Goal: Task Accomplishment & Management: Use online tool/utility

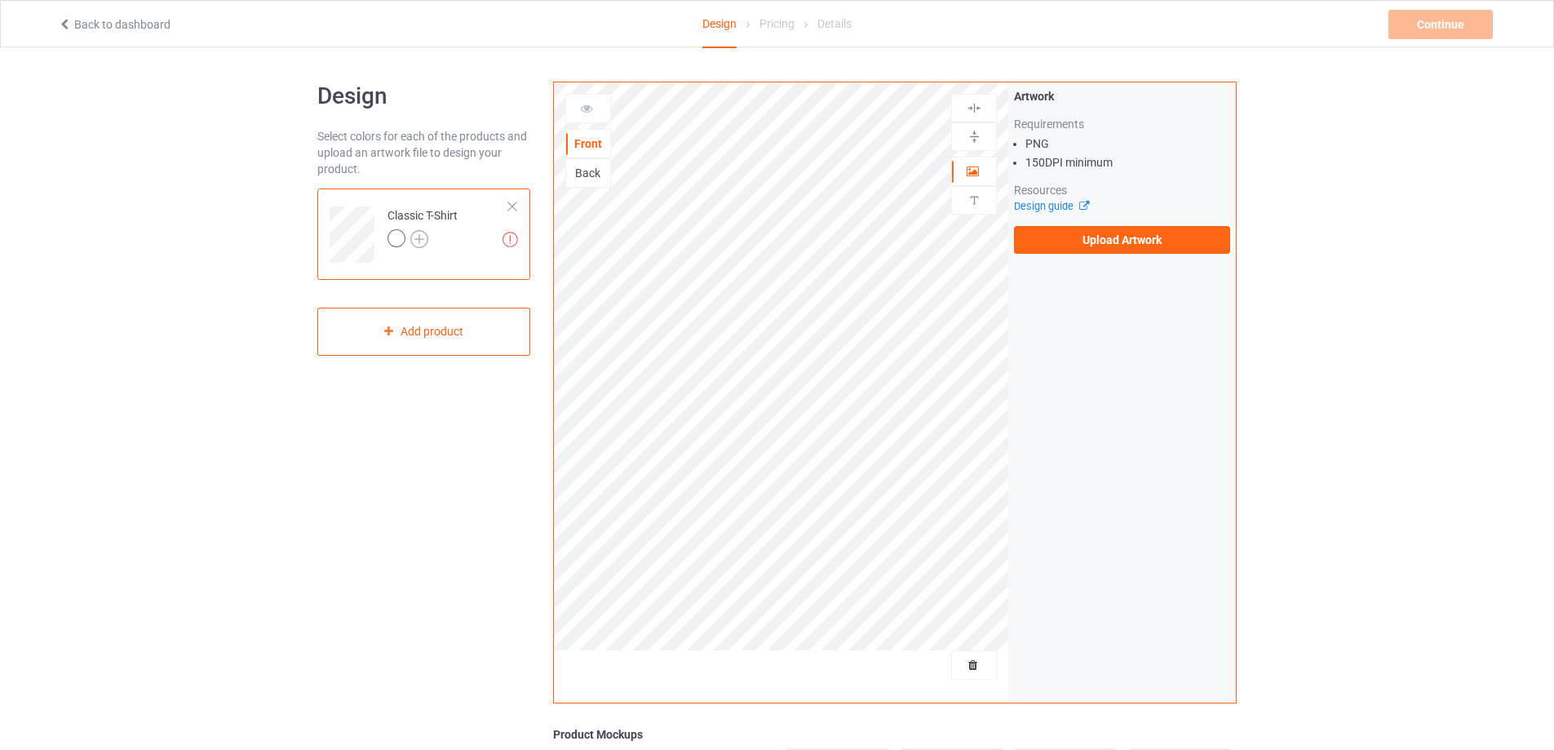
click at [418, 241] on img at bounding box center [419, 239] width 18 height 18
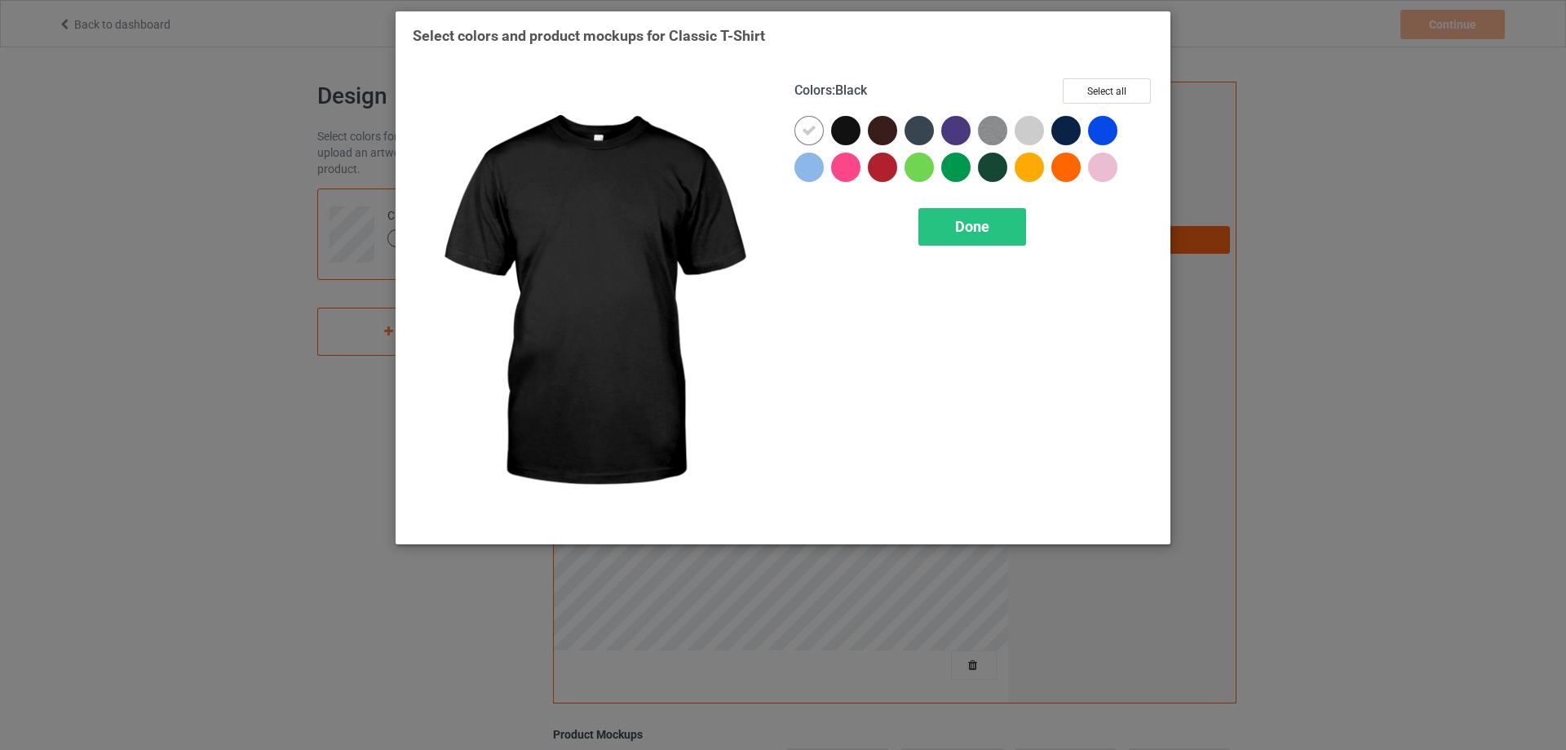
click at [844, 132] on div at bounding box center [845, 130] width 29 height 29
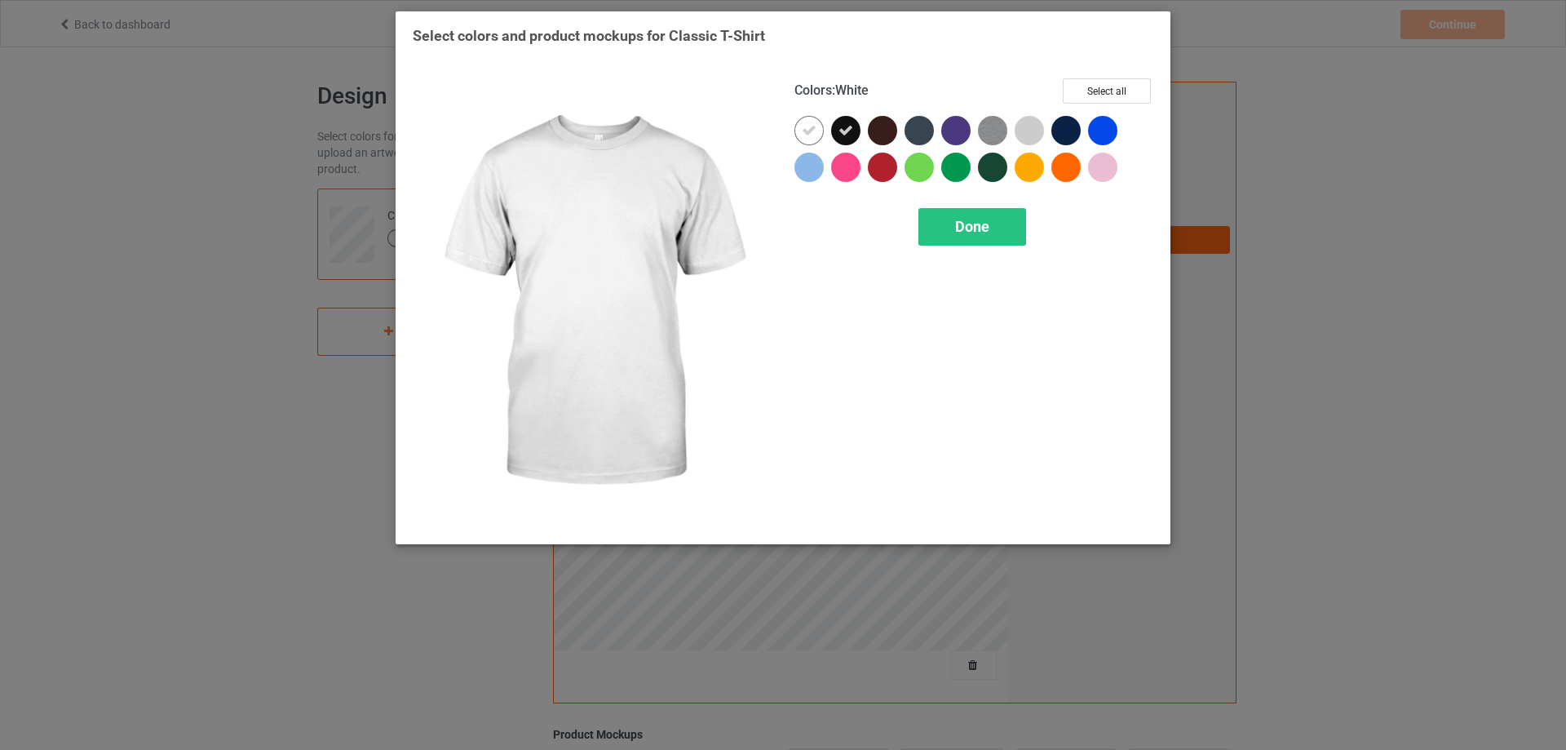
click at [817, 131] on div at bounding box center [809, 130] width 29 height 29
click at [798, 130] on div at bounding box center [809, 130] width 29 height 29
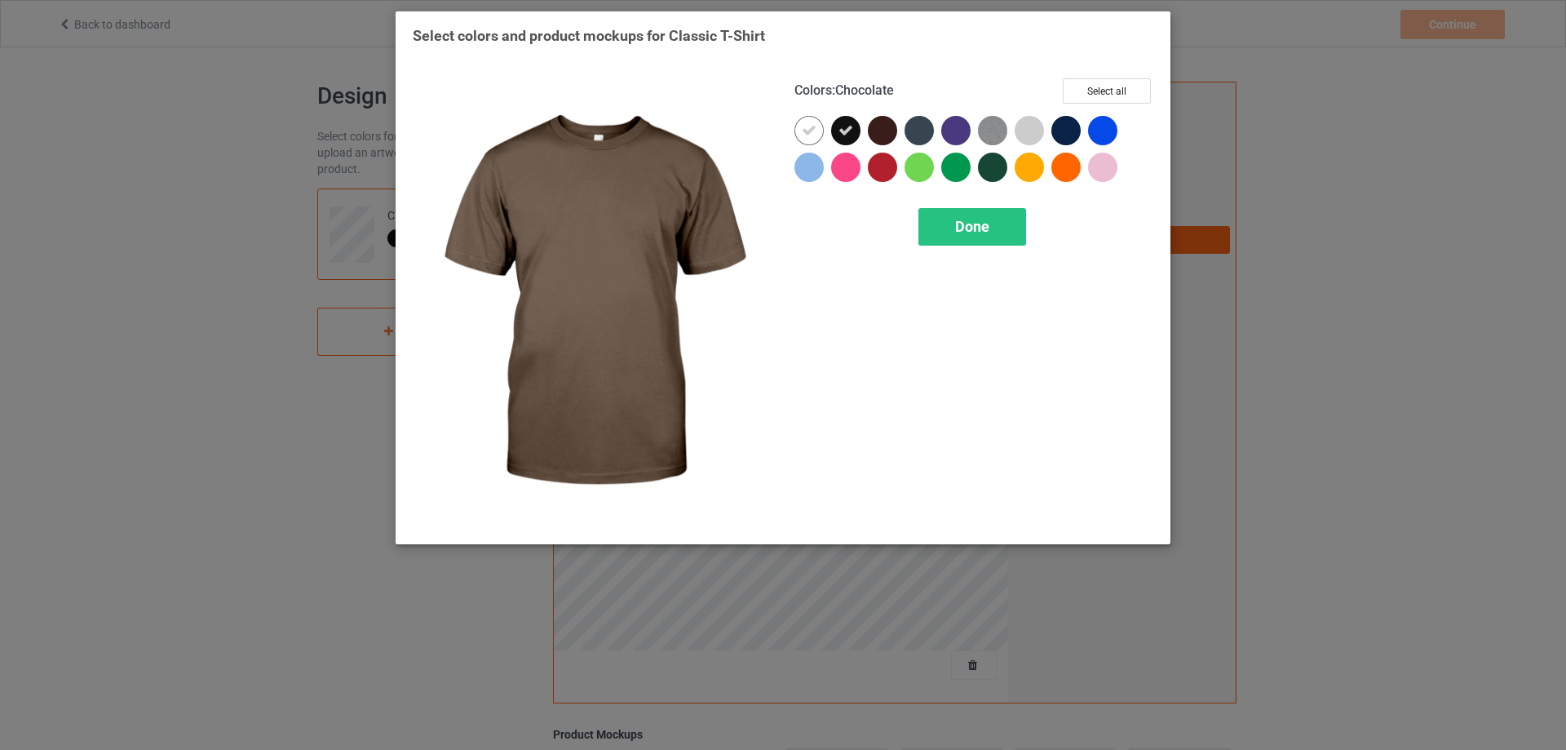
click at [890, 131] on div at bounding box center [882, 130] width 29 height 29
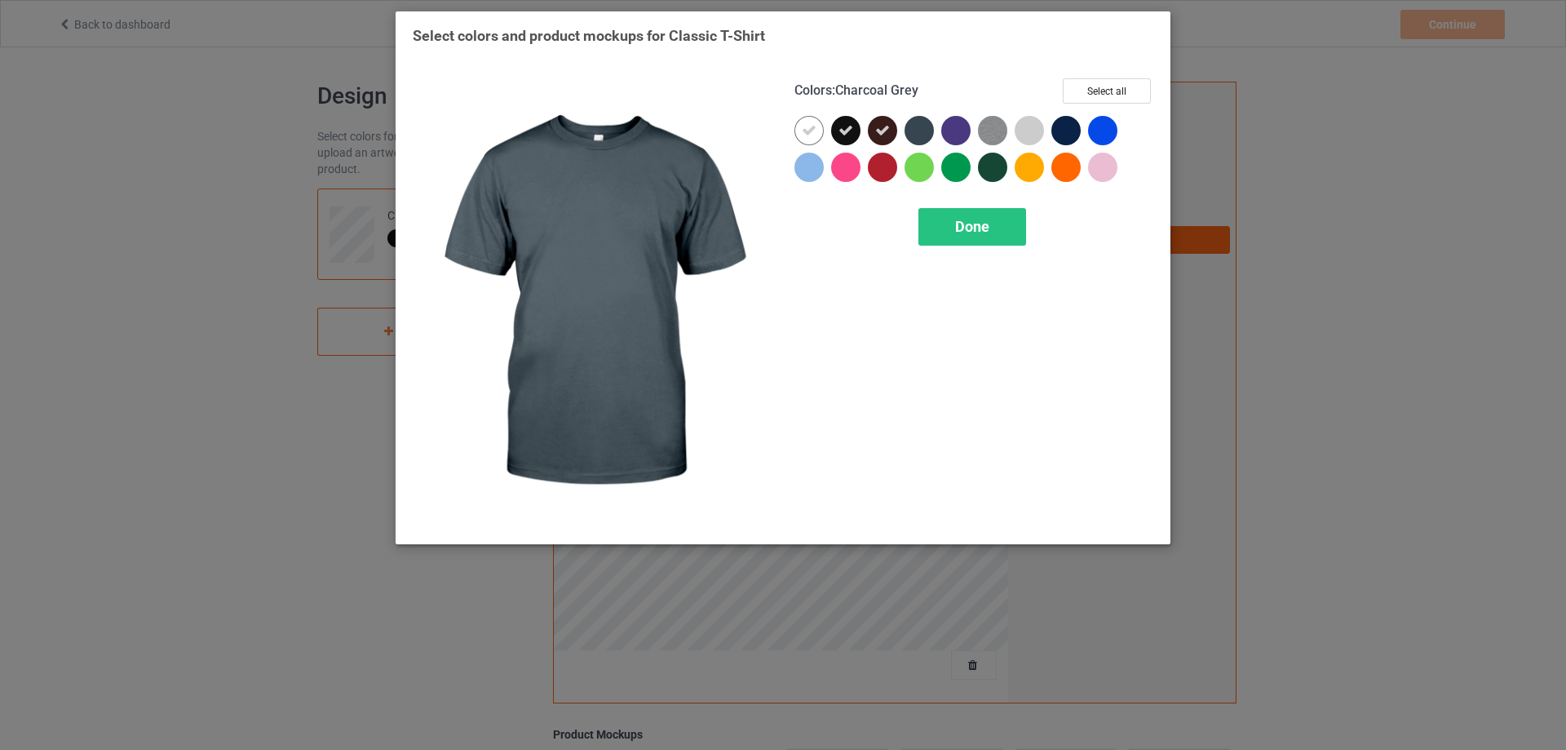
click at [927, 134] on div at bounding box center [919, 130] width 29 height 29
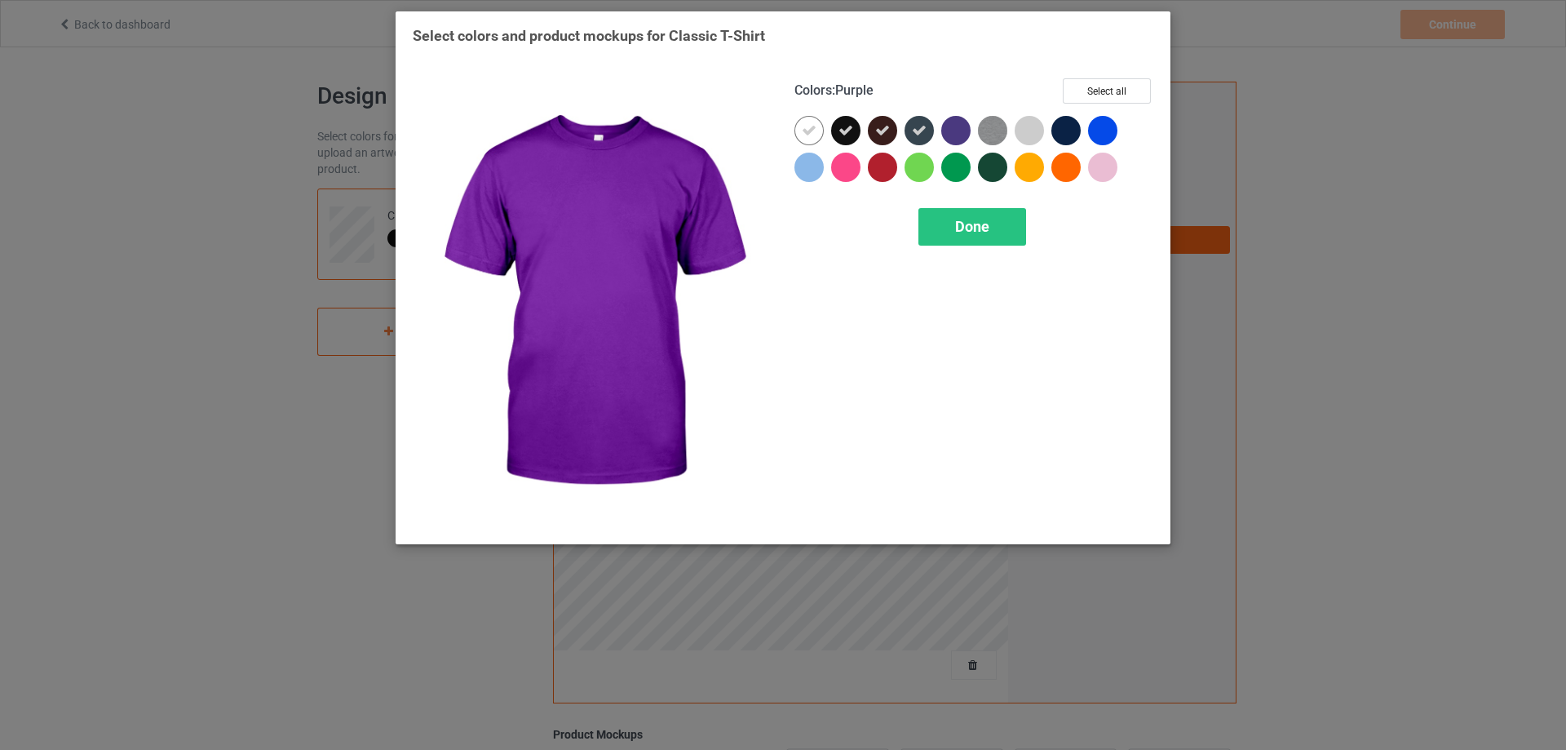
click at [945, 127] on div at bounding box center [955, 130] width 29 height 29
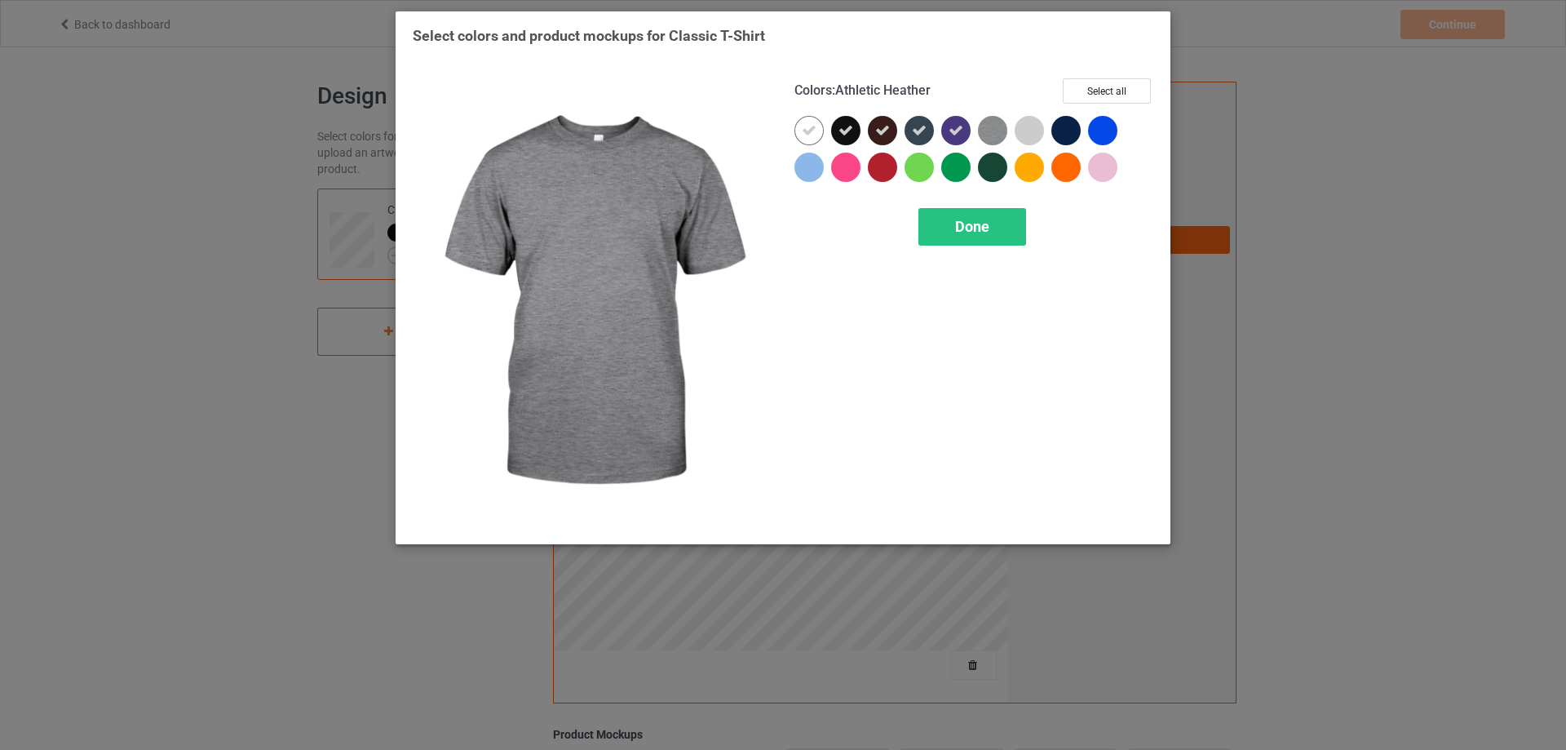
click at [987, 130] on img at bounding box center [992, 130] width 29 height 29
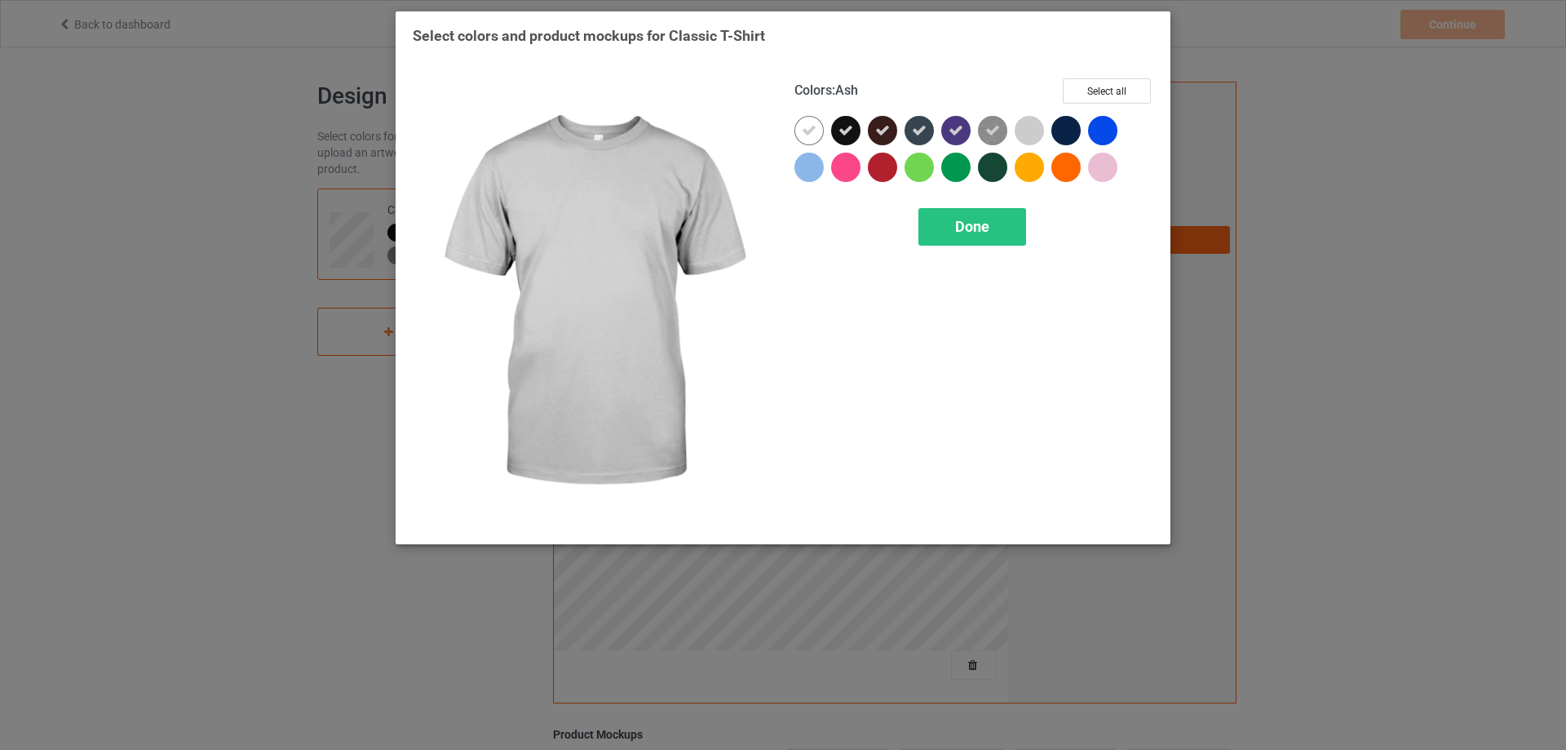
click at [1034, 129] on div at bounding box center [1029, 130] width 29 height 29
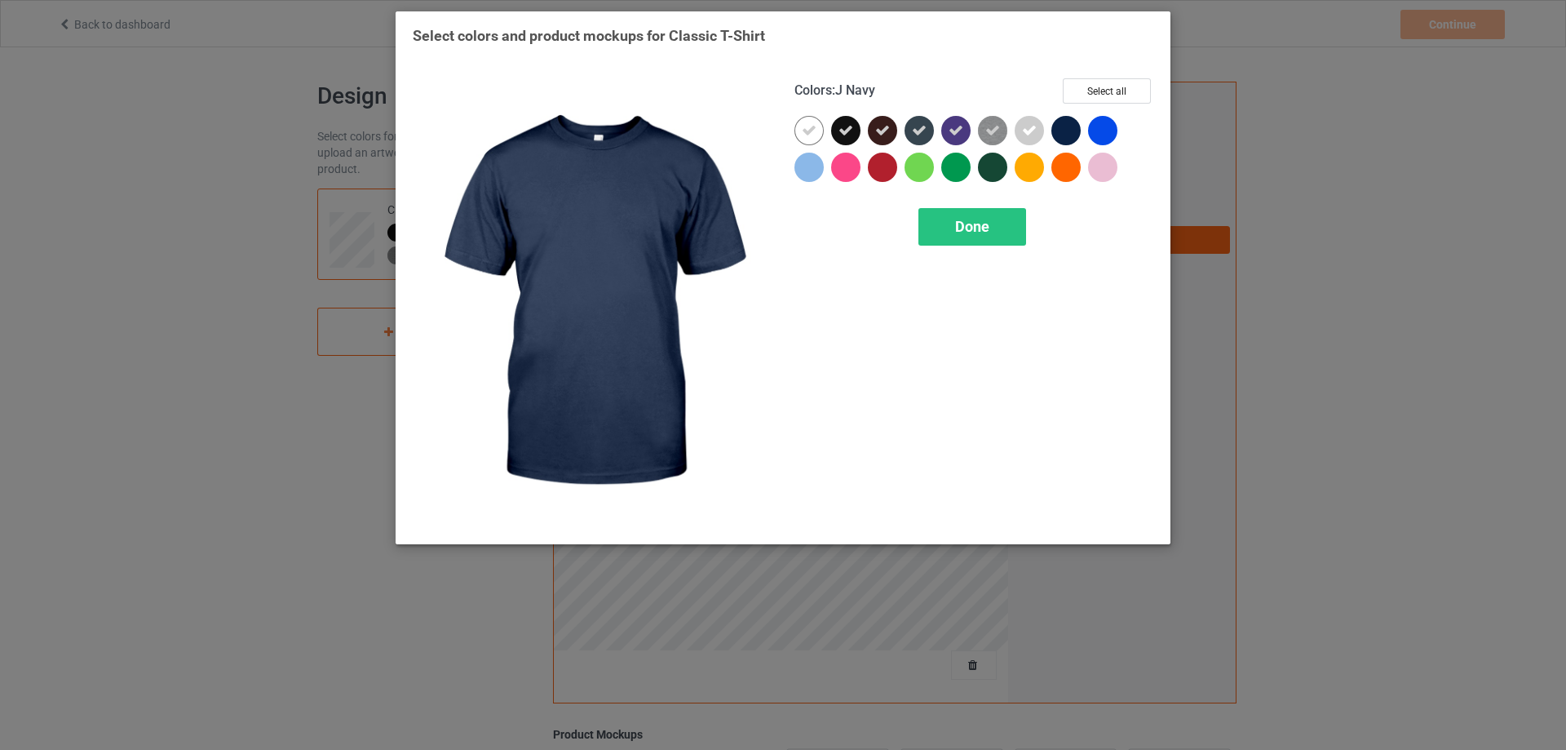
click at [1069, 132] on div at bounding box center [1065, 130] width 29 height 29
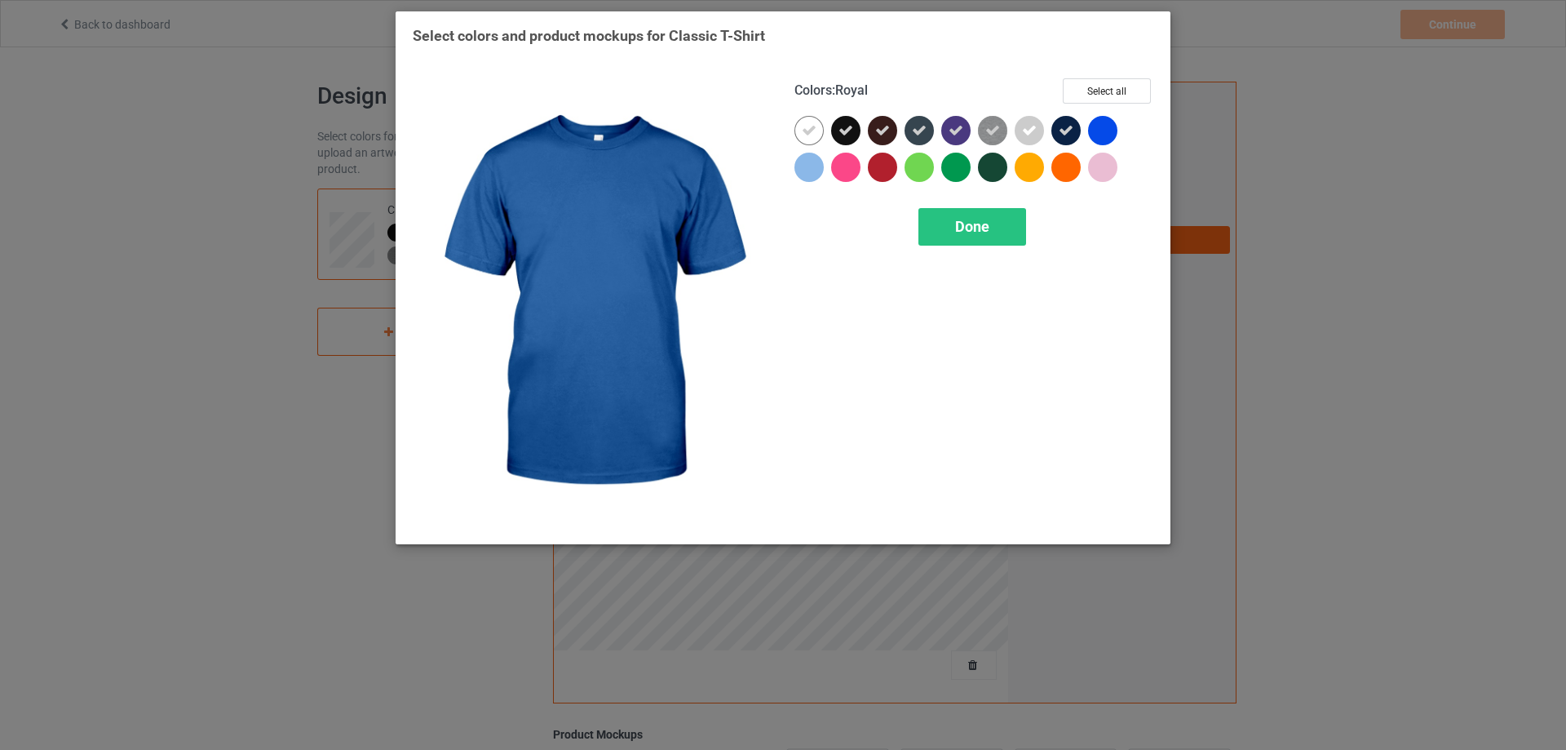
drag, startPoint x: 1107, startPoint y: 130, endPoint x: 1093, endPoint y: 160, distance: 33.2
click at [1106, 131] on div at bounding box center [1102, 130] width 29 height 29
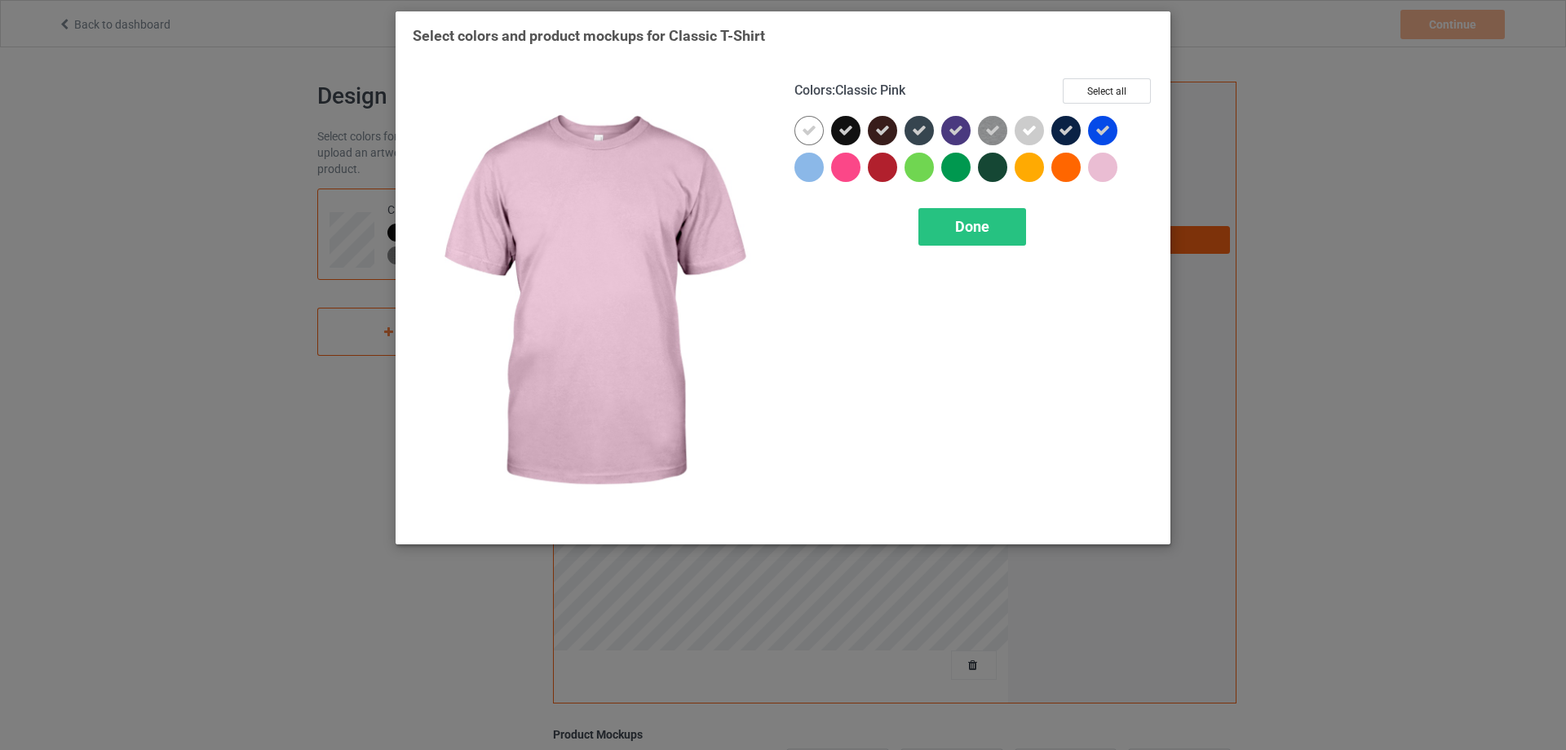
click at [1092, 166] on div at bounding box center [1102, 167] width 29 height 29
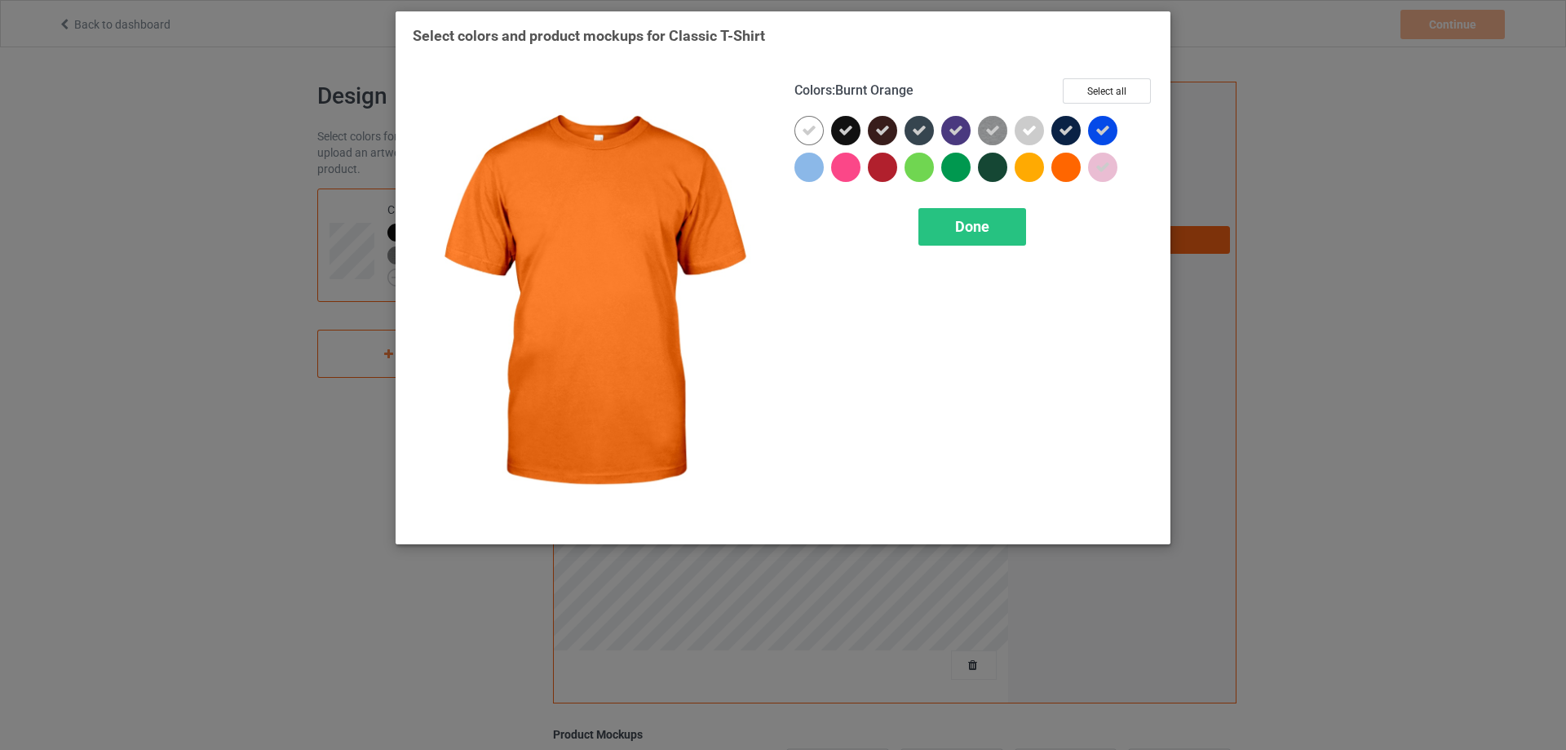
drag, startPoint x: 1060, startPoint y: 165, endPoint x: 1017, endPoint y: 164, distance: 43.2
click at [1060, 165] on div at bounding box center [1065, 167] width 29 height 29
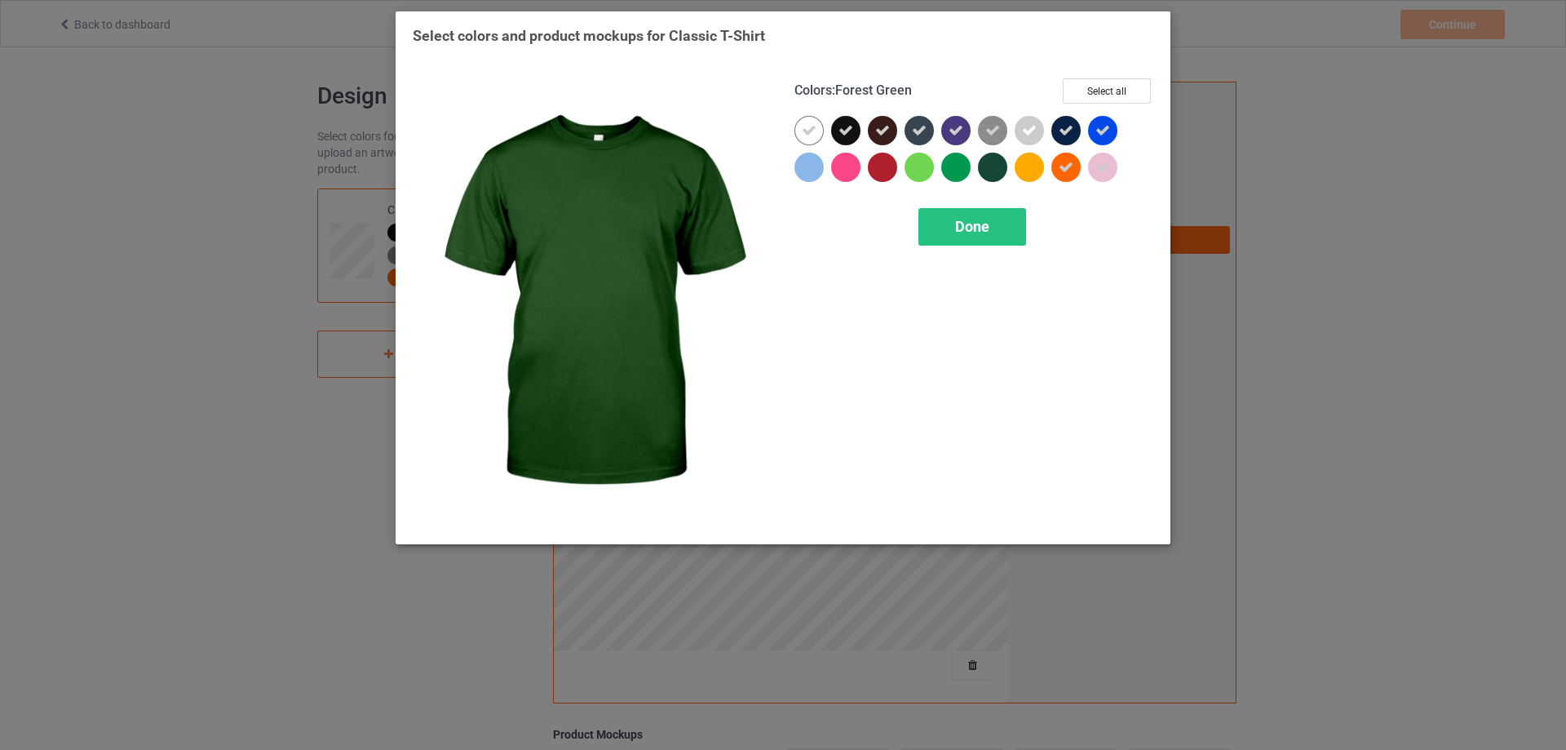
click at [1012, 163] on div at bounding box center [996, 171] width 37 height 37
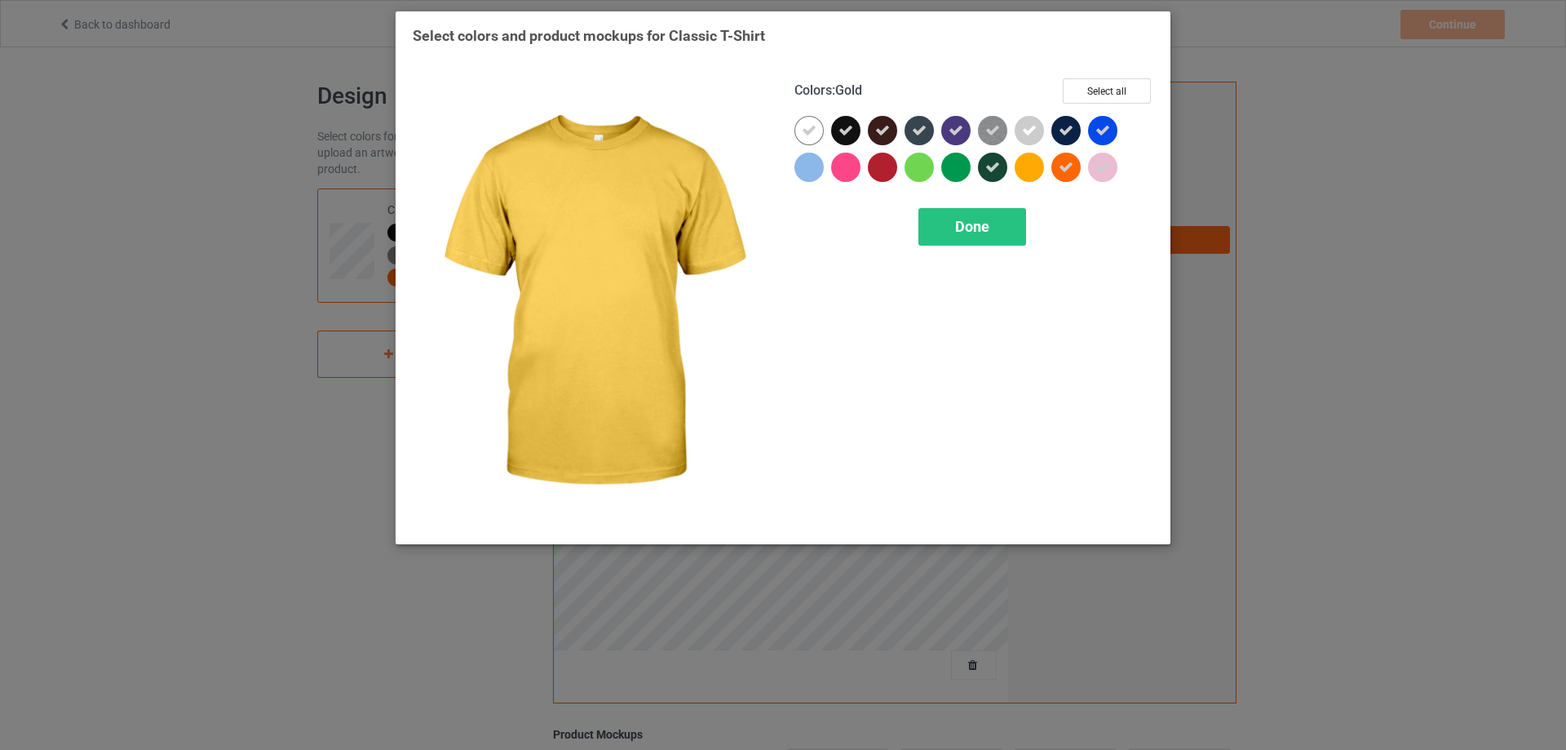
drag, startPoint x: 1020, startPoint y: 165, endPoint x: 973, endPoint y: 166, distance: 47.3
click at [1018, 165] on div at bounding box center [1029, 167] width 29 height 29
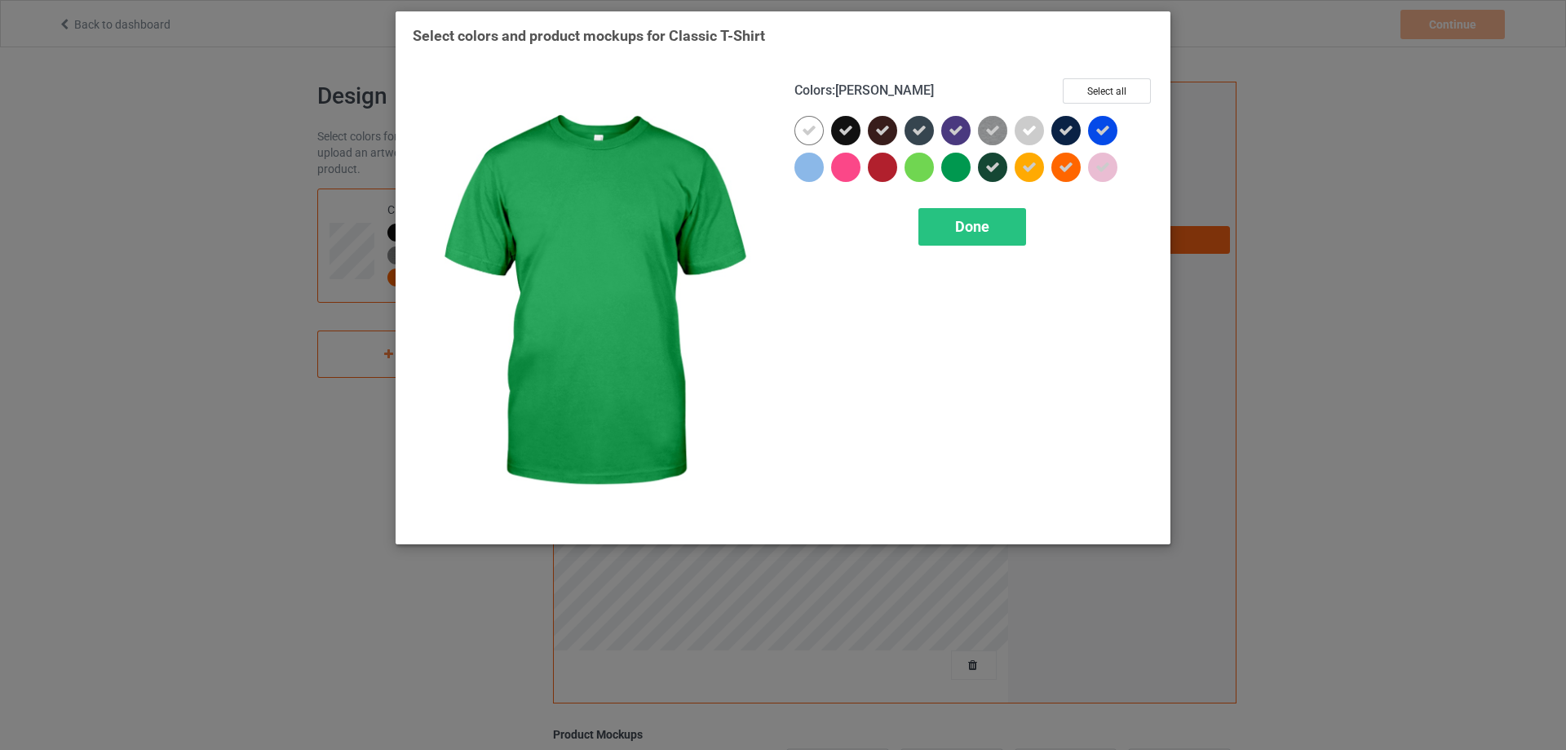
click at [955, 166] on div at bounding box center [955, 167] width 29 height 29
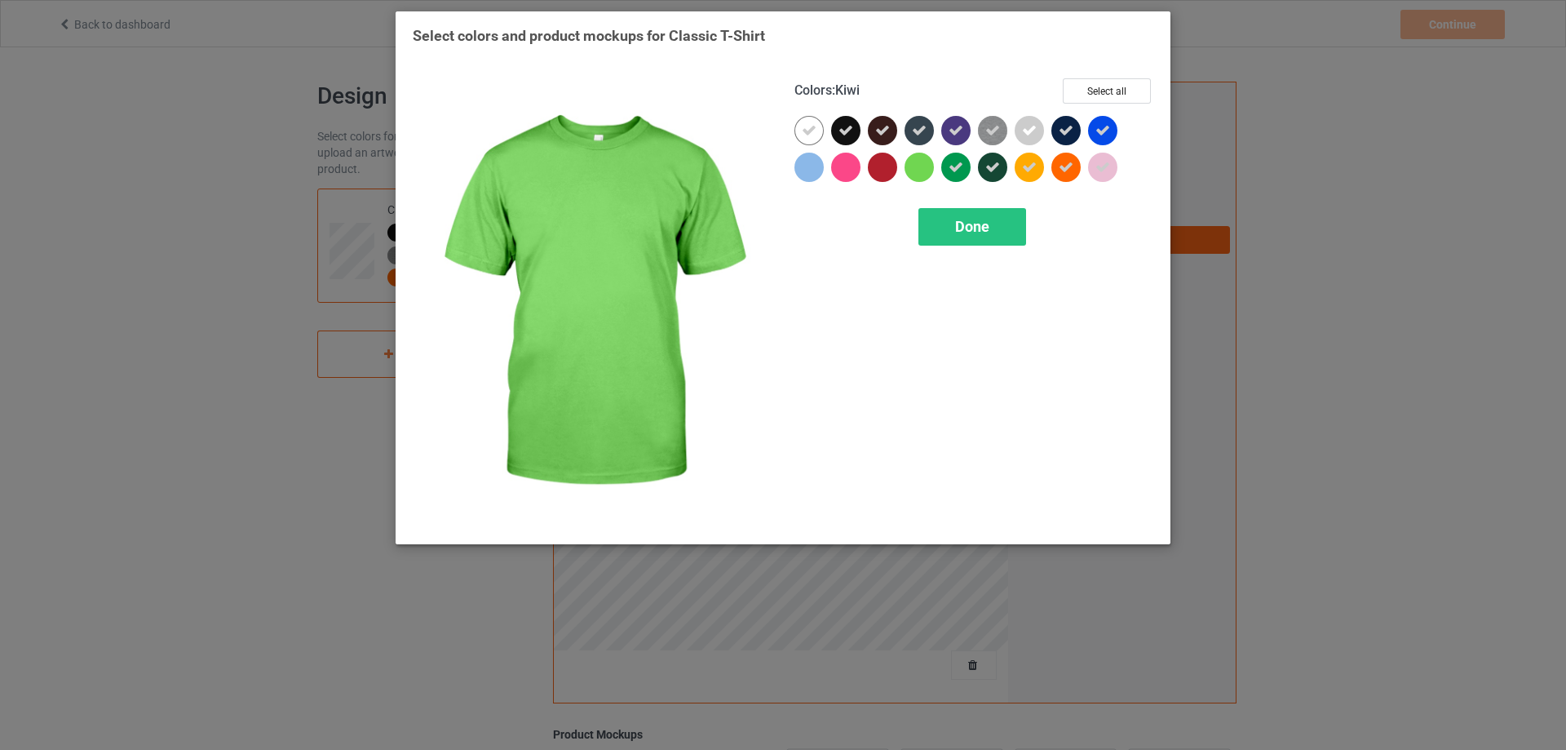
drag, startPoint x: 917, startPoint y: 168, endPoint x: 899, endPoint y: 170, distance: 18.1
click at [915, 169] on div at bounding box center [919, 167] width 29 height 29
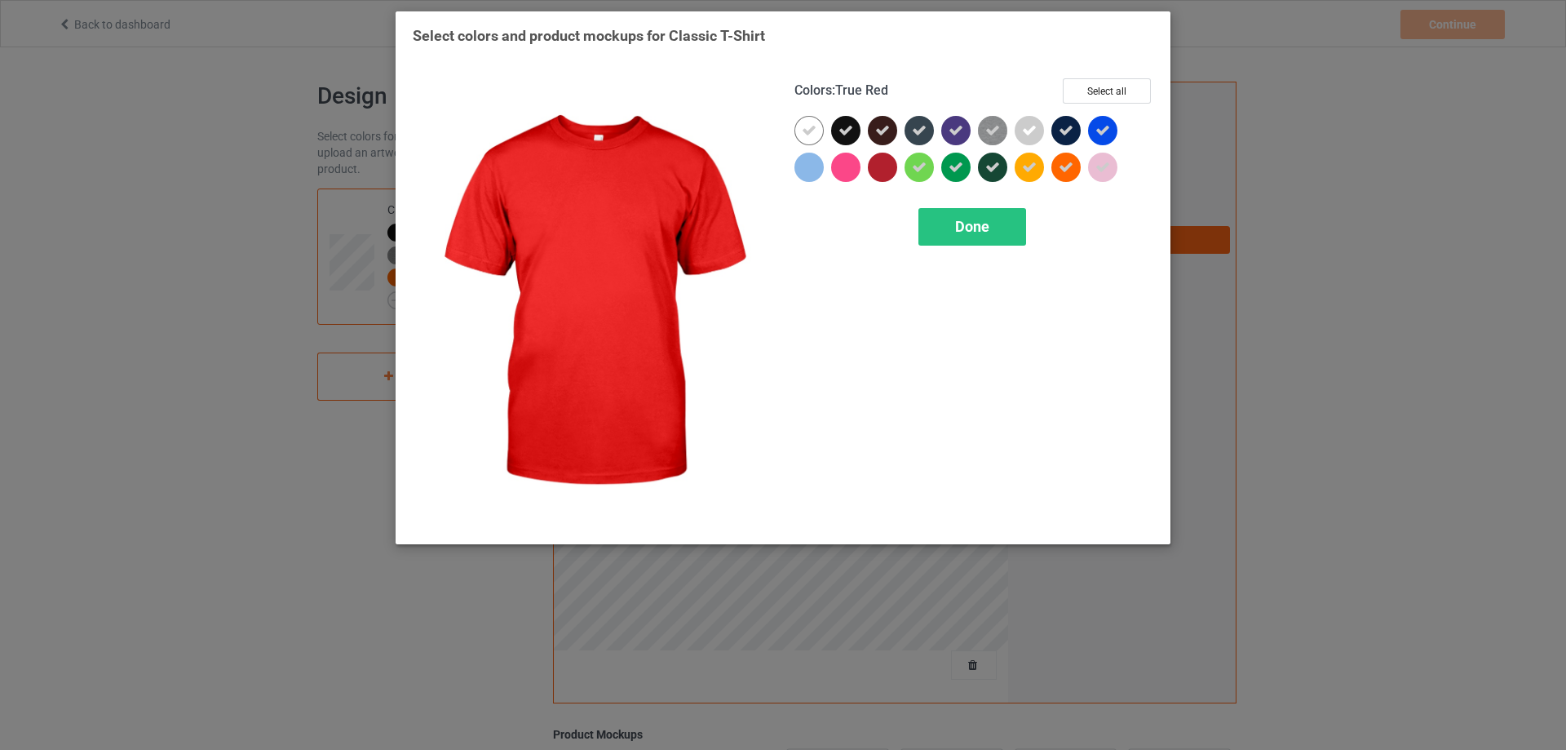
drag, startPoint x: 883, startPoint y: 170, endPoint x: 856, endPoint y: 173, distance: 27.9
click at [883, 170] on div at bounding box center [882, 167] width 29 height 29
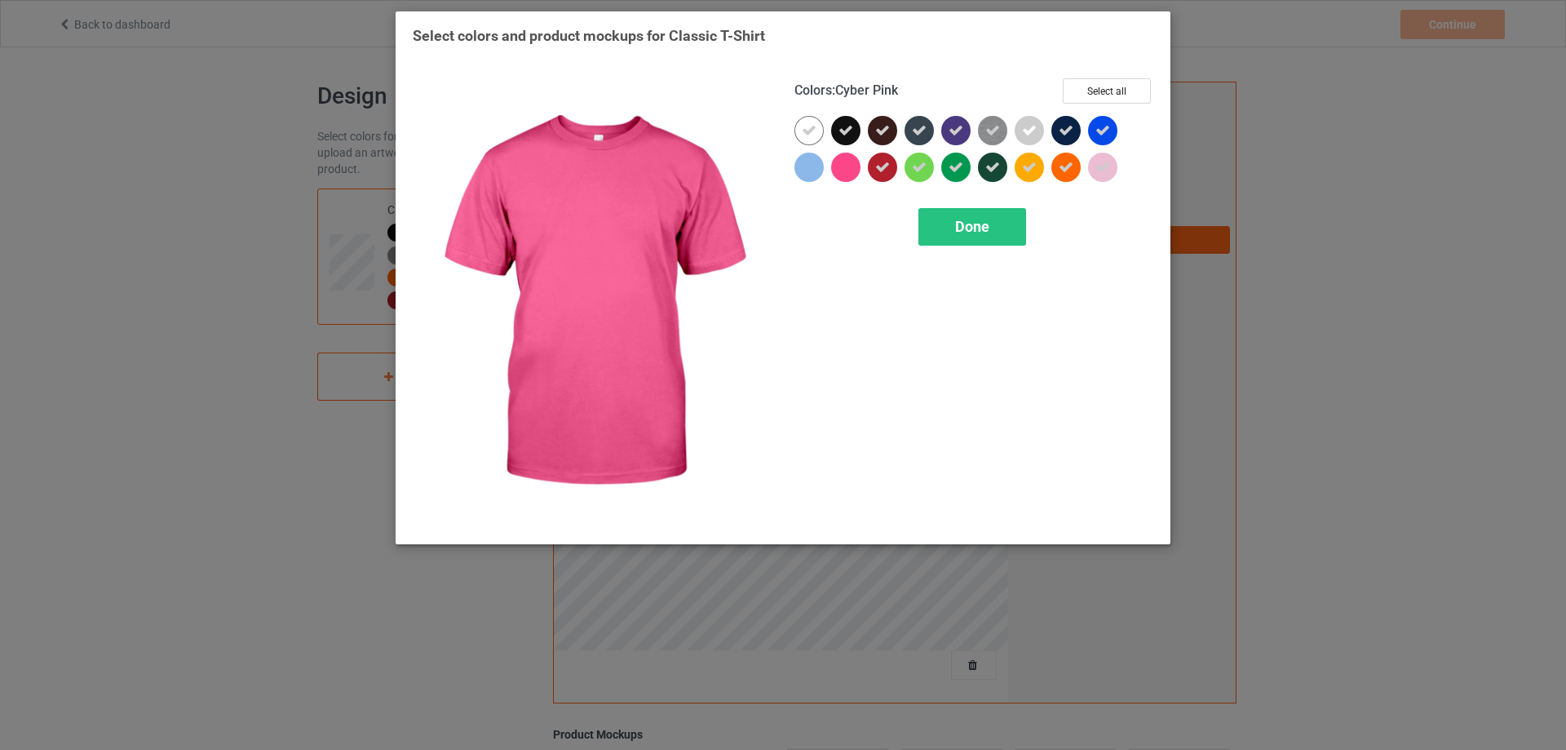
drag, startPoint x: 850, startPoint y: 173, endPoint x: 807, endPoint y: 168, distance: 43.5
click at [849, 174] on div at bounding box center [845, 167] width 29 height 29
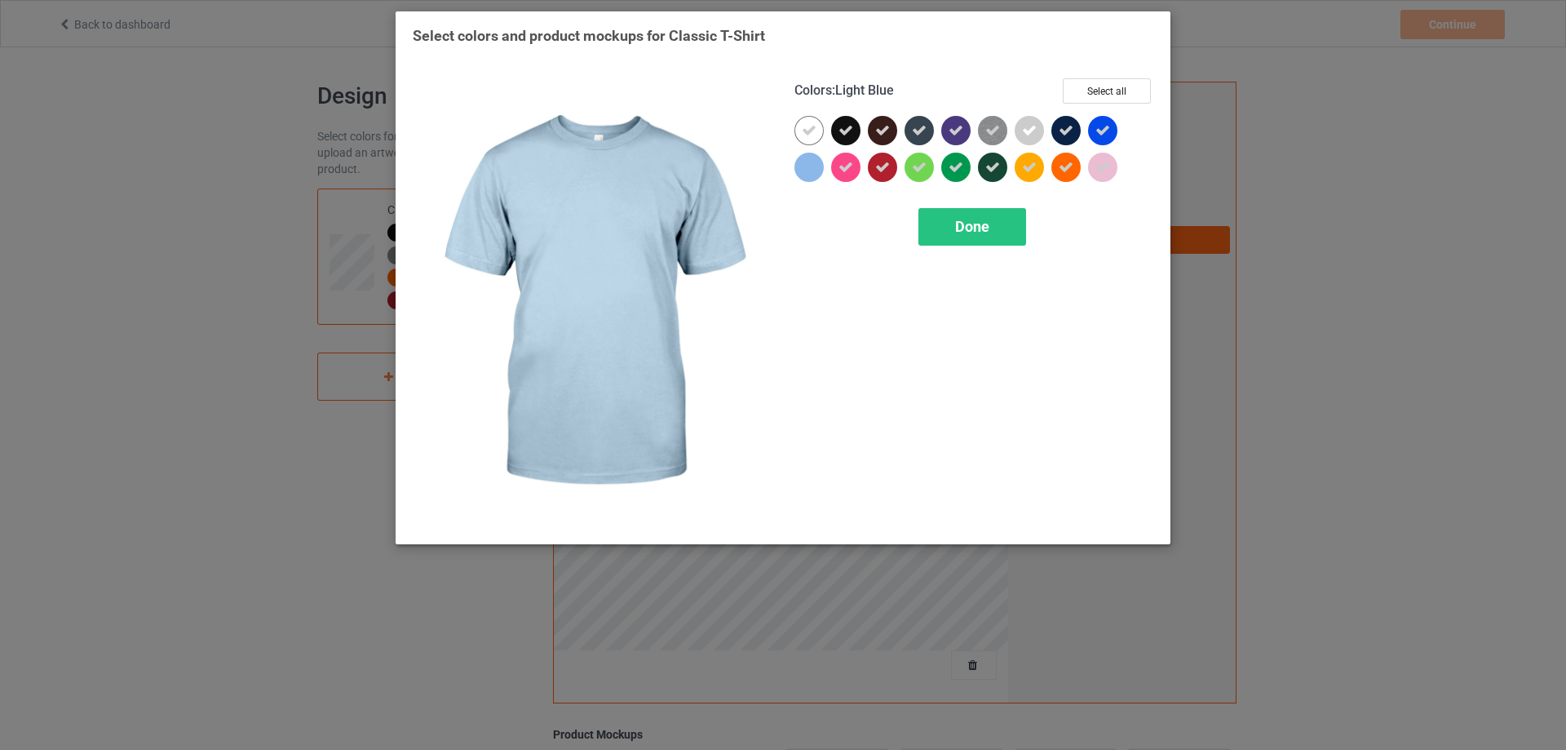
click at [806, 168] on div at bounding box center [809, 167] width 29 height 29
click at [719, 106] on img at bounding box center [592, 302] width 359 height 449
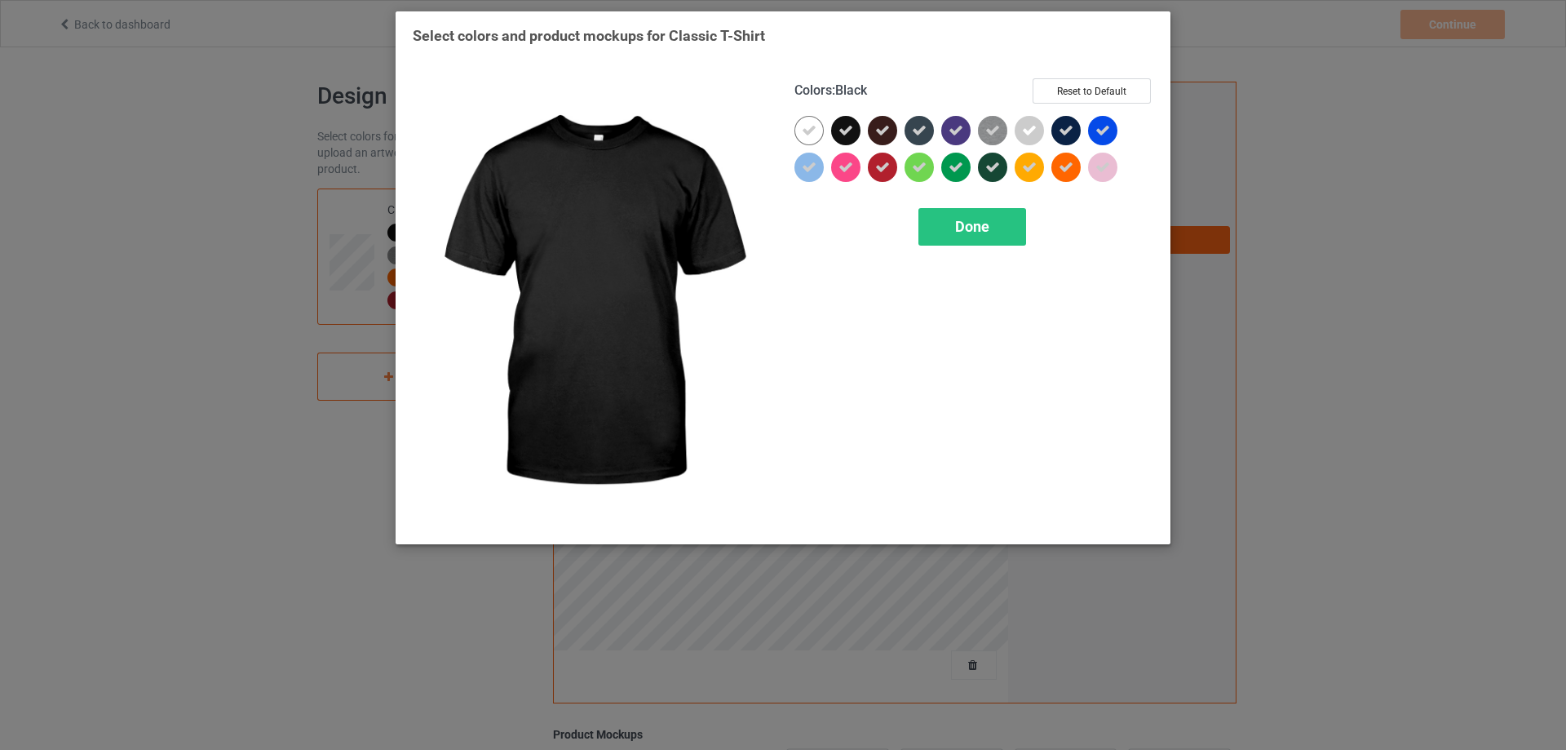
click at [843, 130] on icon at bounding box center [846, 130] width 15 height 15
click at [873, 52] on div "Select colors and product mockups for Classic T-Shirt Colors : Black Select all…" at bounding box center [783, 282] width 741 height 512
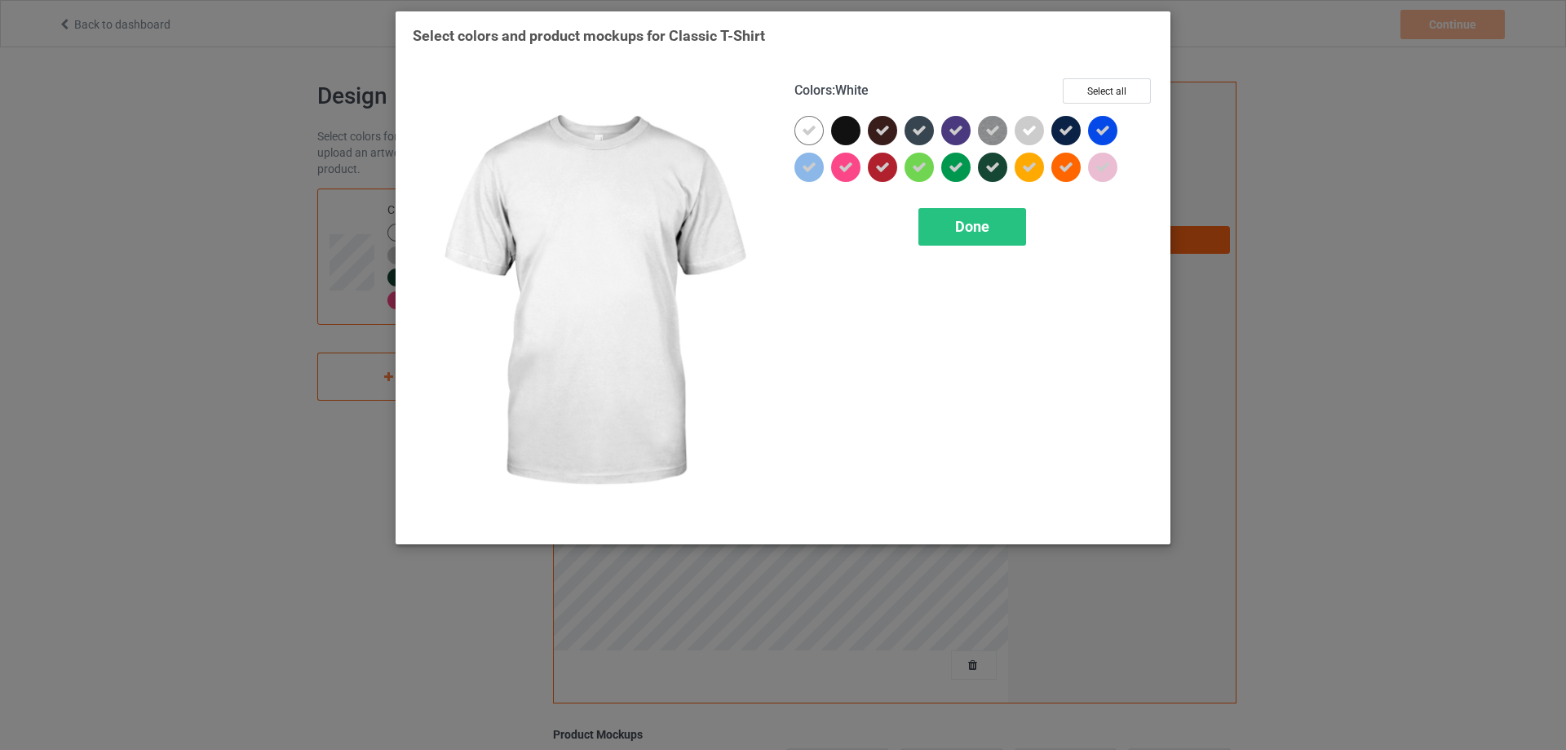
click at [811, 133] on icon at bounding box center [809, 130] width 15 height 15
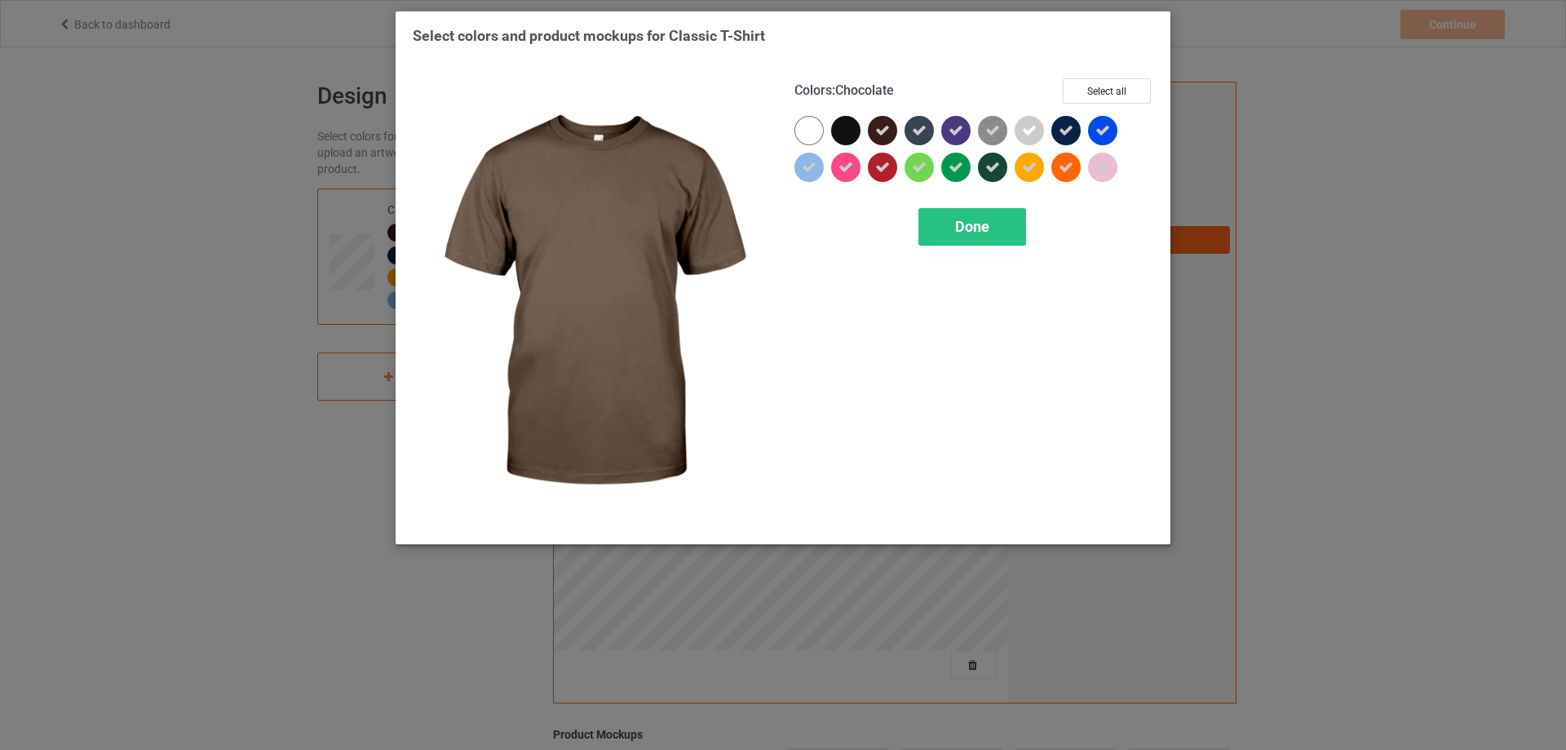
drag, startPoint x: 888, startPoint y: 134, endPoint x: 941, endPoint y: 133, distance: 53.8
click at [890, 134] on div at bounding box center [882, 130] width 29 height 29
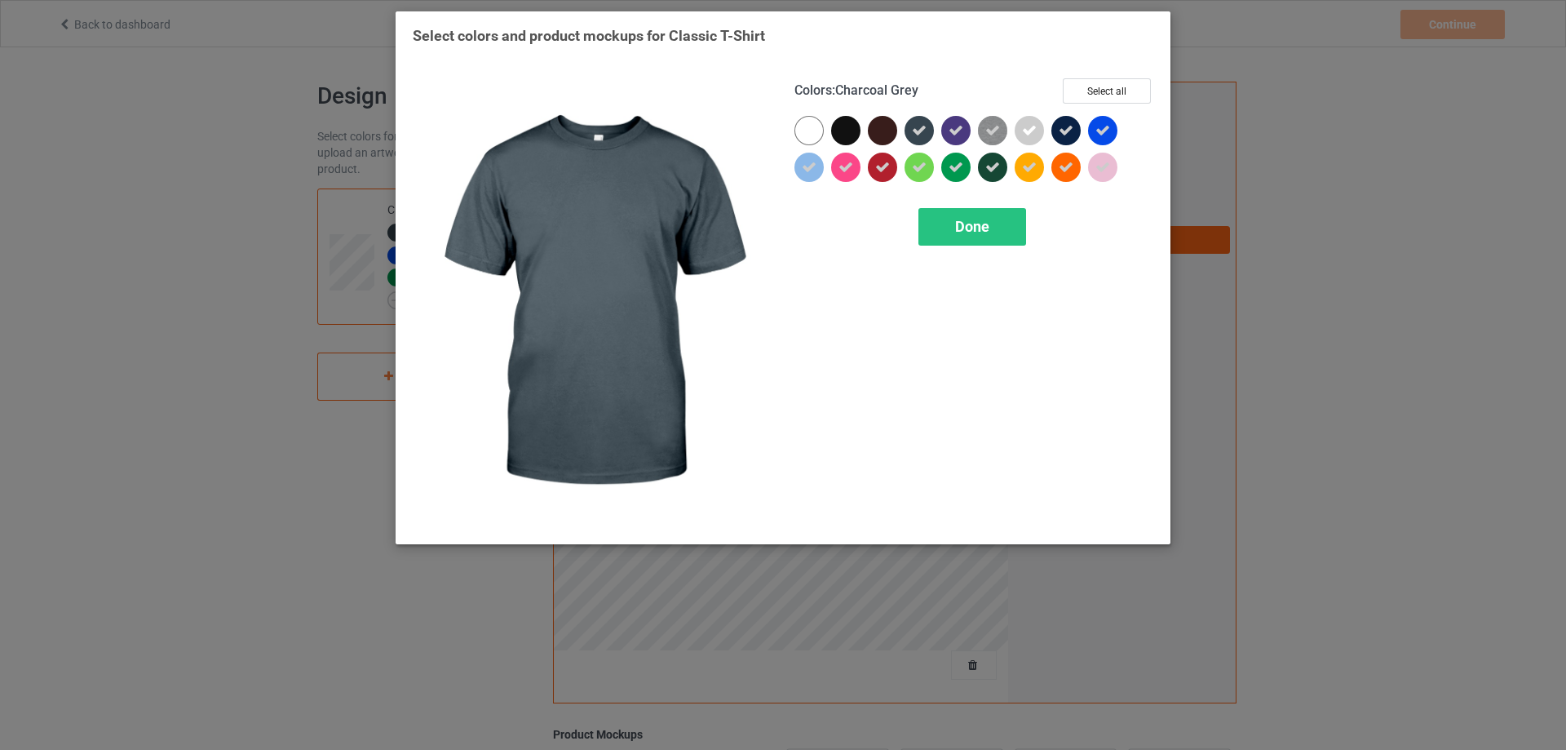
drag, startPoint x: 941, startPoint y: 133, endPoint x: 1031, endPoint y: 193, distance: 108.8
click at [940, 133] on div at bounding box center [974, 152] width 359 height 73
click at [939, 129] on div at bounding box center [923, 134] width 37 height 37
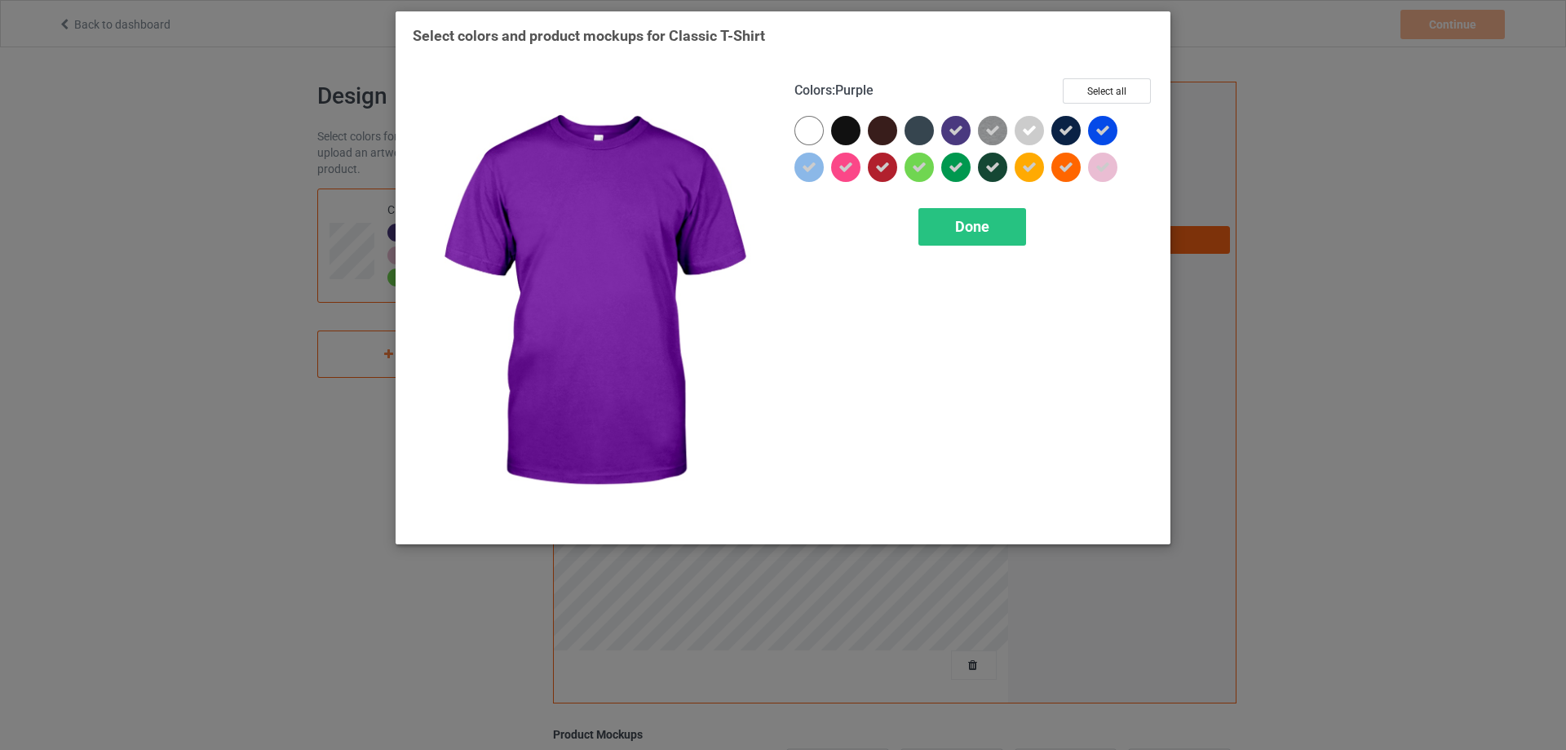
click at [958, 130] on icon at bounding box center [956, 130] width 15 height 15
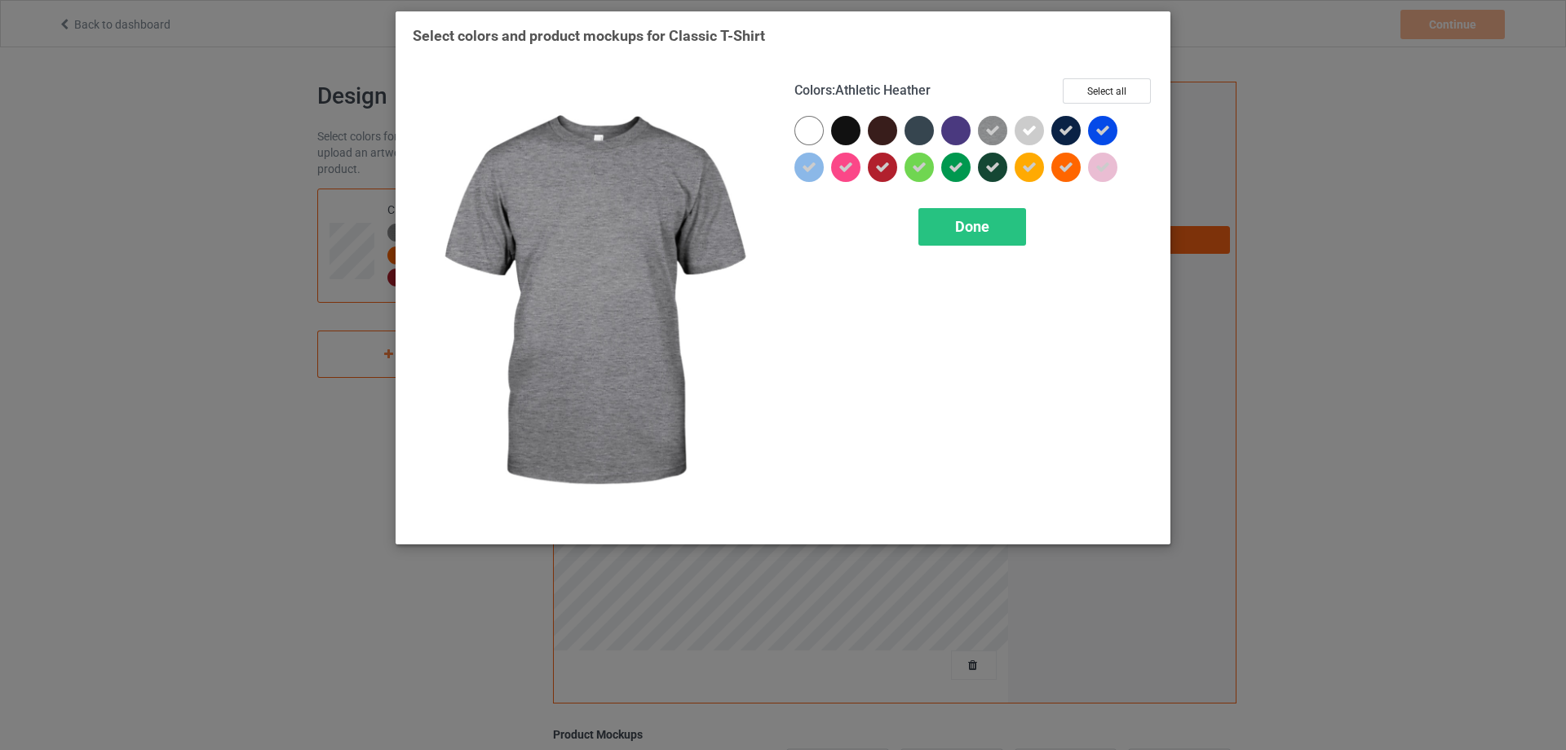
drag, startPoint x: 987, startPoint y: 131, endPoint x: 1027, endPoint y: 126, distance: 40.3
click at [988, 131] on icon at bounding box center [992, 130] width 15 height 15
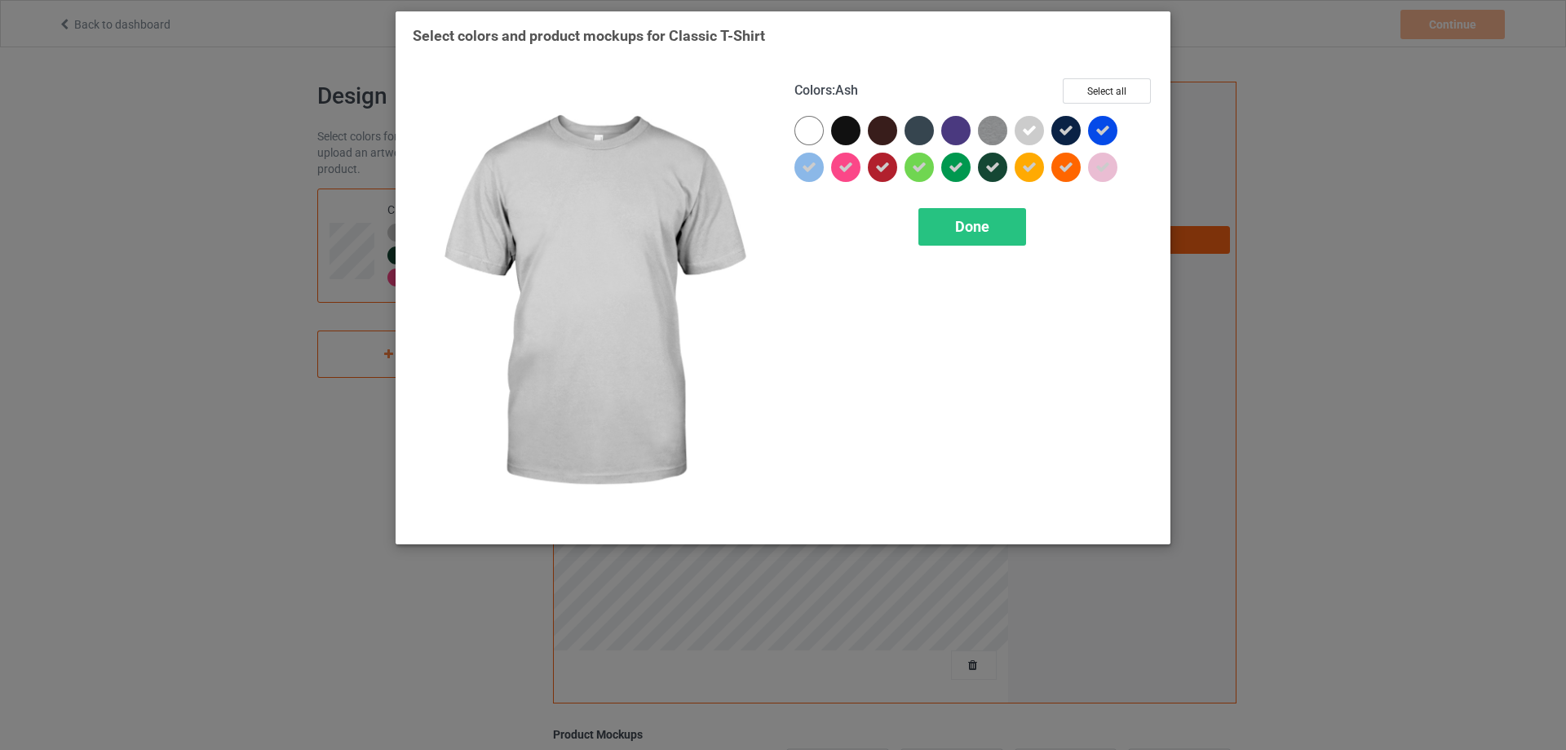
click at [1028, 126] on icon at bounding box center [1029, 130] width 15 height 15
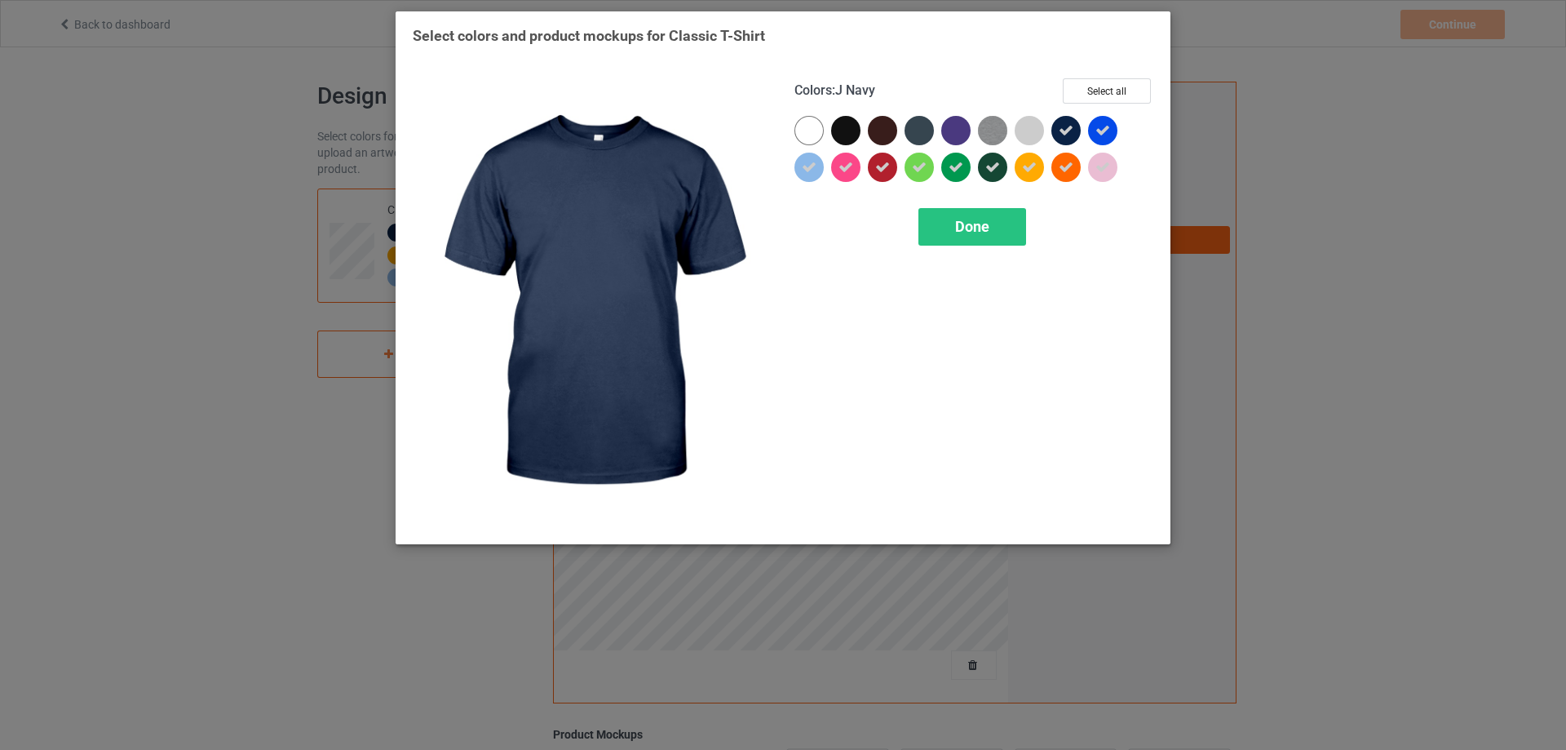
drag, startPoint x: 1061, startPoint y: 131, endPoint x: 1095, endPoint y: 131, distance: 33.4
click at [1062, 131] on icon at bounding box center [1066, 130] width 15 height 15
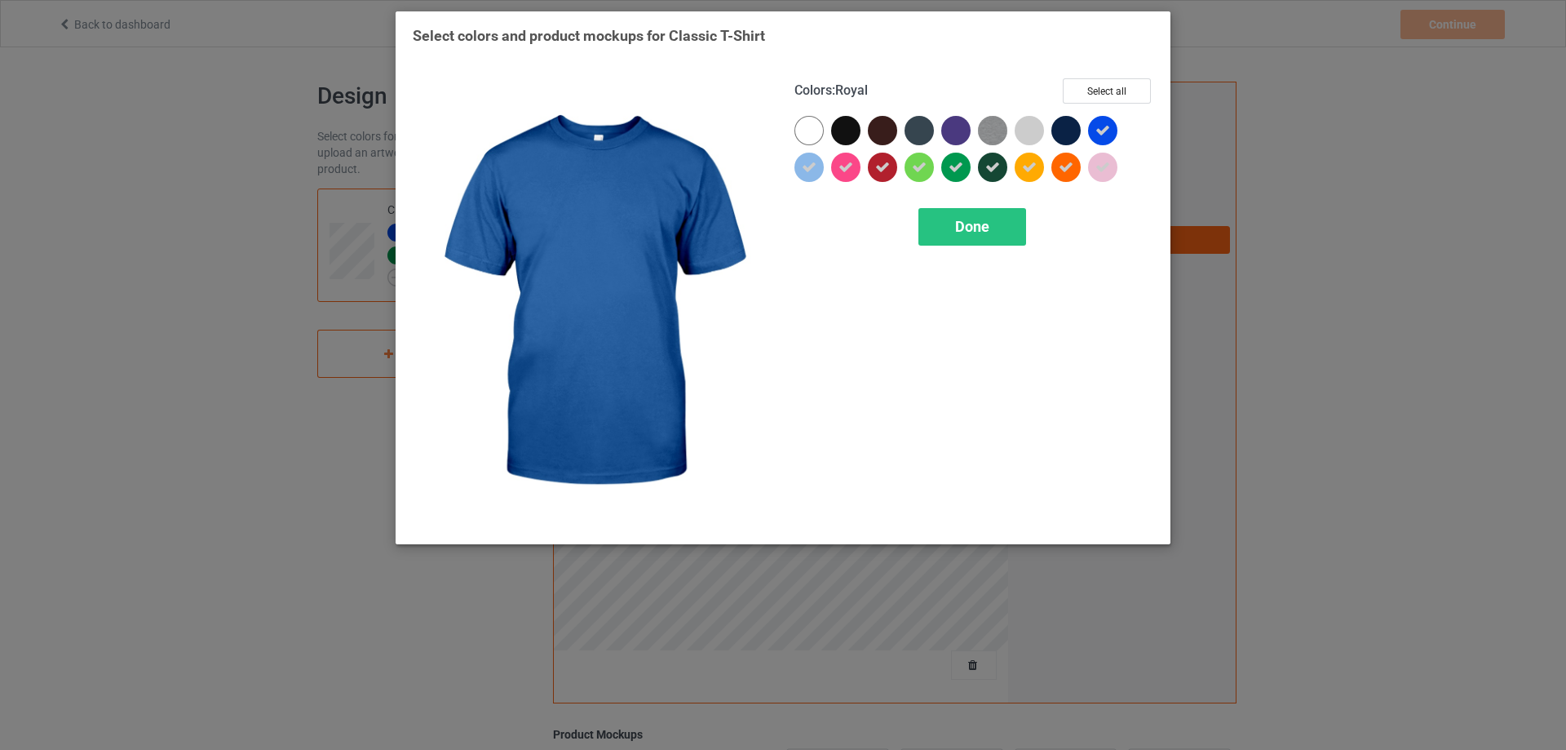
drag, startPoint x: 1102, startPoint y: 130, endPoint x: 1097, endPoint y: 156, distance: 26.6
click at [1102, 131] on icon at bounding box center [1103, 130] width 15 height 15
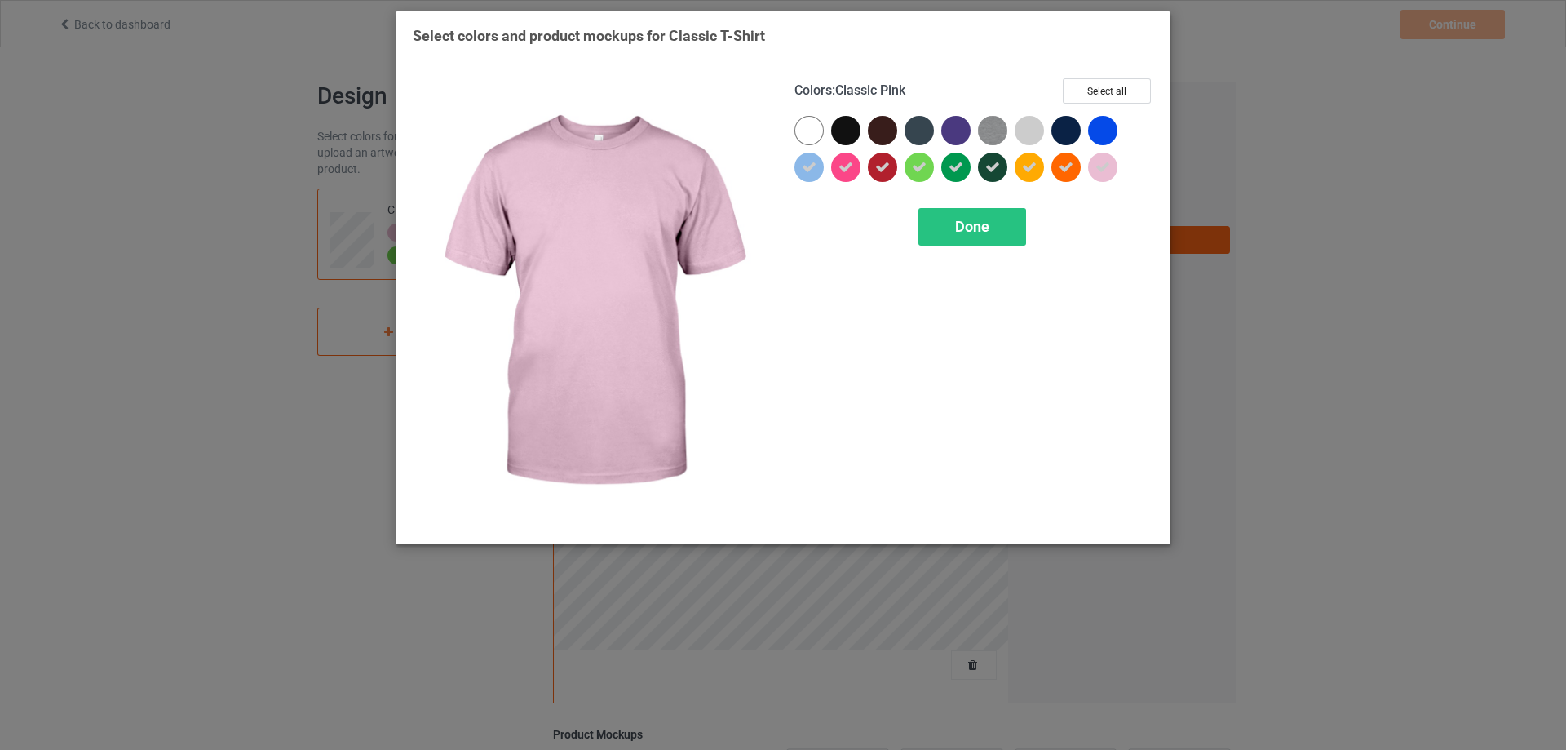
click at [1097, 157] on div at bounding box center [1102, 167] width 29 height 29
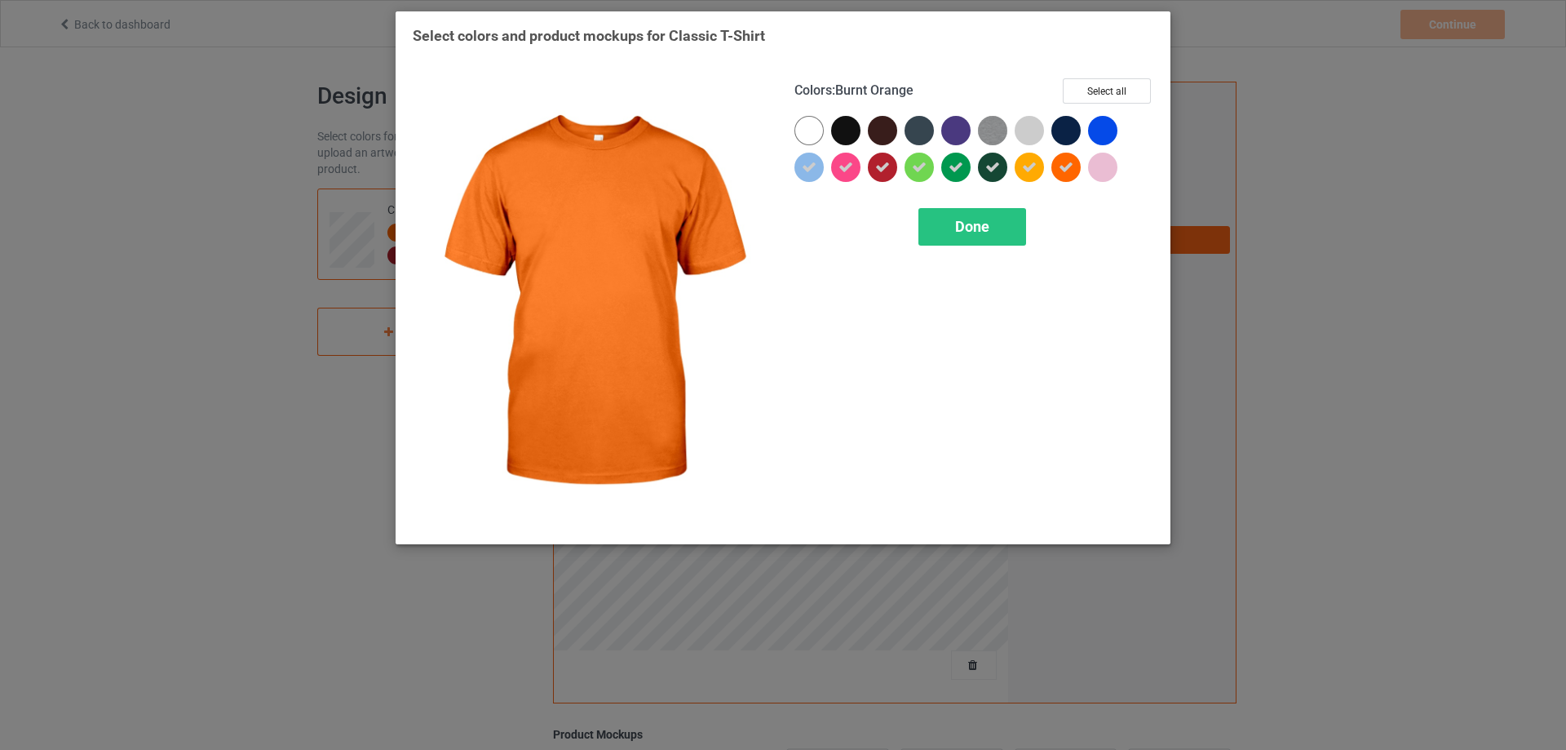
click at [1069, 165] on icon at bounding box center [1066, 167] width 15 height 15
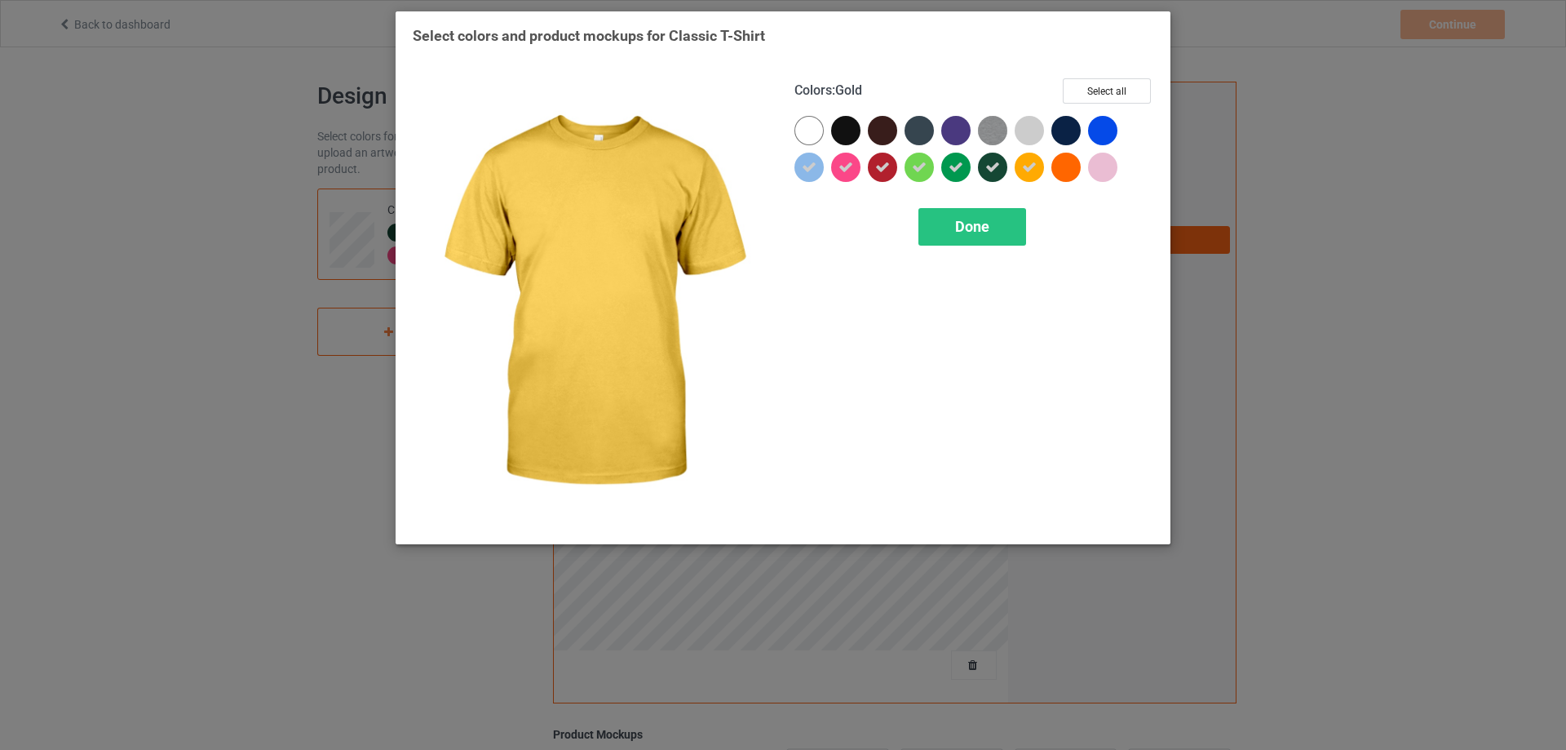
drag, startPoint x: 1035, startPoint y: 166, endPoint x: 1003, endPoint y: 171, distance: 33.1
click at [1034, 166] on icon at bounding box center [1029, 167] width 15 height 15
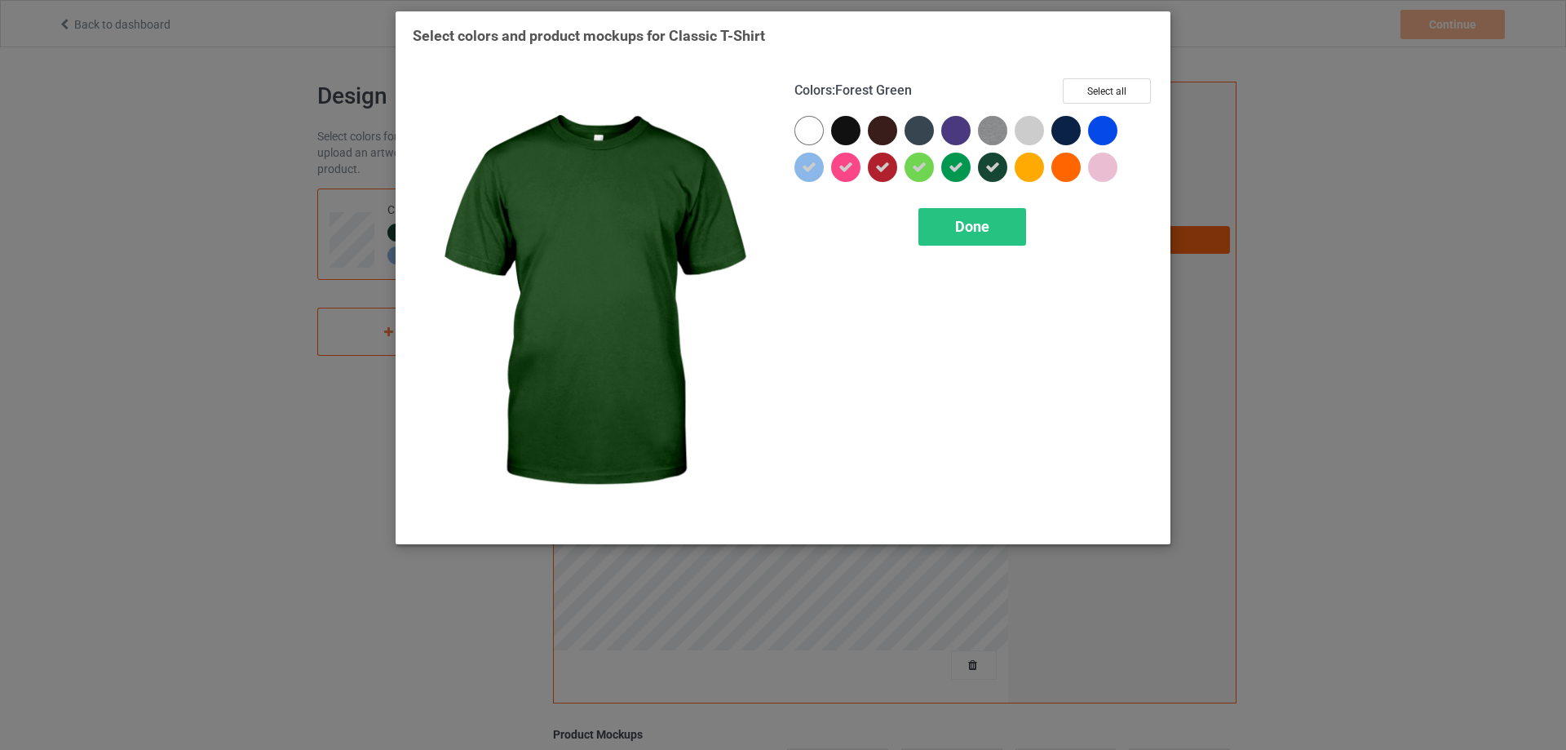
click at [990, 168] on icon at bounding box center [992, 167] width 15 height 15
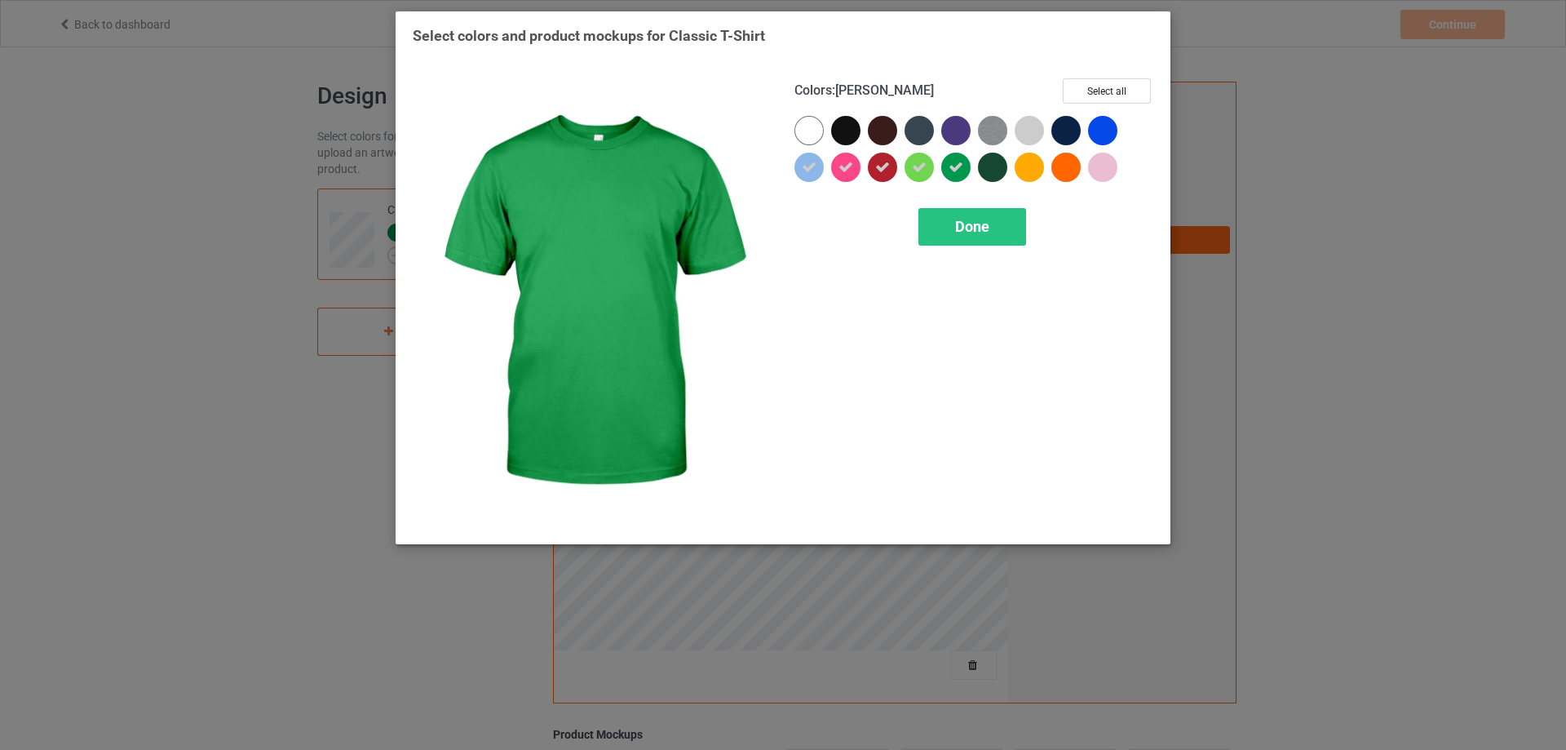
drag, startPoint x: 954, startPoint y: 163, endPoint x: 946, endPoint y: 164, distance: 8.2
click at [953, 163] on icon at bounding box center [956, 167] width 15 height 15
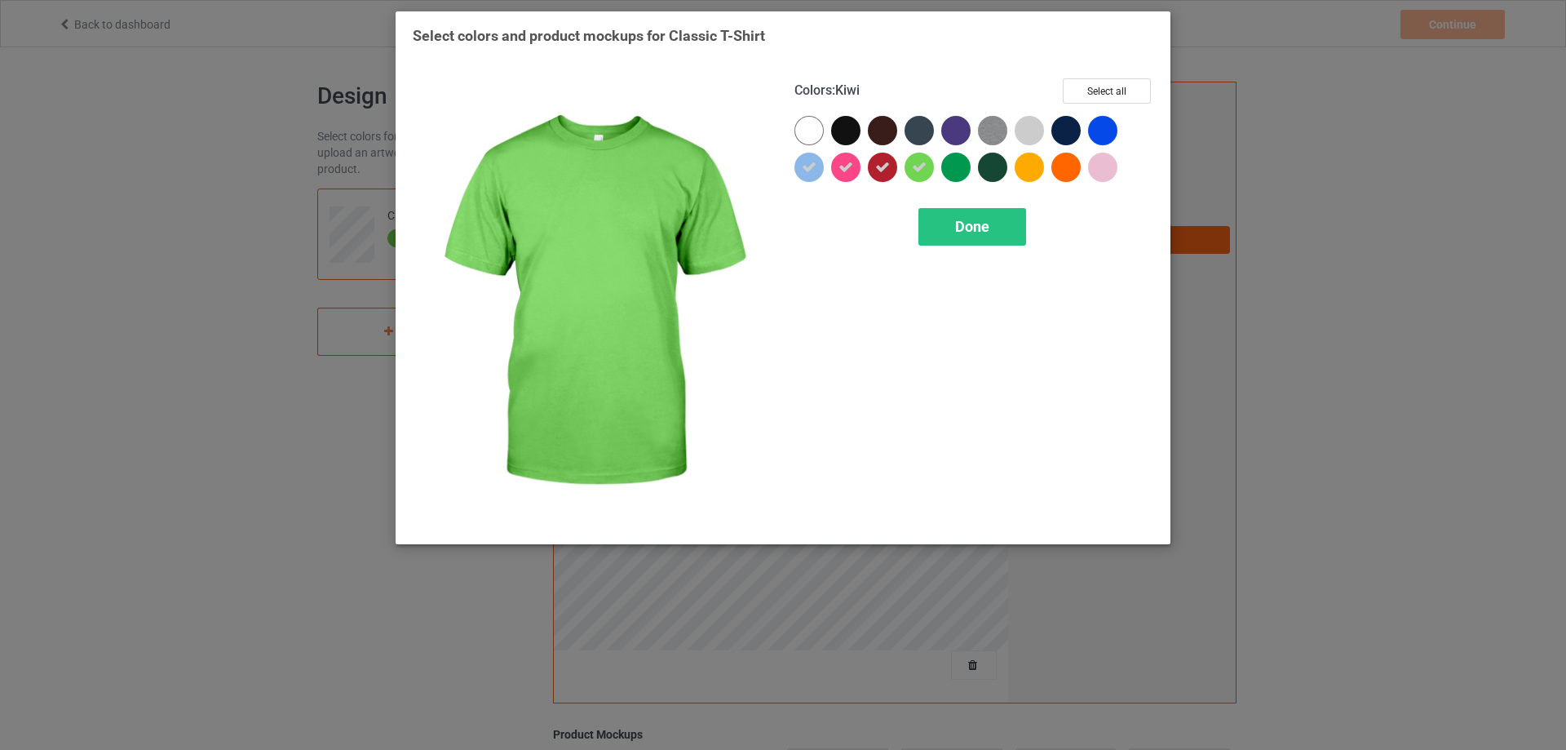
drag, startPoint x: 919, startPoint y: 165, endPoint x: 893, endPoint y: 168, distance: 26.3
click at [916, 166] on icon at bounding box center [919, 167] width 15 height 15
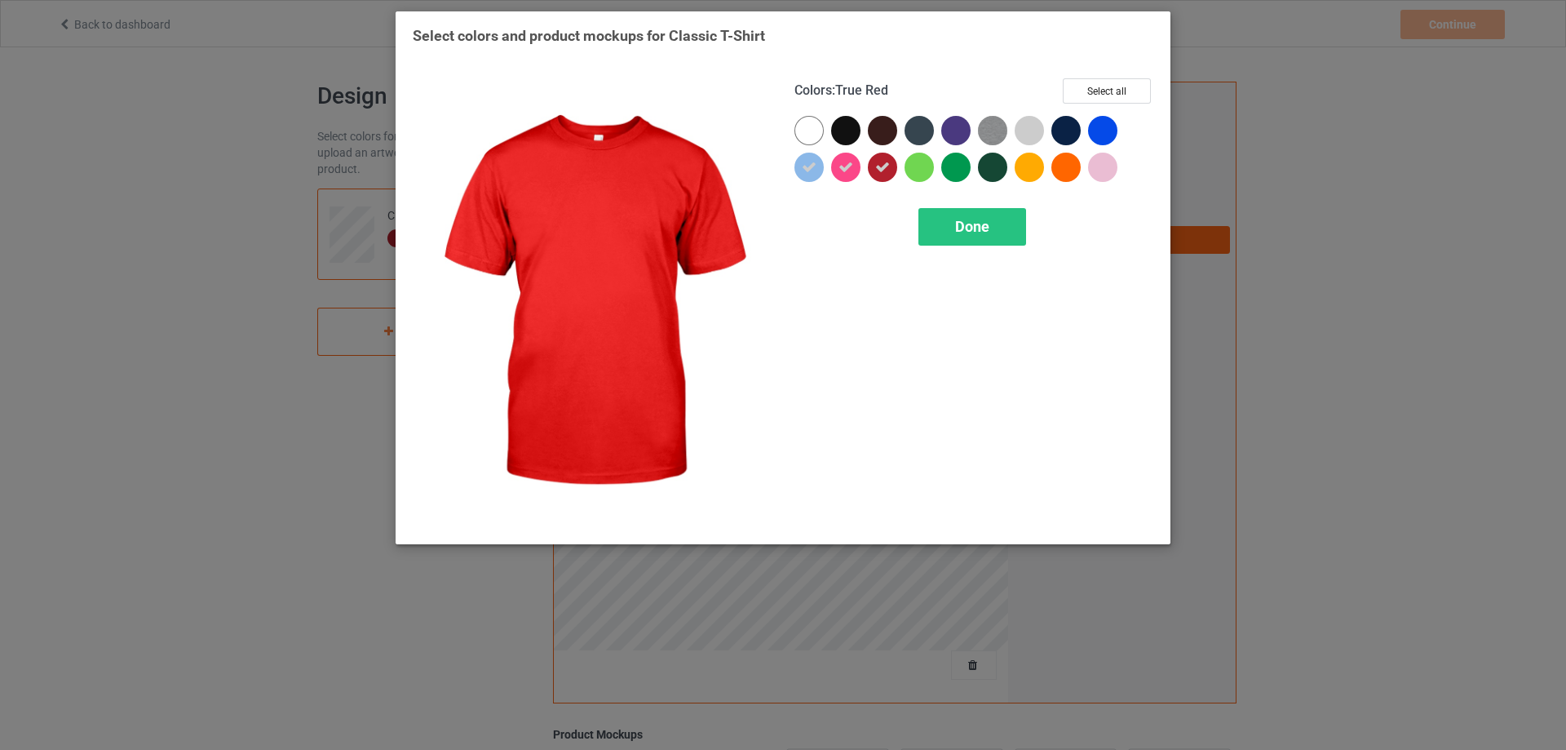
click at [874, 170] on div at bounding box center [882, 167] width 29 height 29
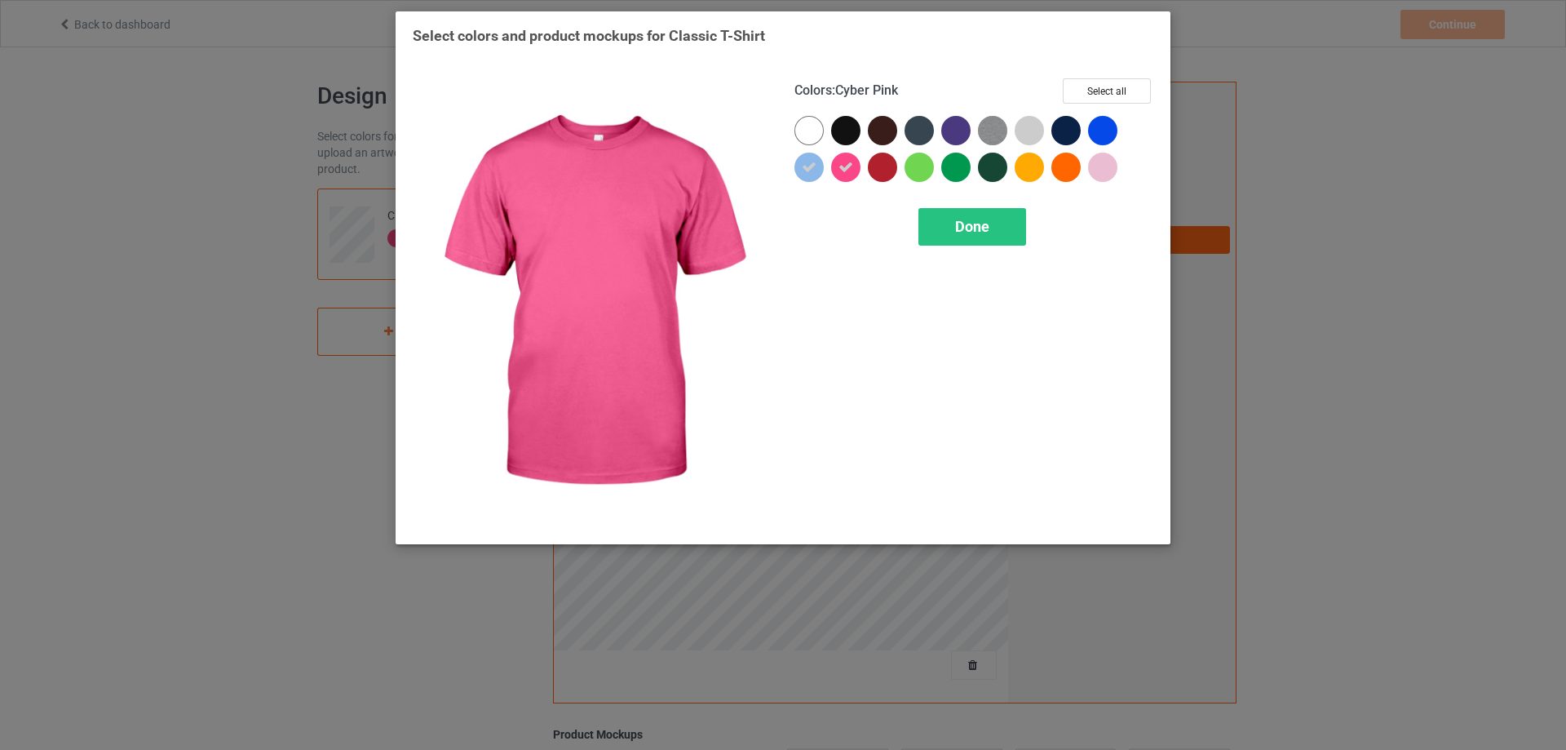
click at [849, 167] on icon at bounding box center [846, 167] width 15 height 15
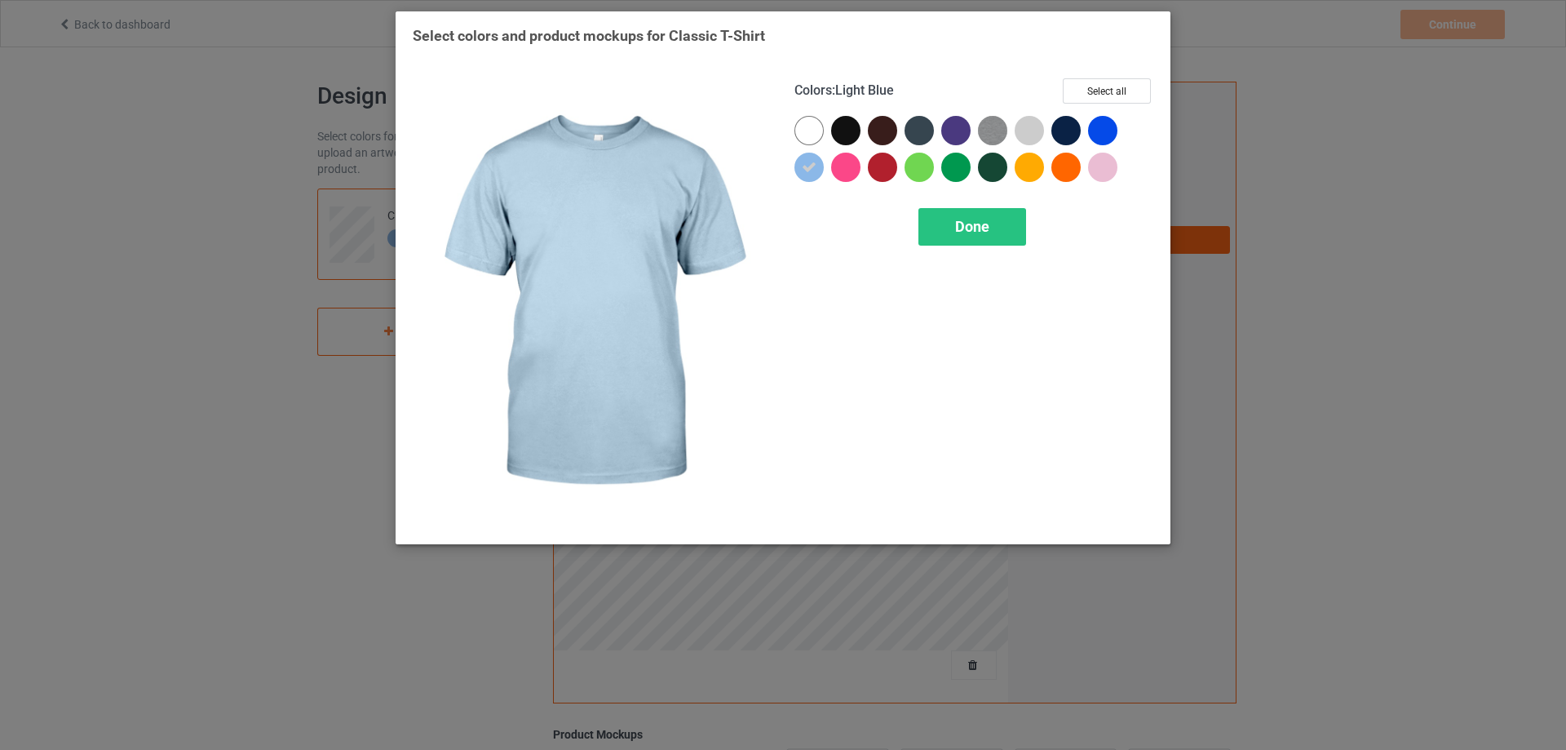
click at [800, 164] on div at bounding box center [809, 167] width 29 height 29
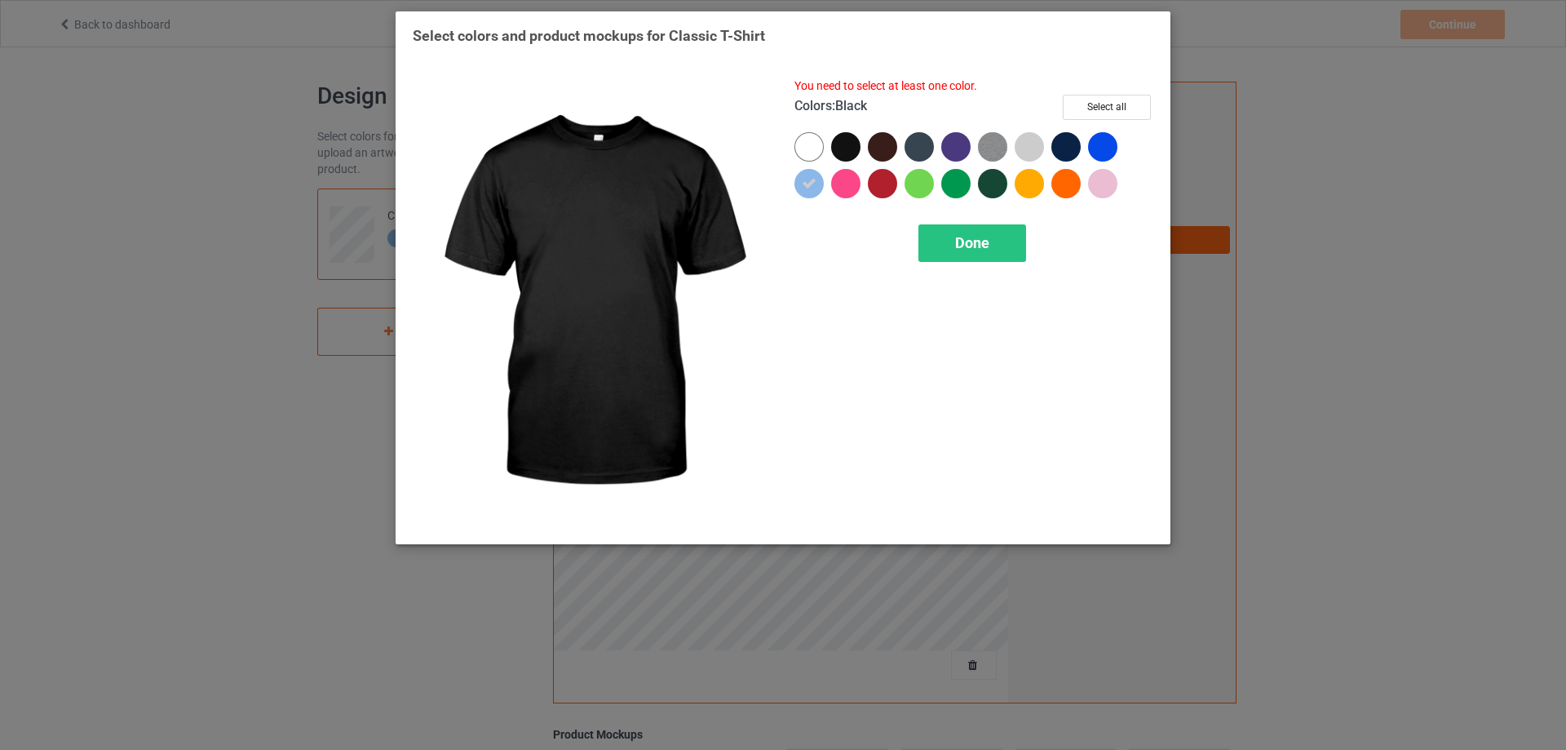
click at [847, 153] on div at bounding box center [845, 146] width 29 height 29
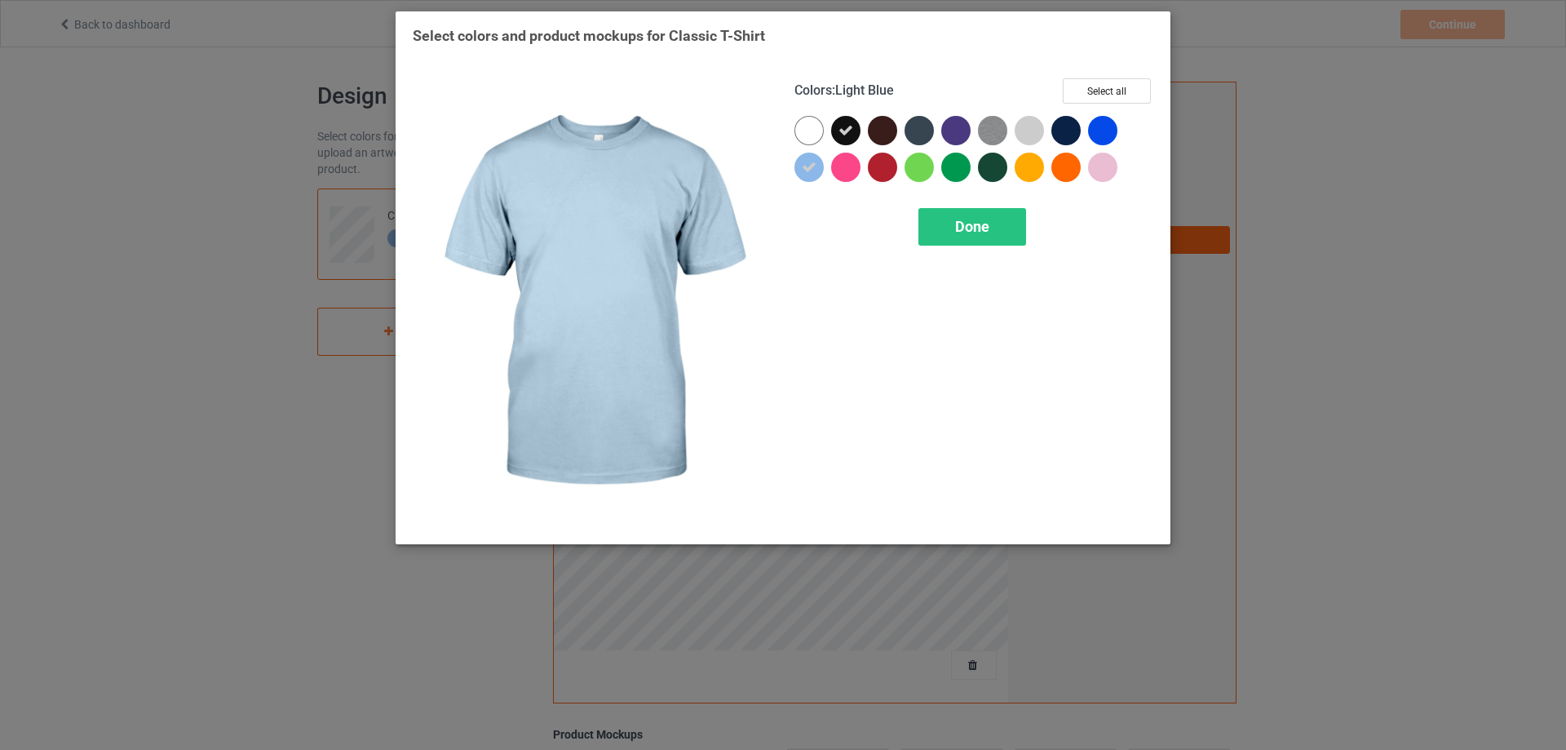
click at [820, 166] on div at bounding box center [809, 167] width 29 height 29
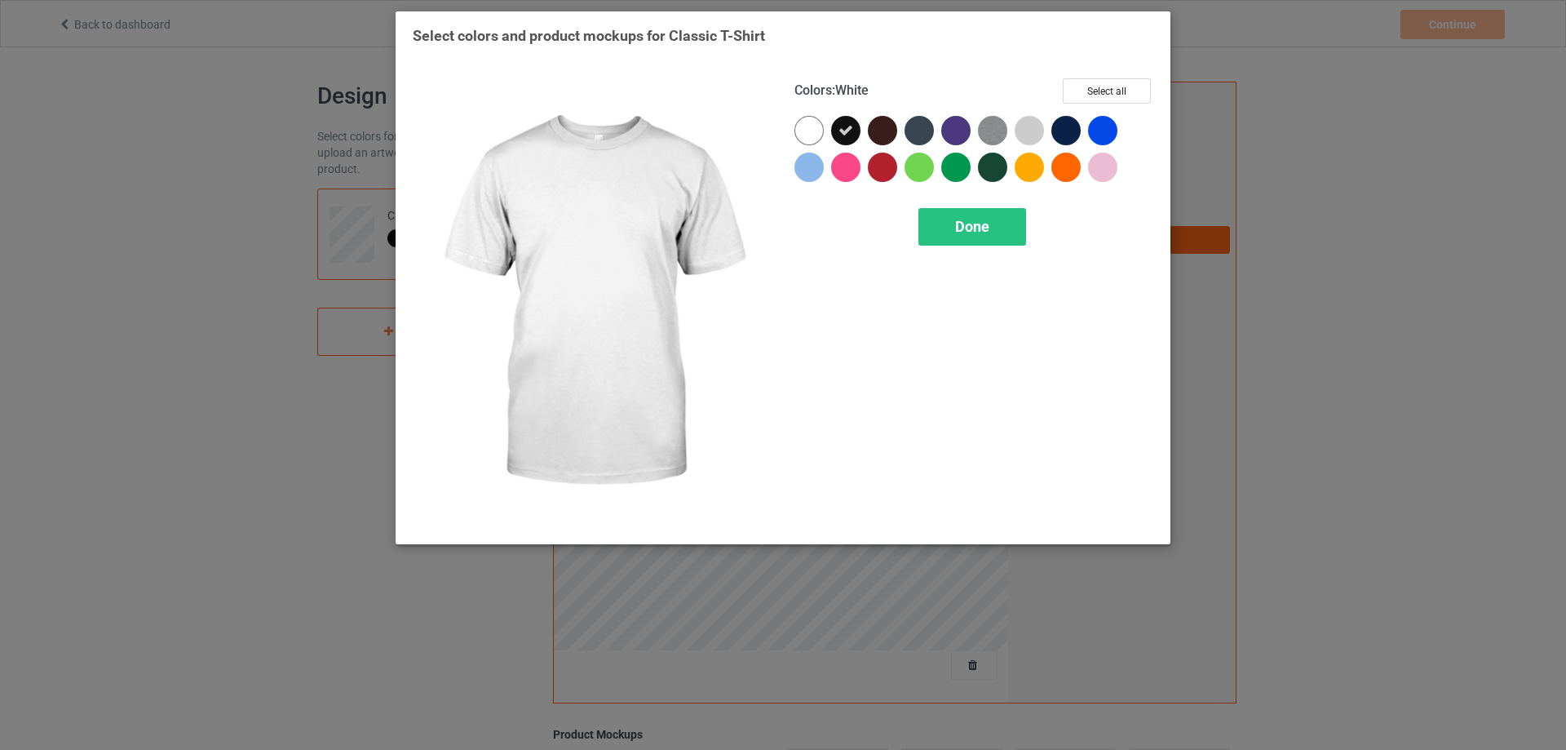
click at [808, 131] on div at bounding box center [809, 130] width 29 height 29
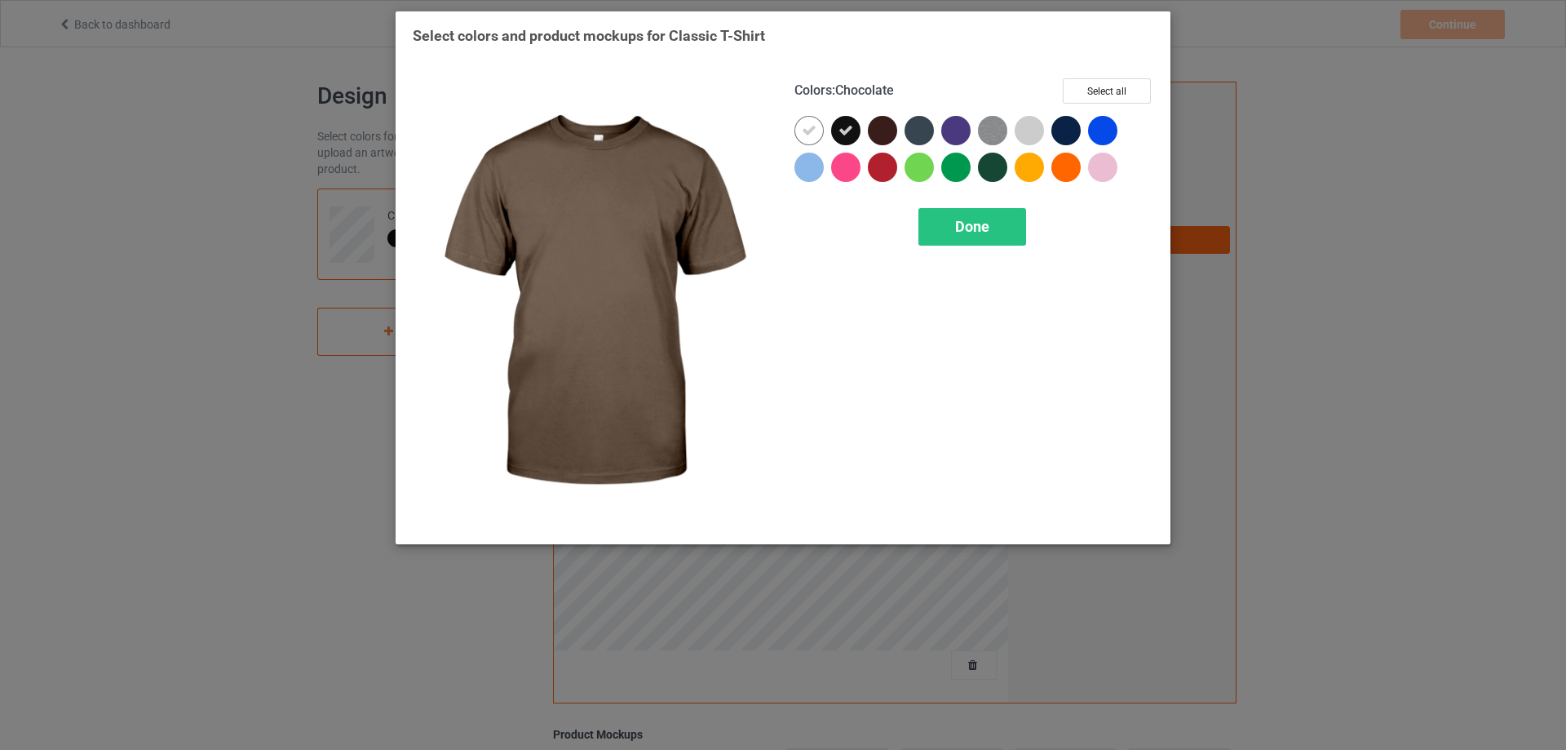
click at [883, 135] on div at bounding box center [882, 130] width 29 height 29
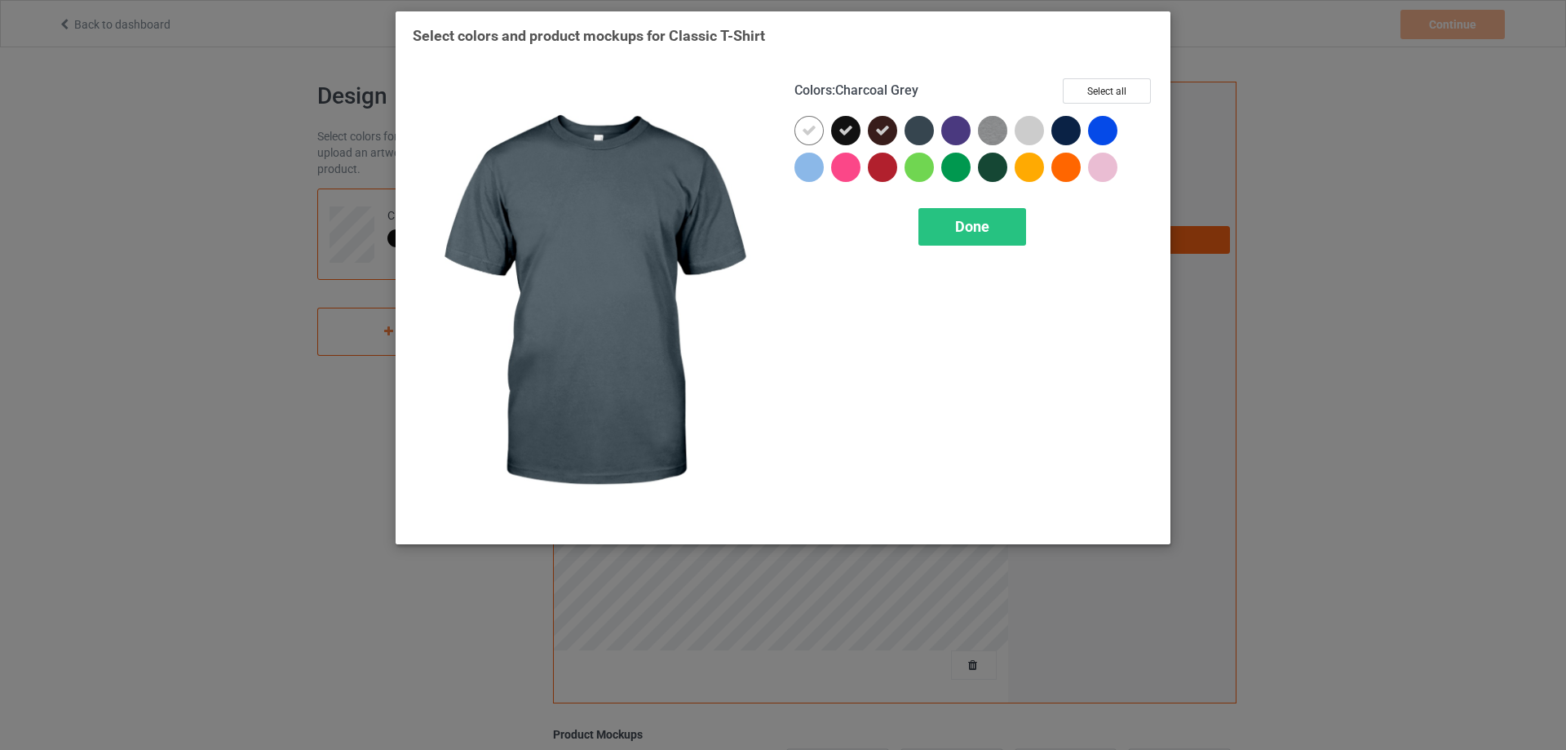
click at [918, 131] on div at bounding box center [919, 130] width 29 height 29
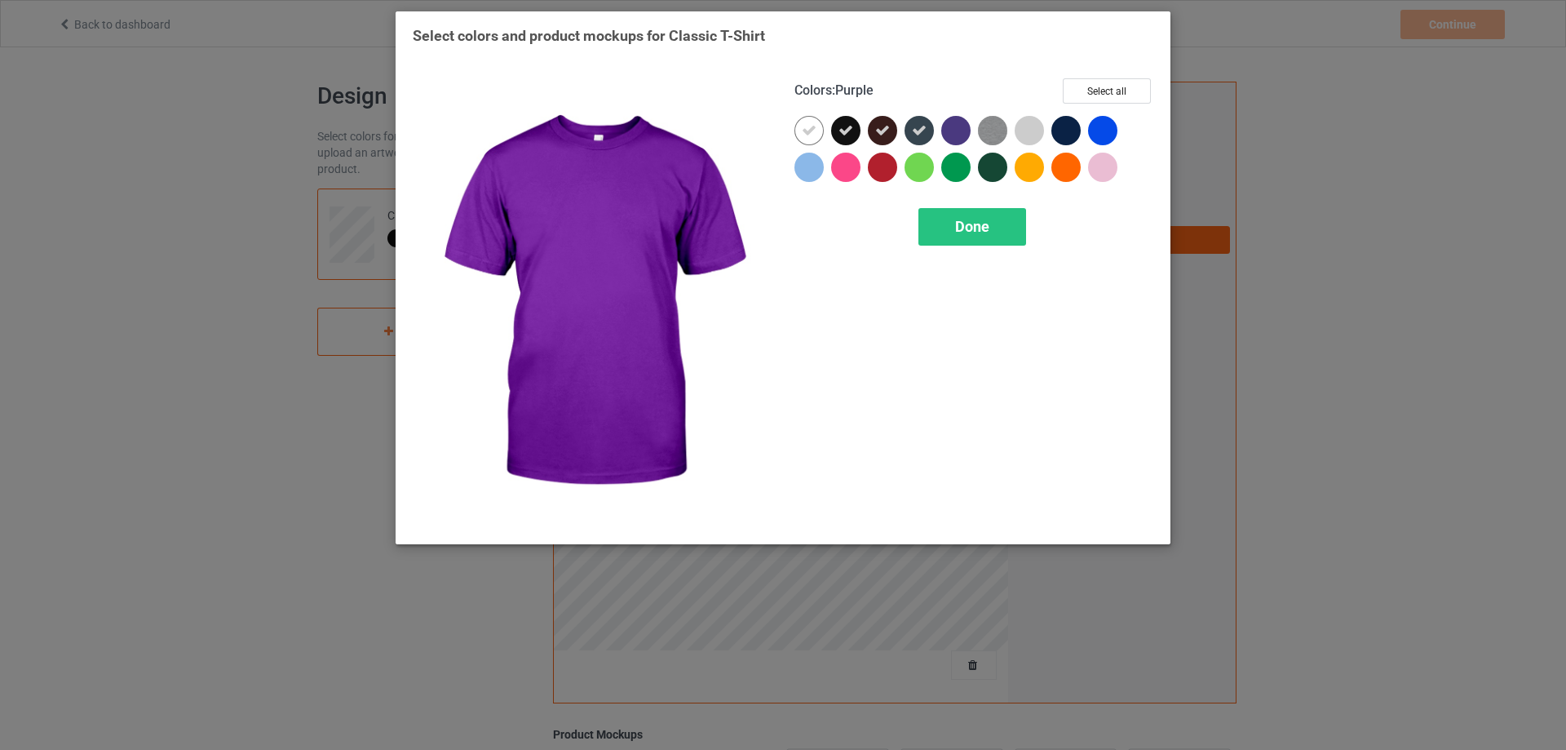
drag, startPoint x: 954, startPoint y: 130, endPoint x: 994, endPoint y: 128, distance: 40.0
click at [955, 130] on div at bounding box center [955, 130] width 29 height 29
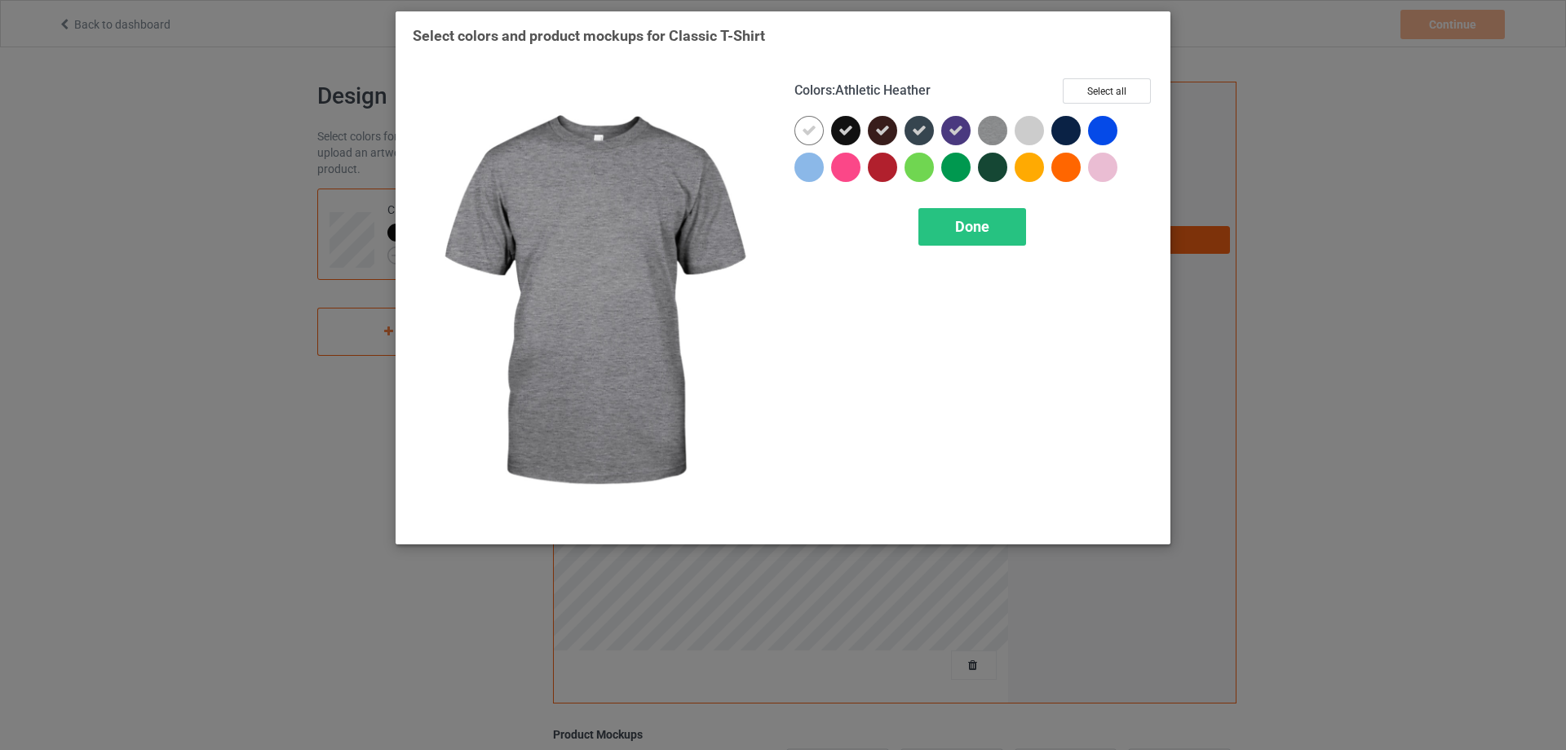
click at [995, 127] on img at bounding box center [992, 130] width 29 height 29
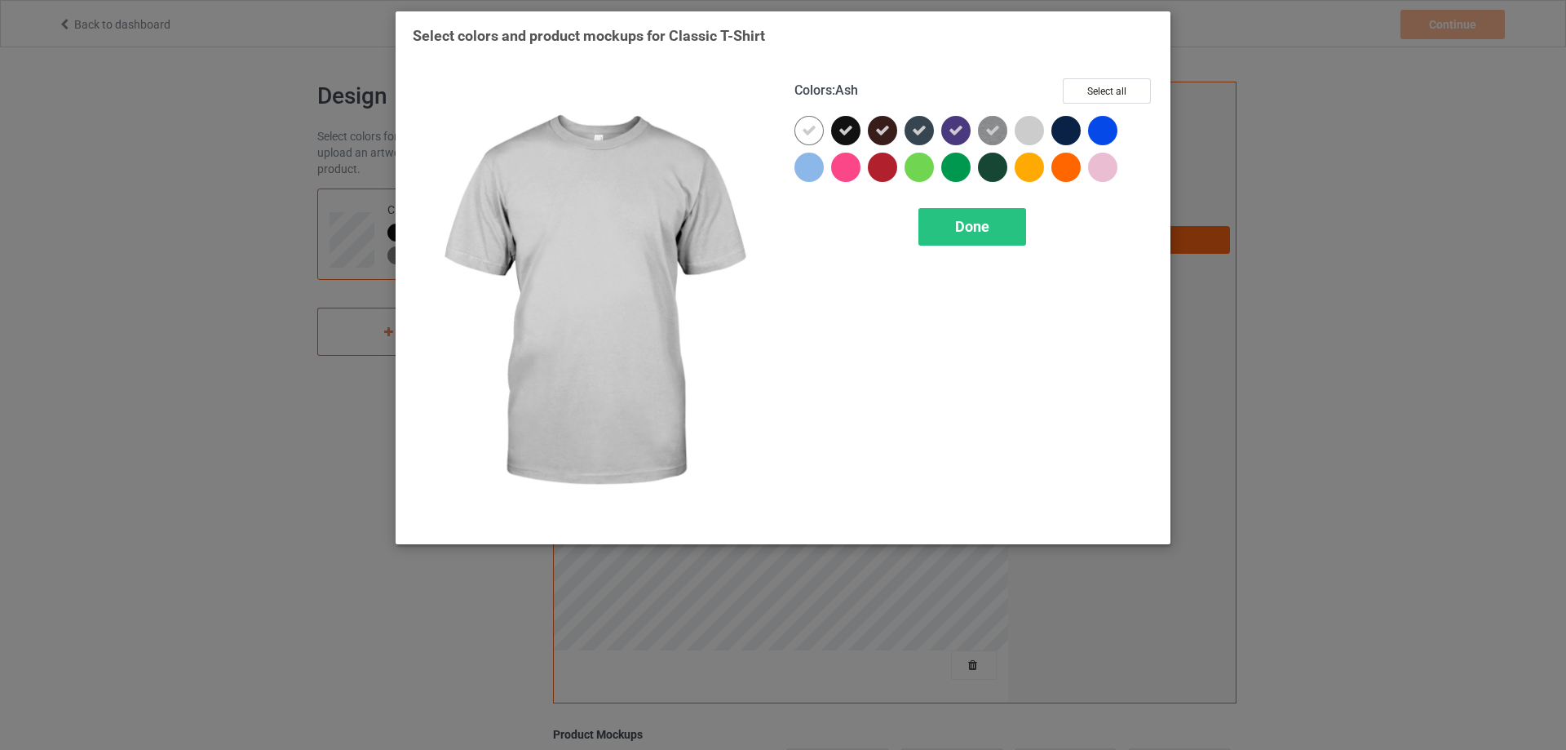
click at [1025, 123] on div at bounding box center [1029, 130] width 29 height 29
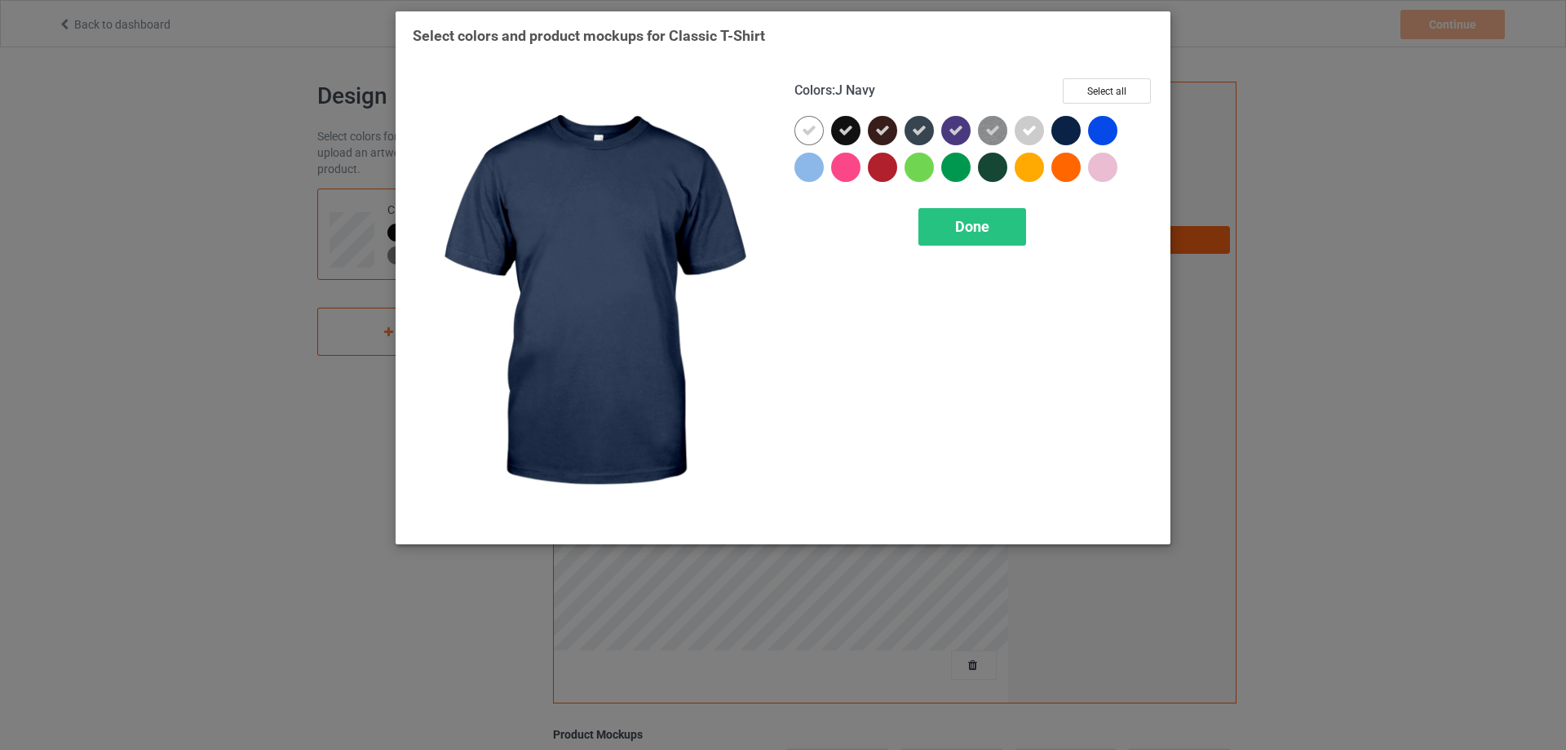
click at [1060, 126] on div at bounding box center [1065, 130] width 29 height 29
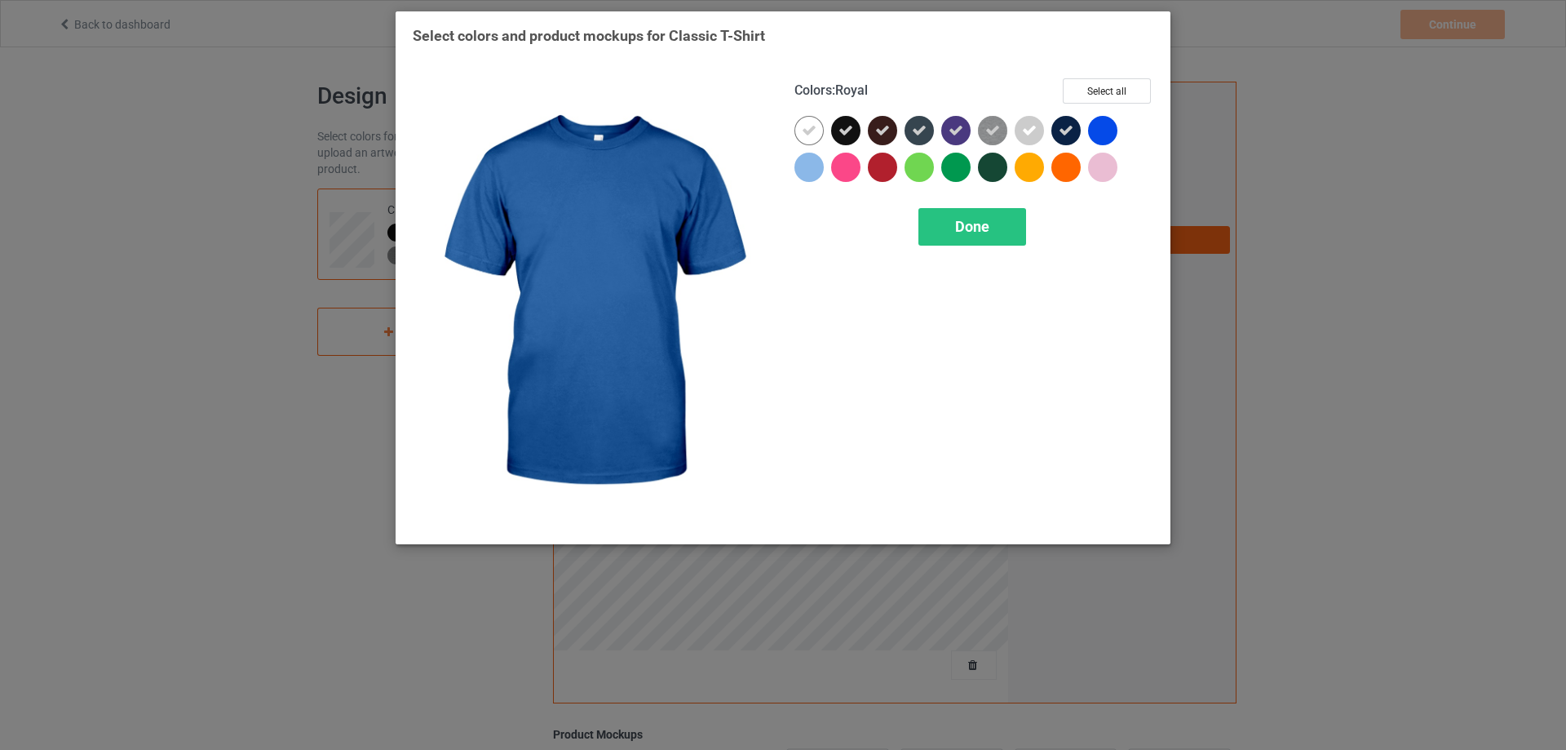
click at [1104, 131] on div at bounding box center [1102, 130] width 29 height 29
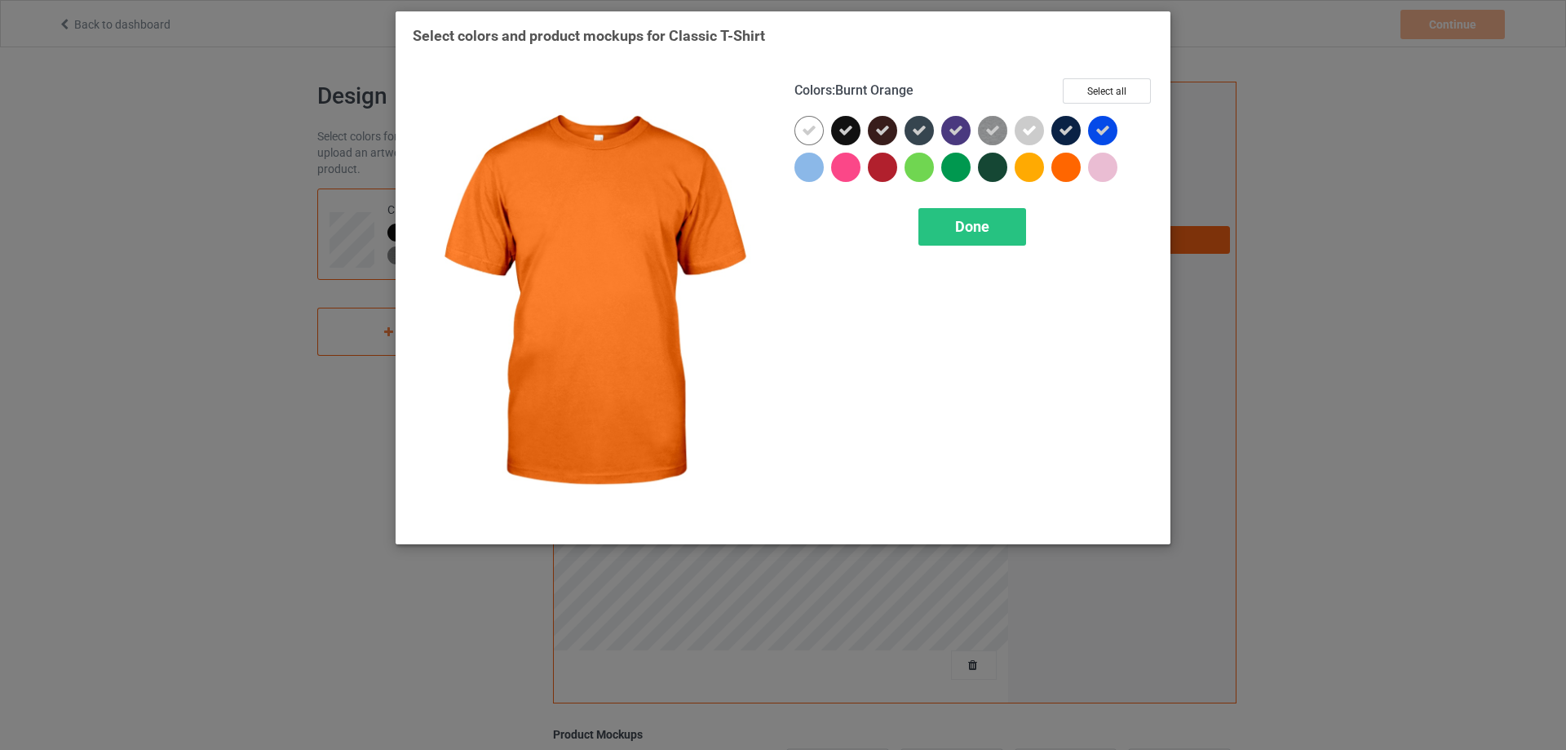
click at [1087, 158] on div at bounding box center [1069, 171] width 37 height 37
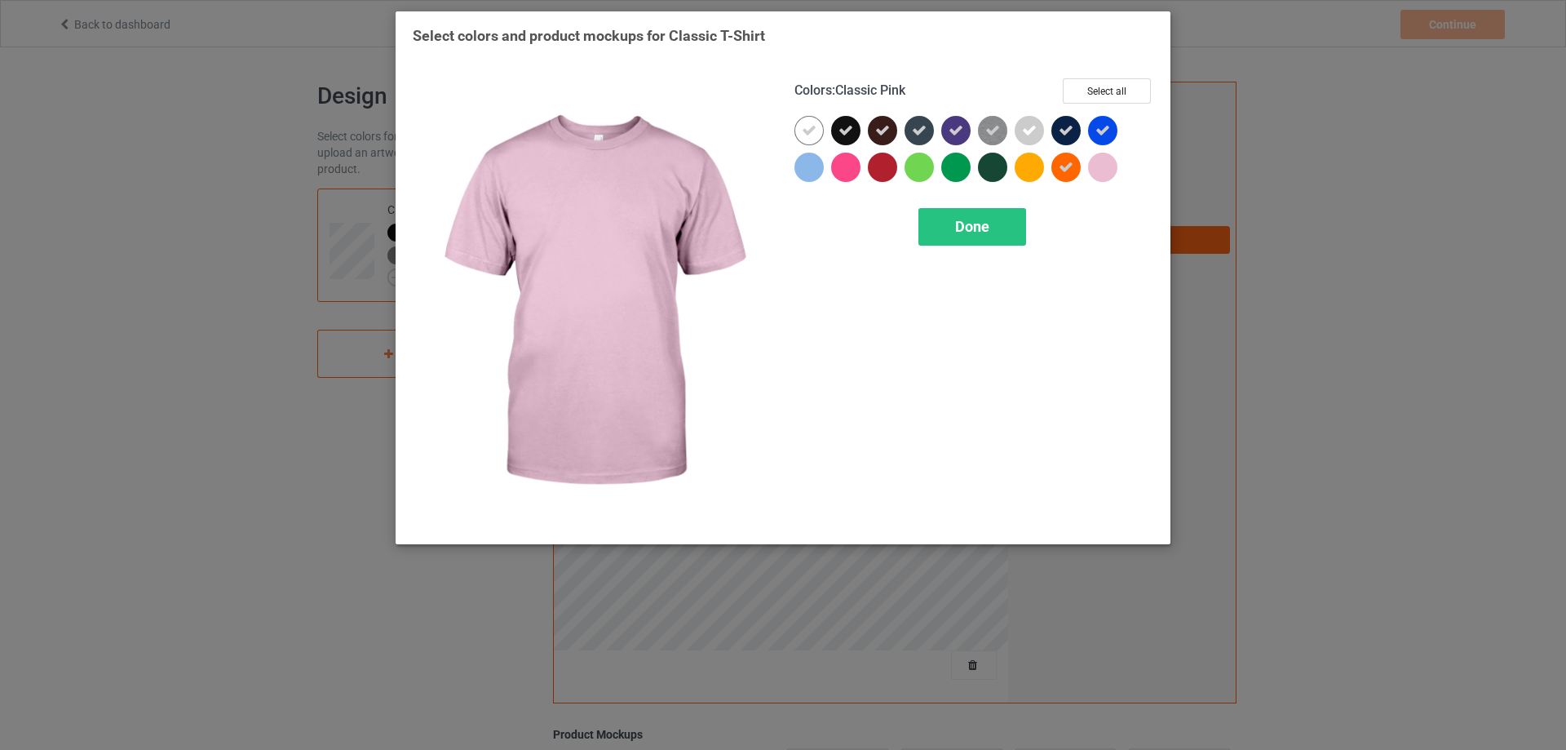
click at [1093, 168] on div at bounding box center [1102, 167] width 29 height 29
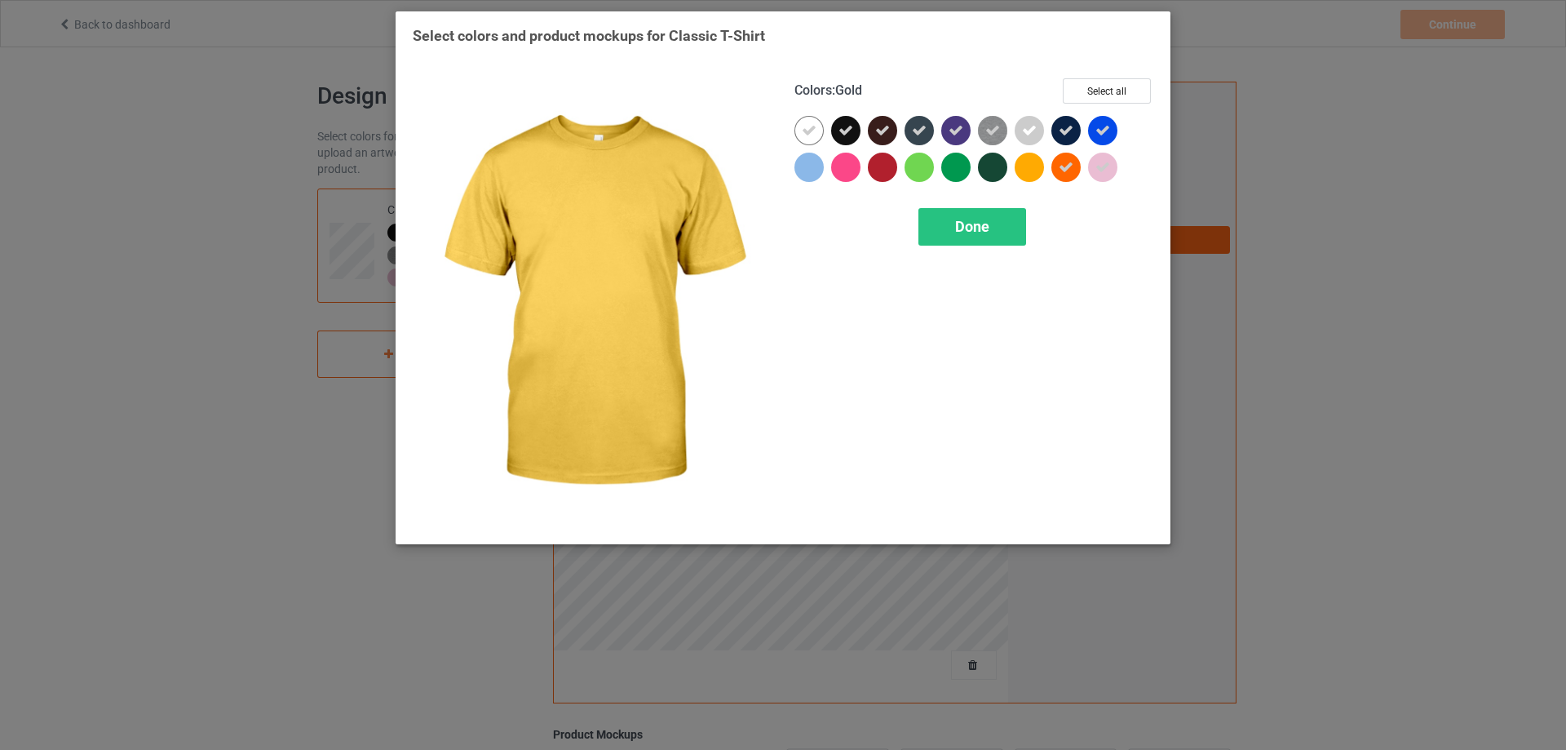
click at [1030, 168] on div at bounding box center [1029, 167] width 29 height 29
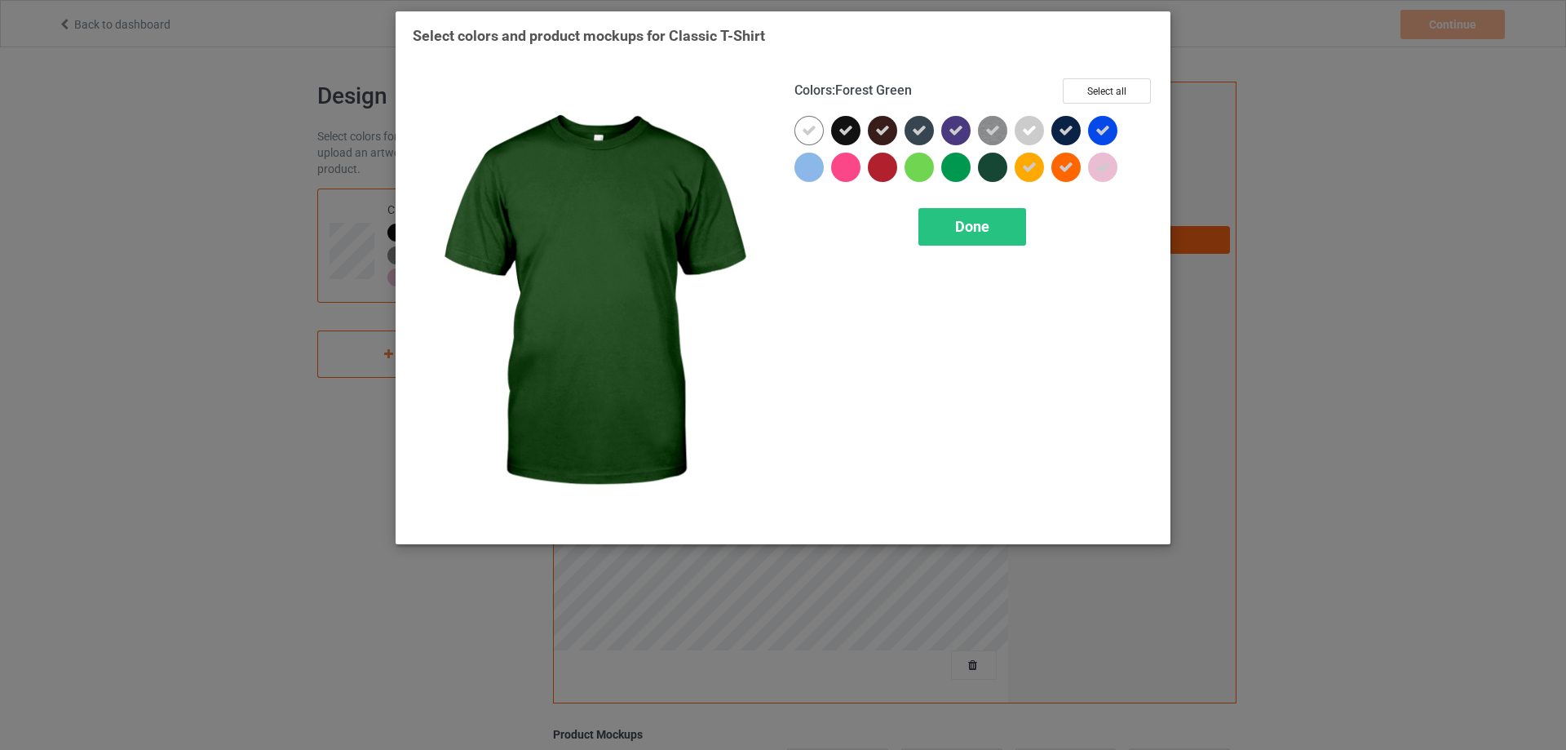
click at [985, 173] on div at bounding box center [992, 167] width 29 height 29
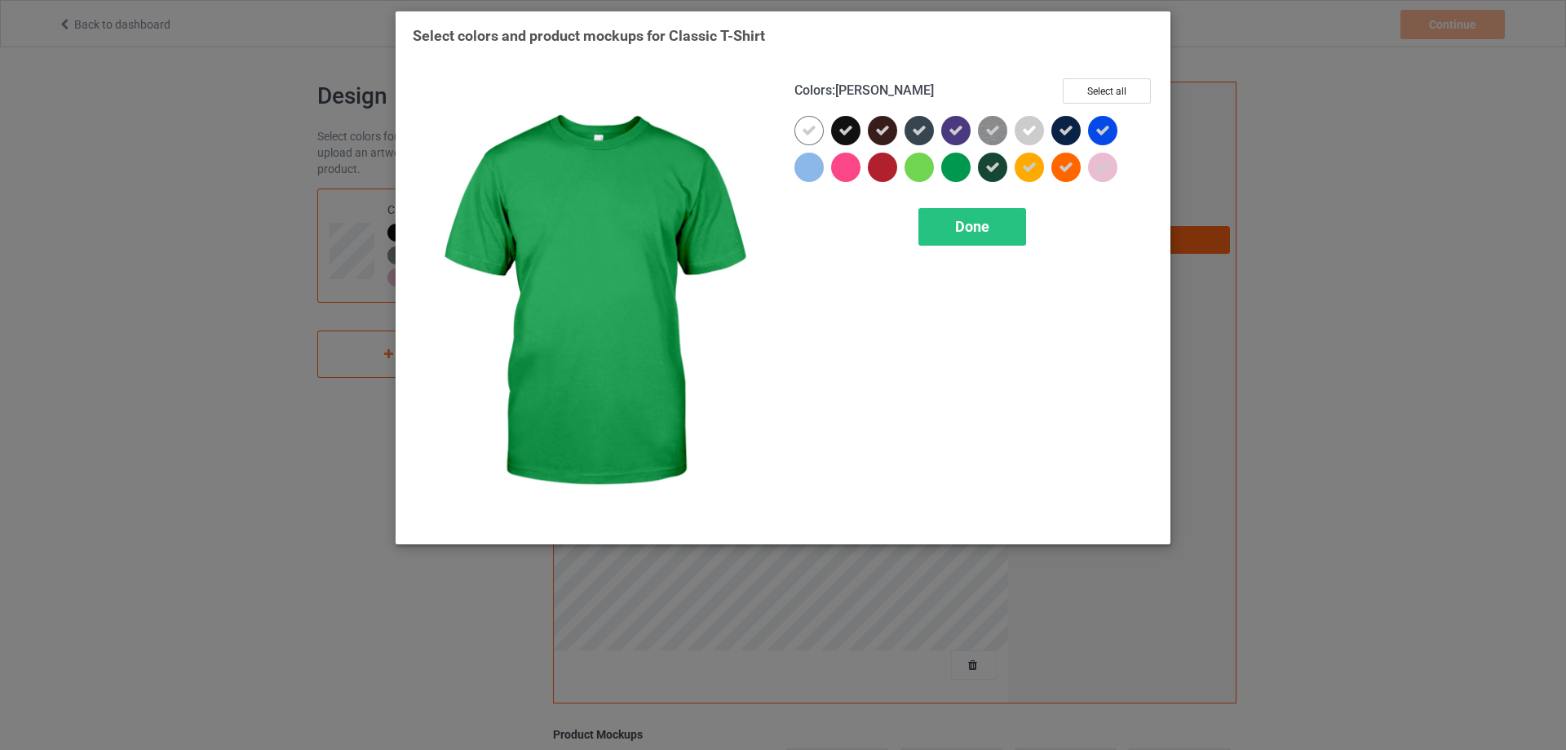
drag, startPoint x: 962, startPoint y: 172, endPoint x: 898, endPoint y: 164, distance: 64.1
click at [961, 172] on div at bounding box center [955, 167] width 29 height 29
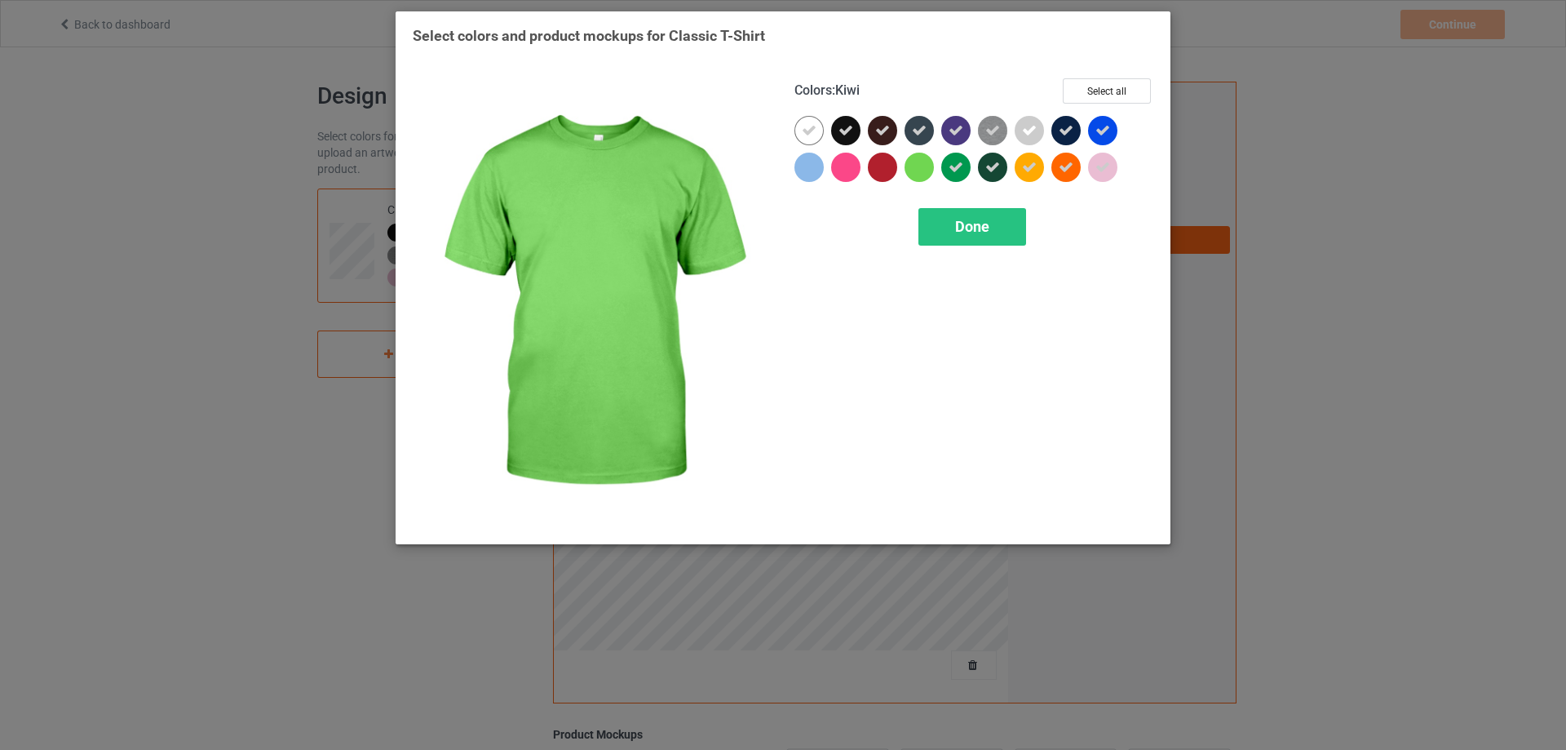
click at [916, 162] on div at bounding box center [919, 167] width 29 height 29
click at [869, 172] on div at bounding box center [882, 167] width 29 height 29
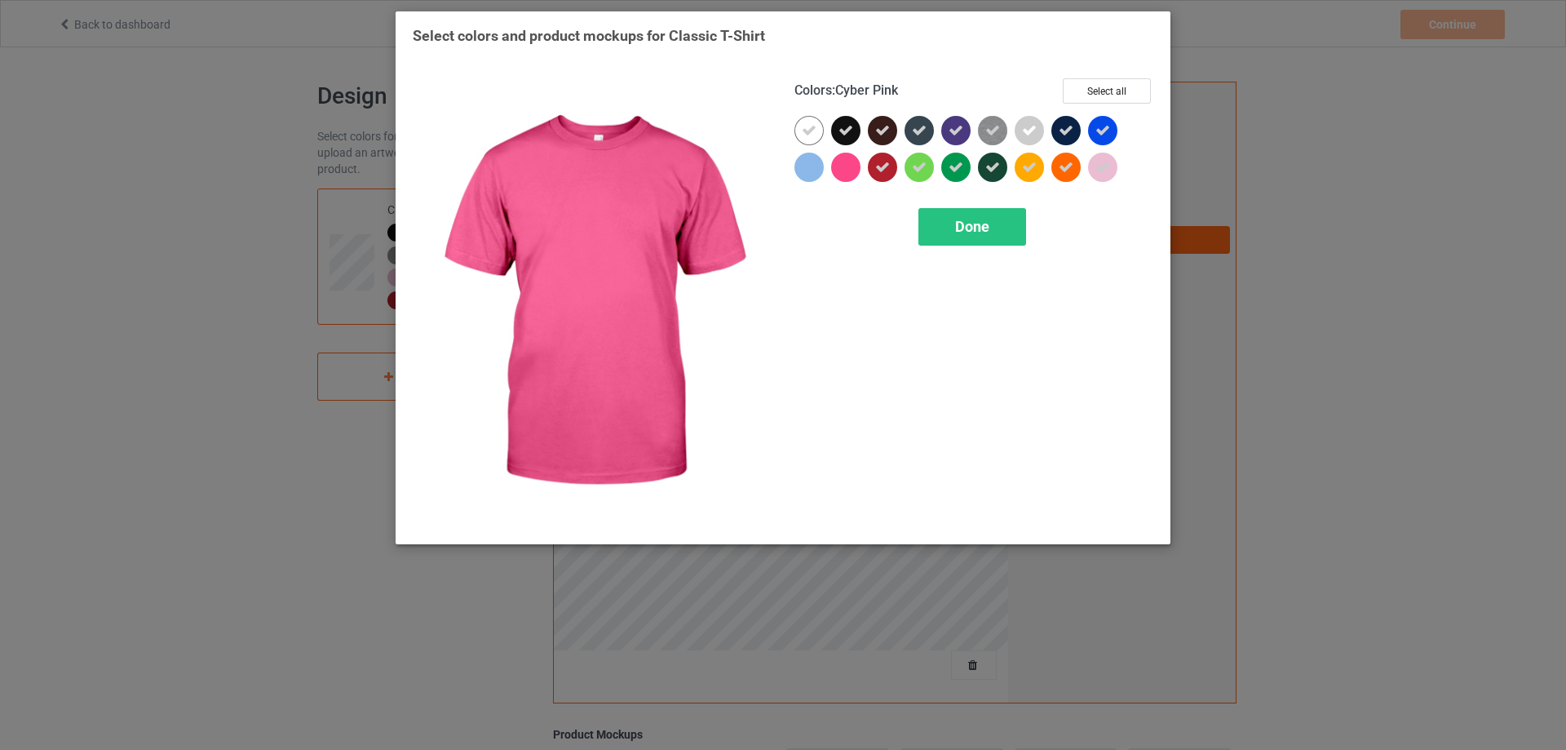
click at [851, 170] on div at bounding box center [845, 167] width 29 height 29
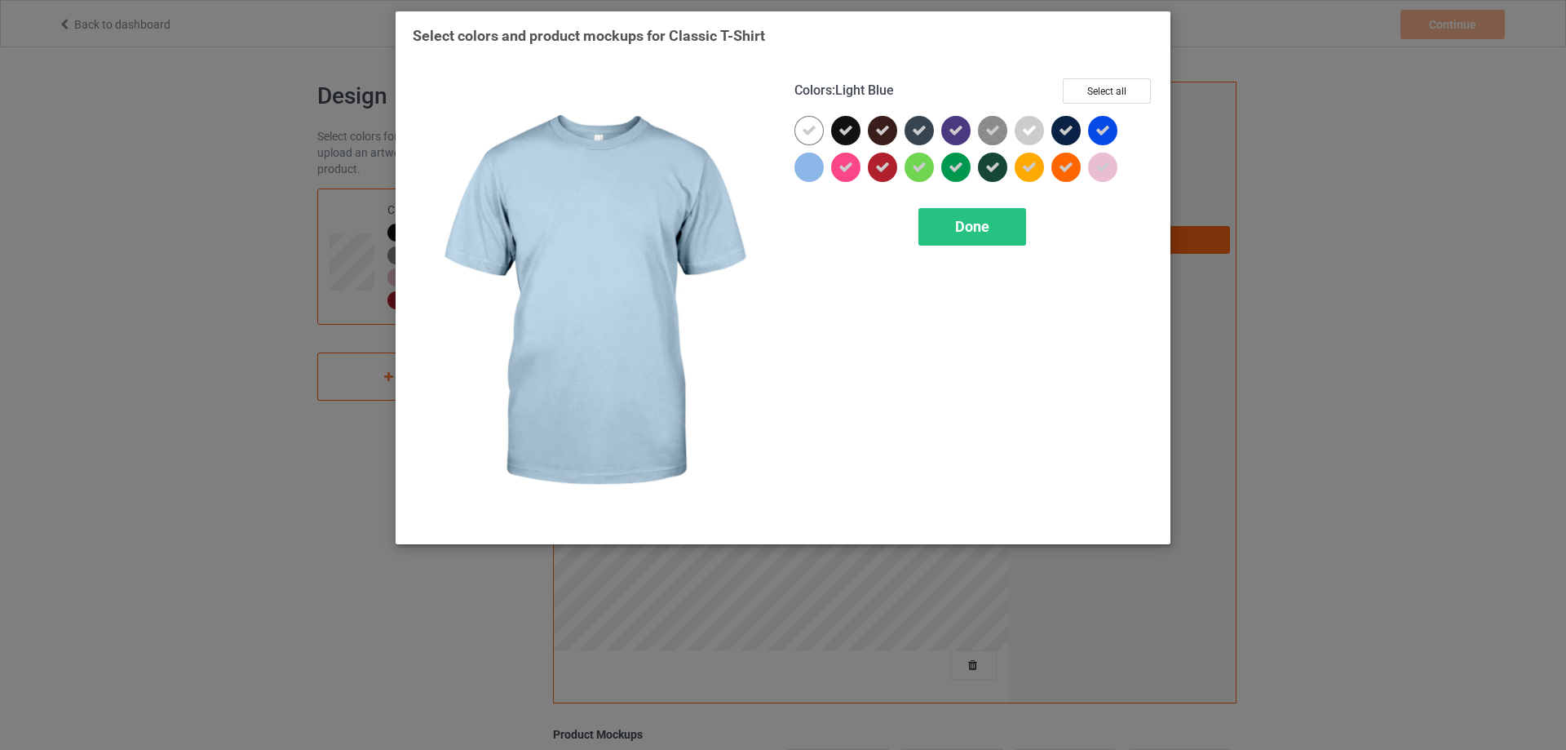
drag, startPoint x: 819, startPoint y: 165, endPoint x: 846, endPoint y: 173, distance: 28.1
click at [818, 165] on div at bounding box center [809, 167] width 29 height 29
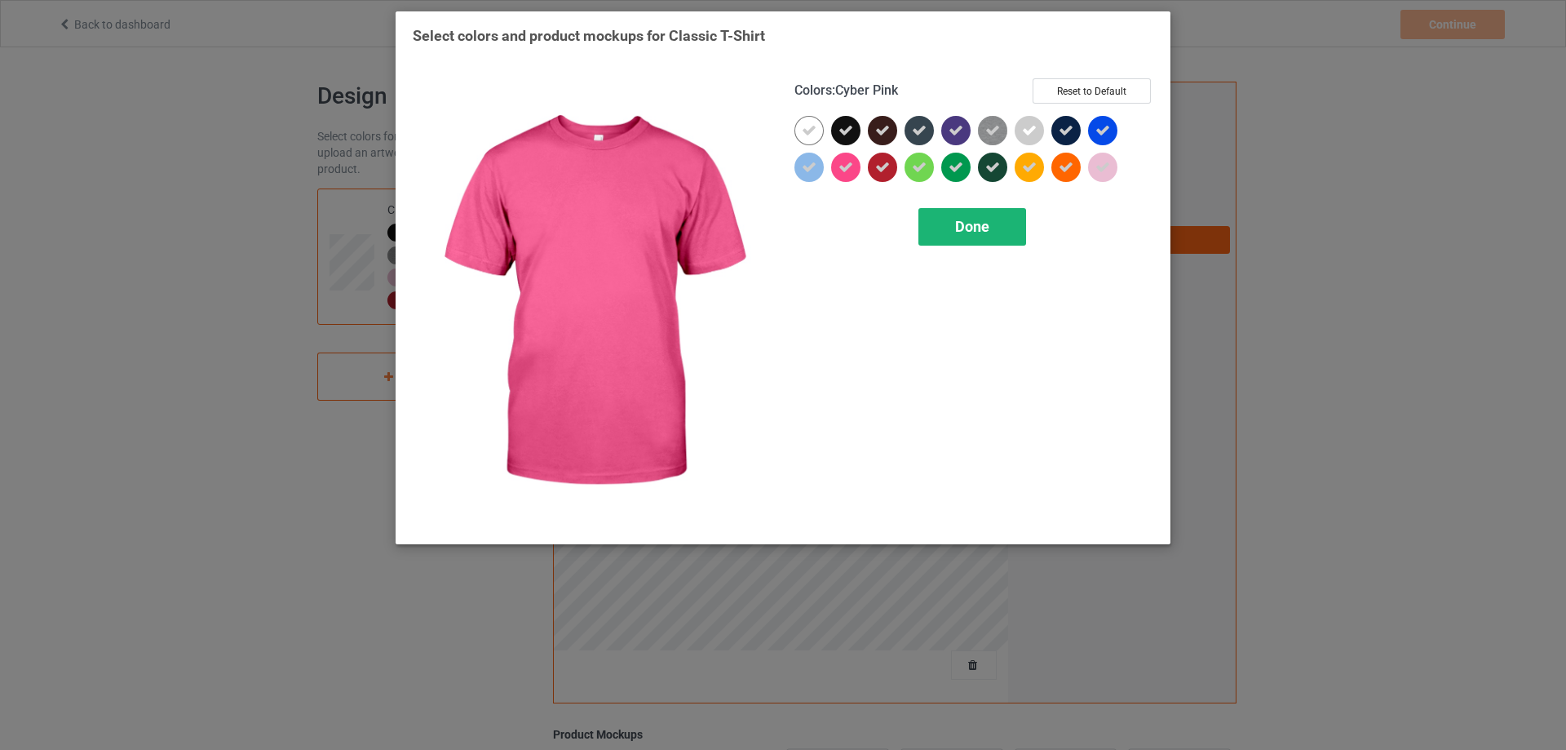
click at [959, 228] on span "Done" at bounding box center [972, 226] width 34 height 17
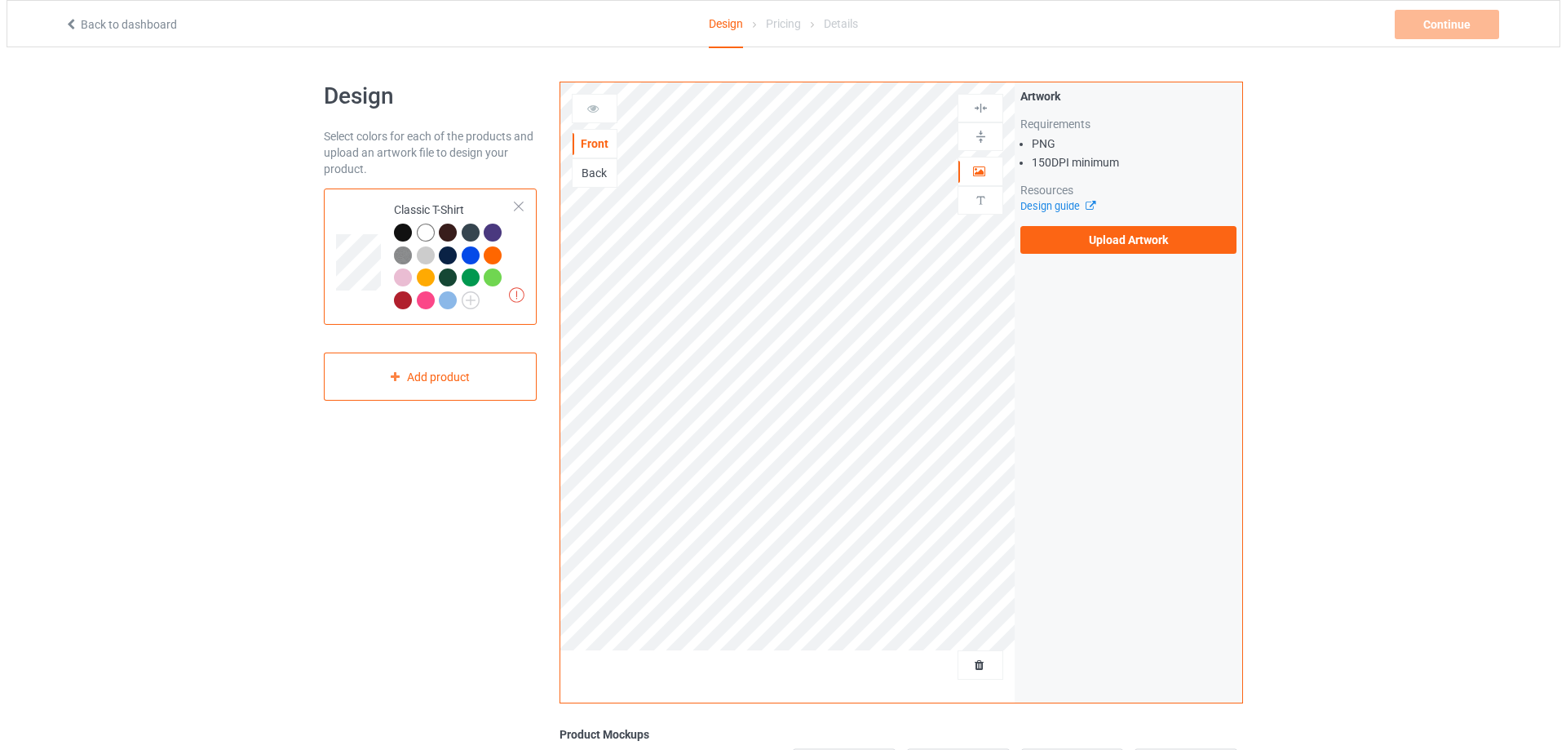
scroll to position [163, 0]
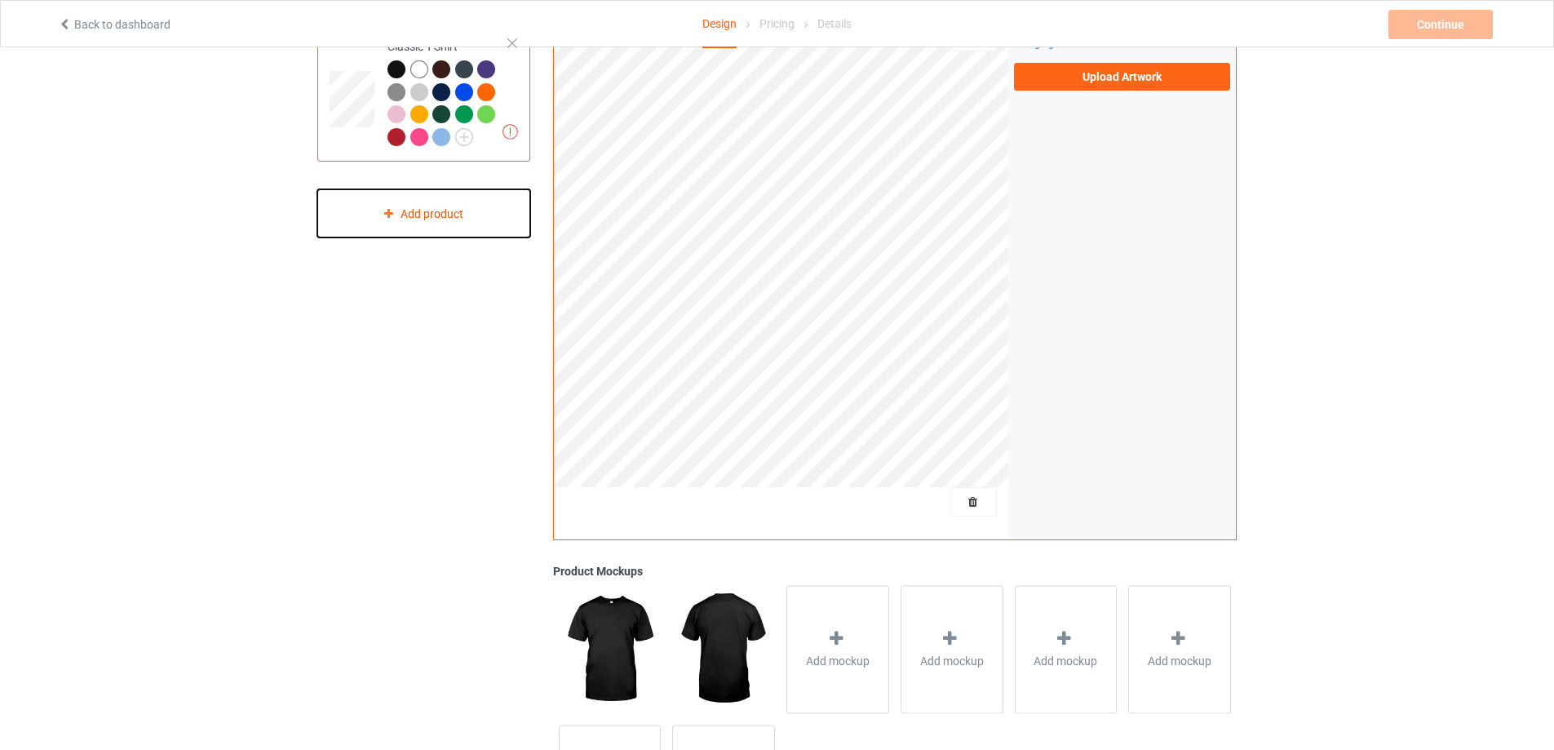
click at [452, 221] on div "Add product" at bounding box center [423, 213] width 213 height 48
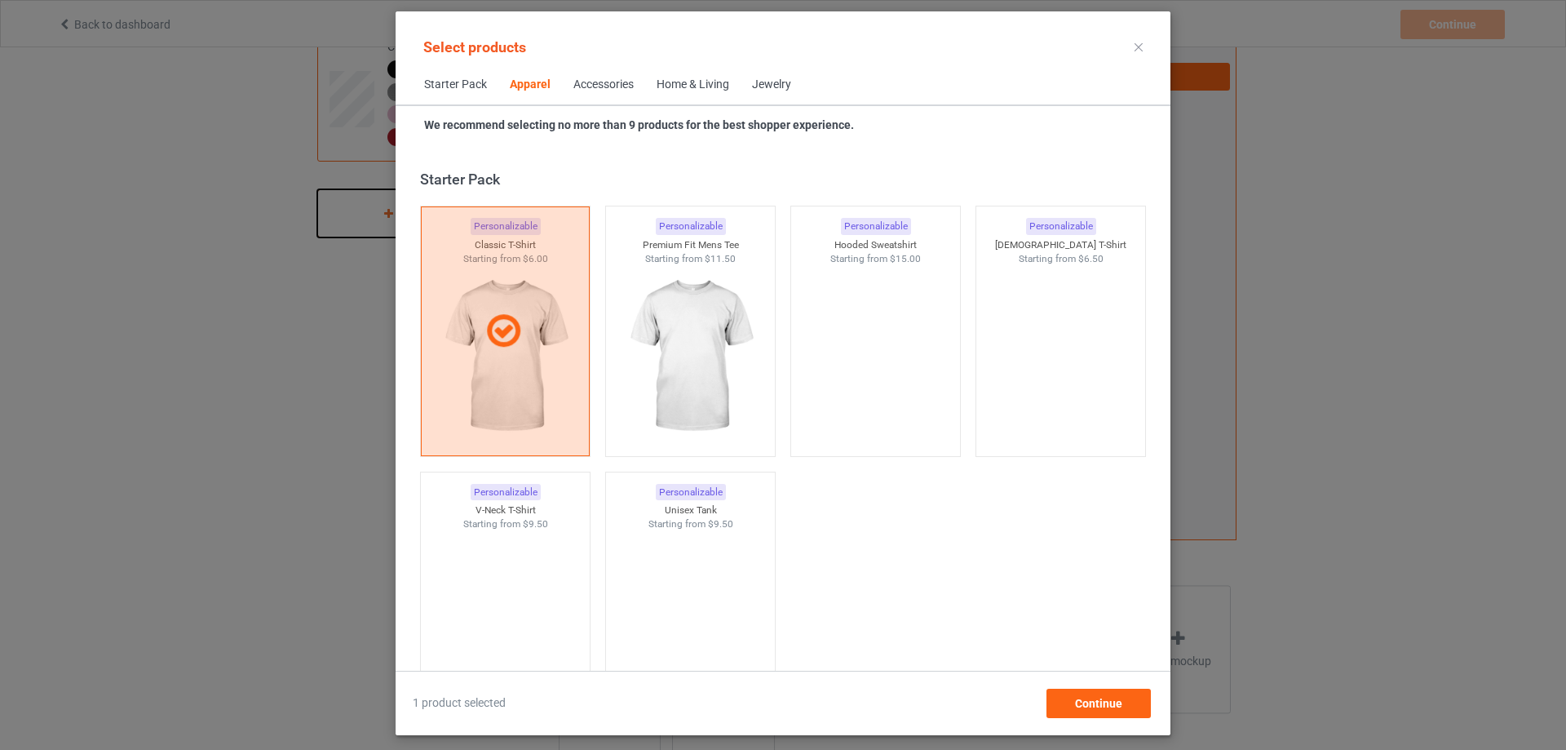
scroll to position [608, 0]
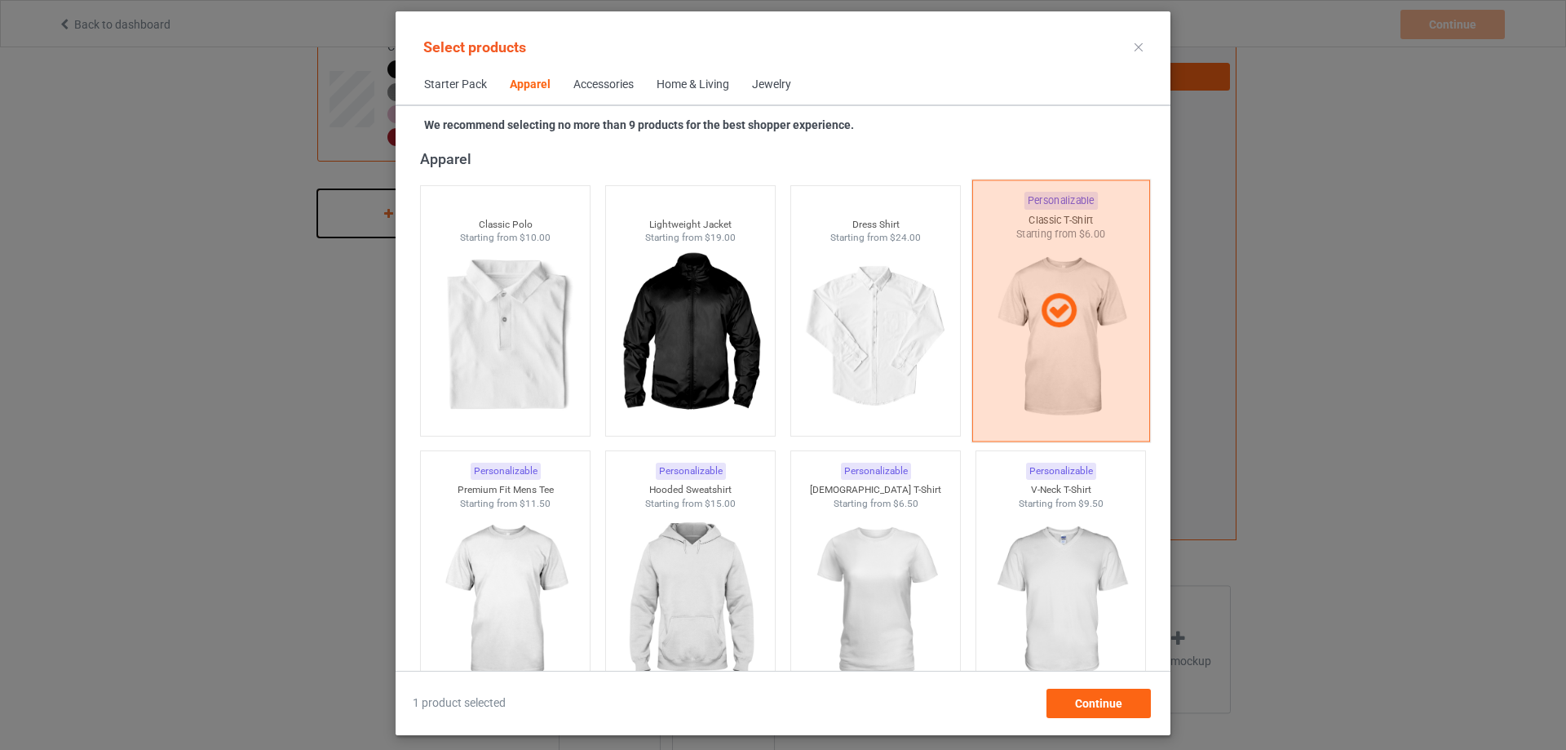
scroll to position [771, 0]
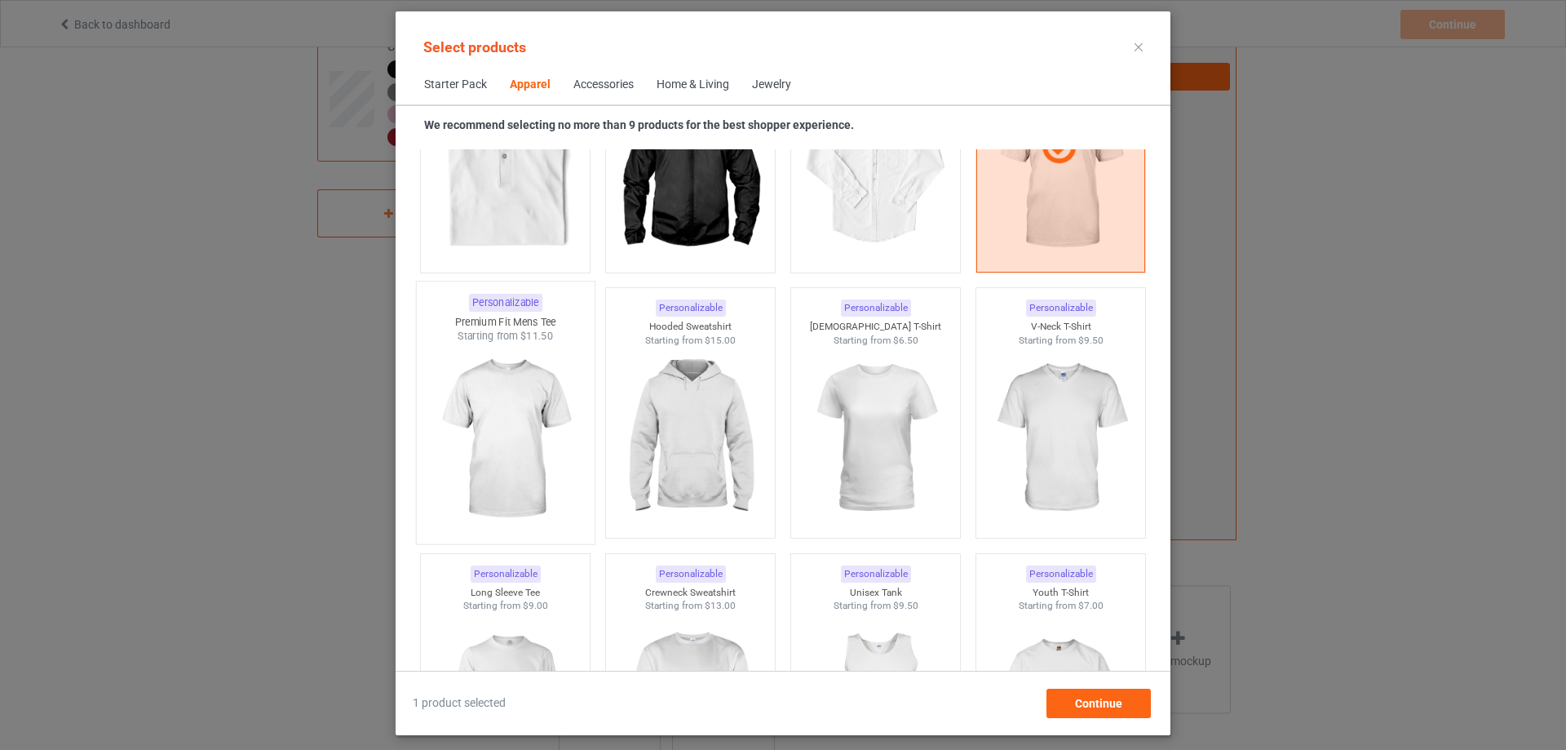
click at [509, 426] on img at bounding box center [504, 439] width 153 height 192
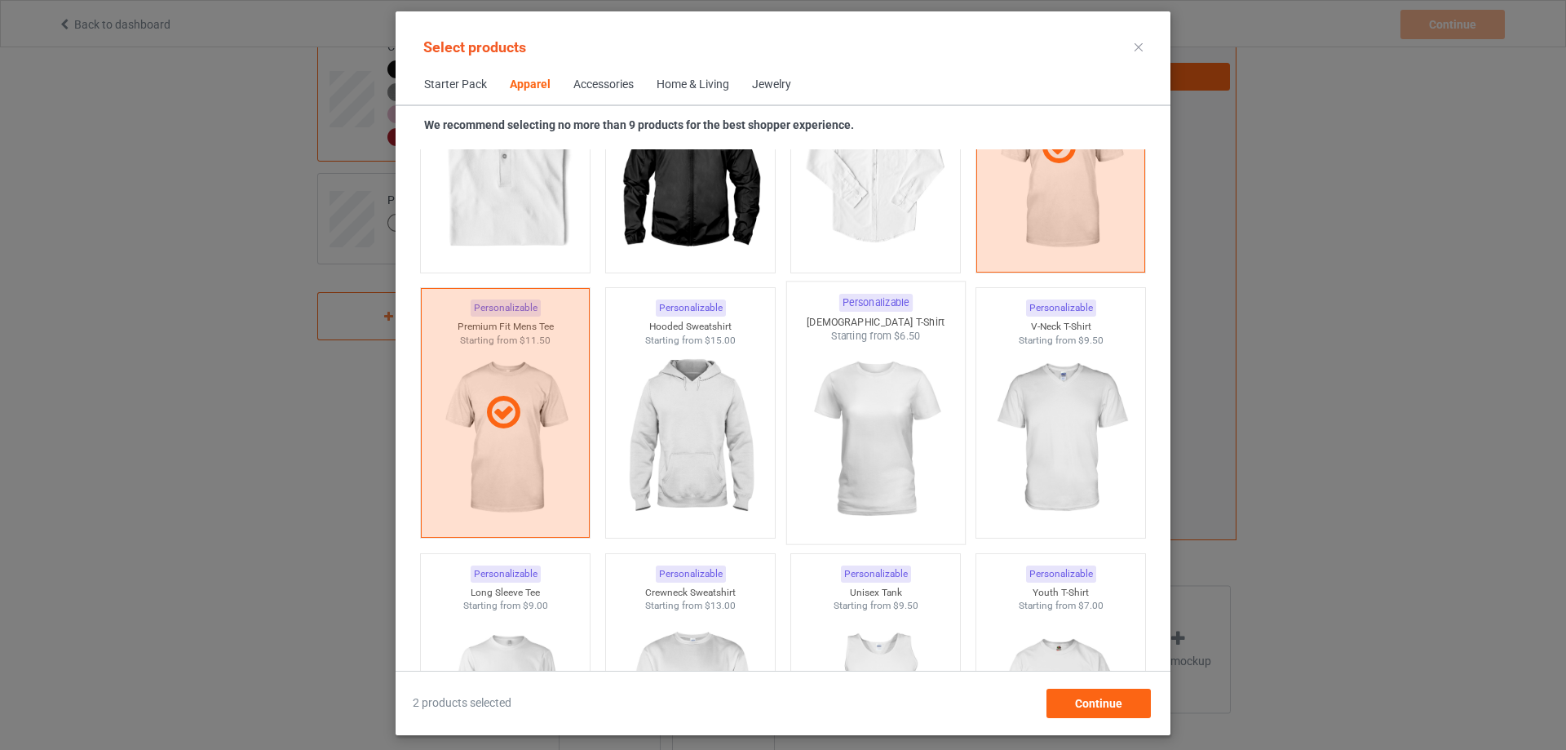
click at [841, 414] on img at bounding box center [875, 439] width 153 height 192
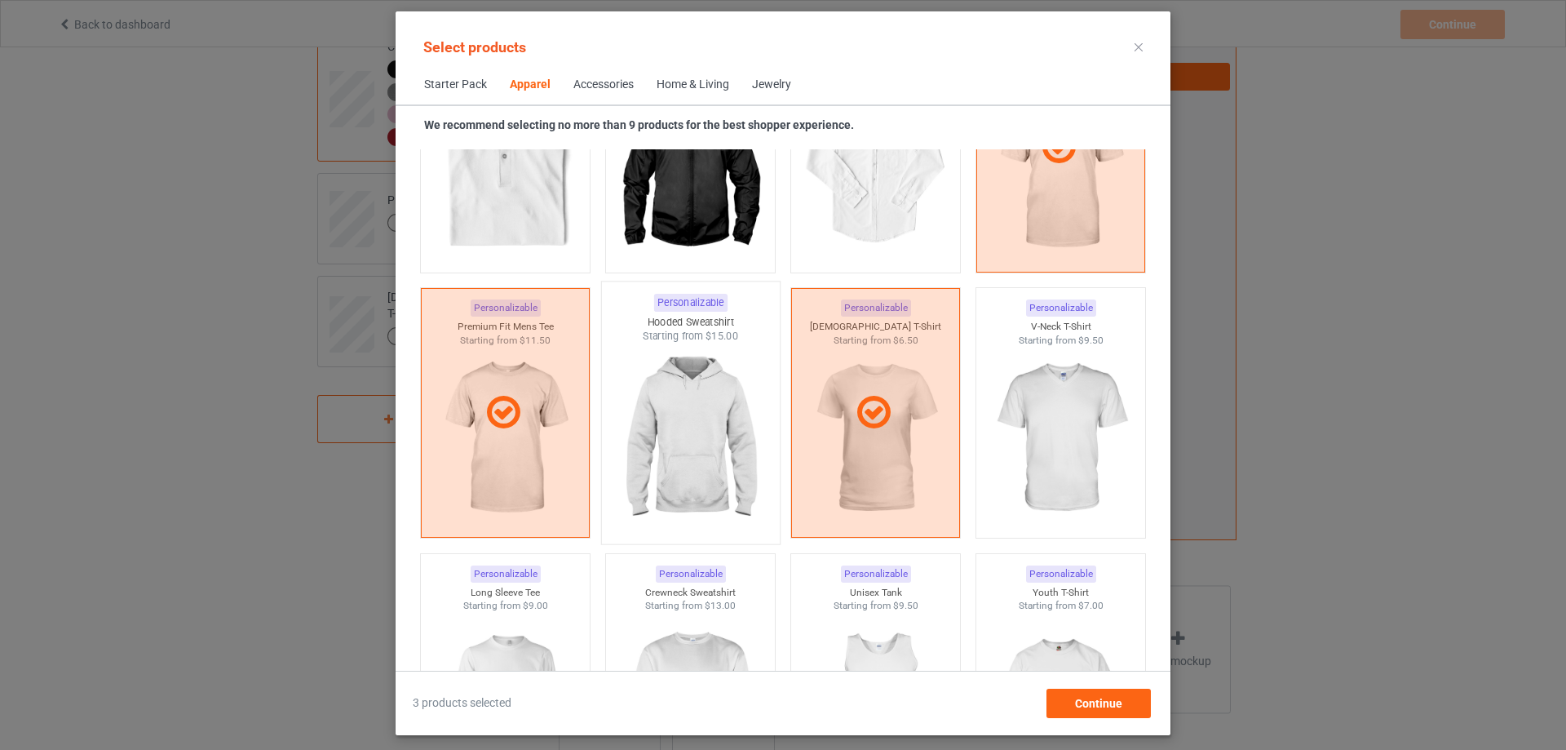
click at [705, 377] on img at bounding box center [689, 439] width 153 height 192
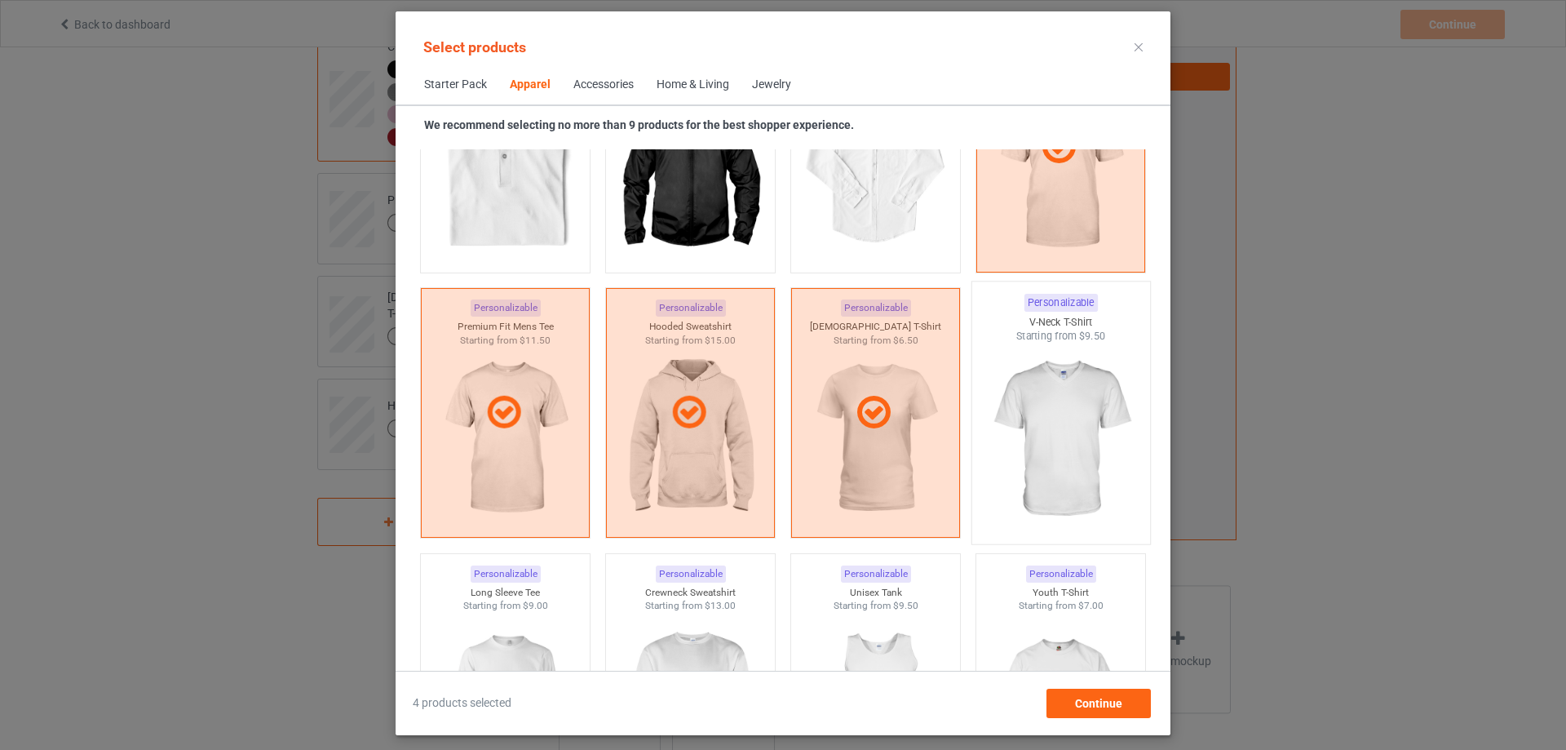
click at [1053, 409] on img at bounding box center [1060, 439] width 153 height 192
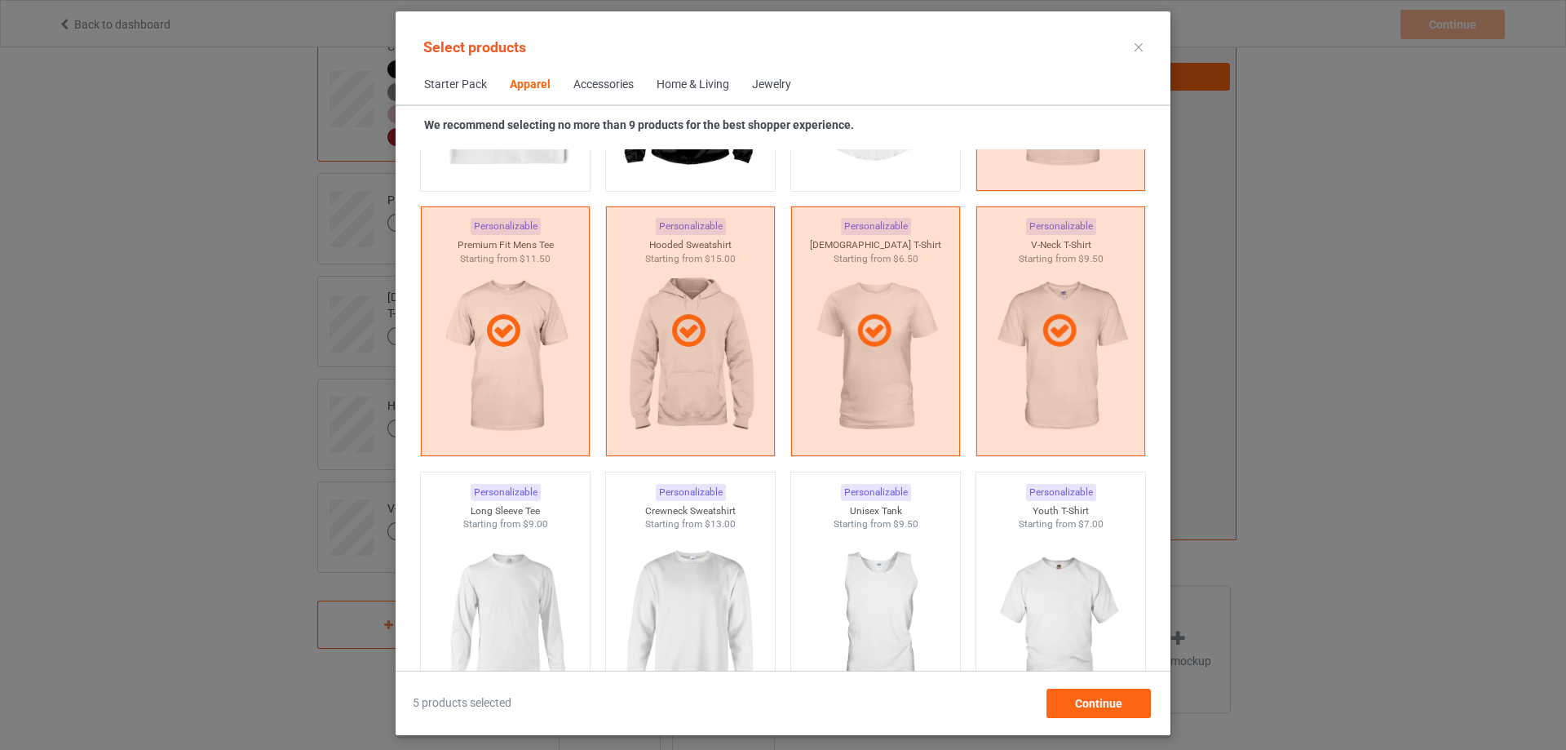
scroll to position [934, 0]
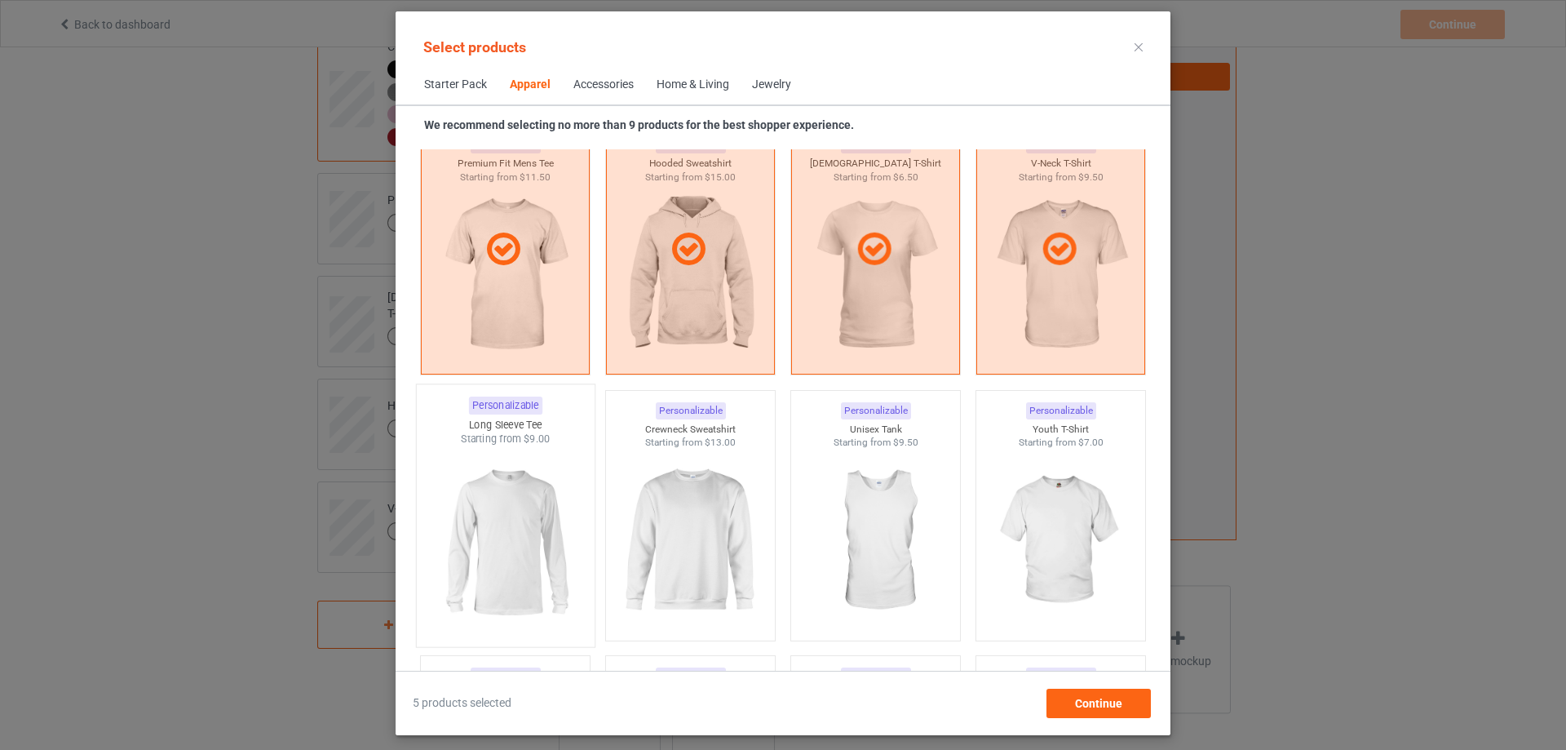
click at [527, 517] on img at bounding box center [504, 542] width 153 height 192
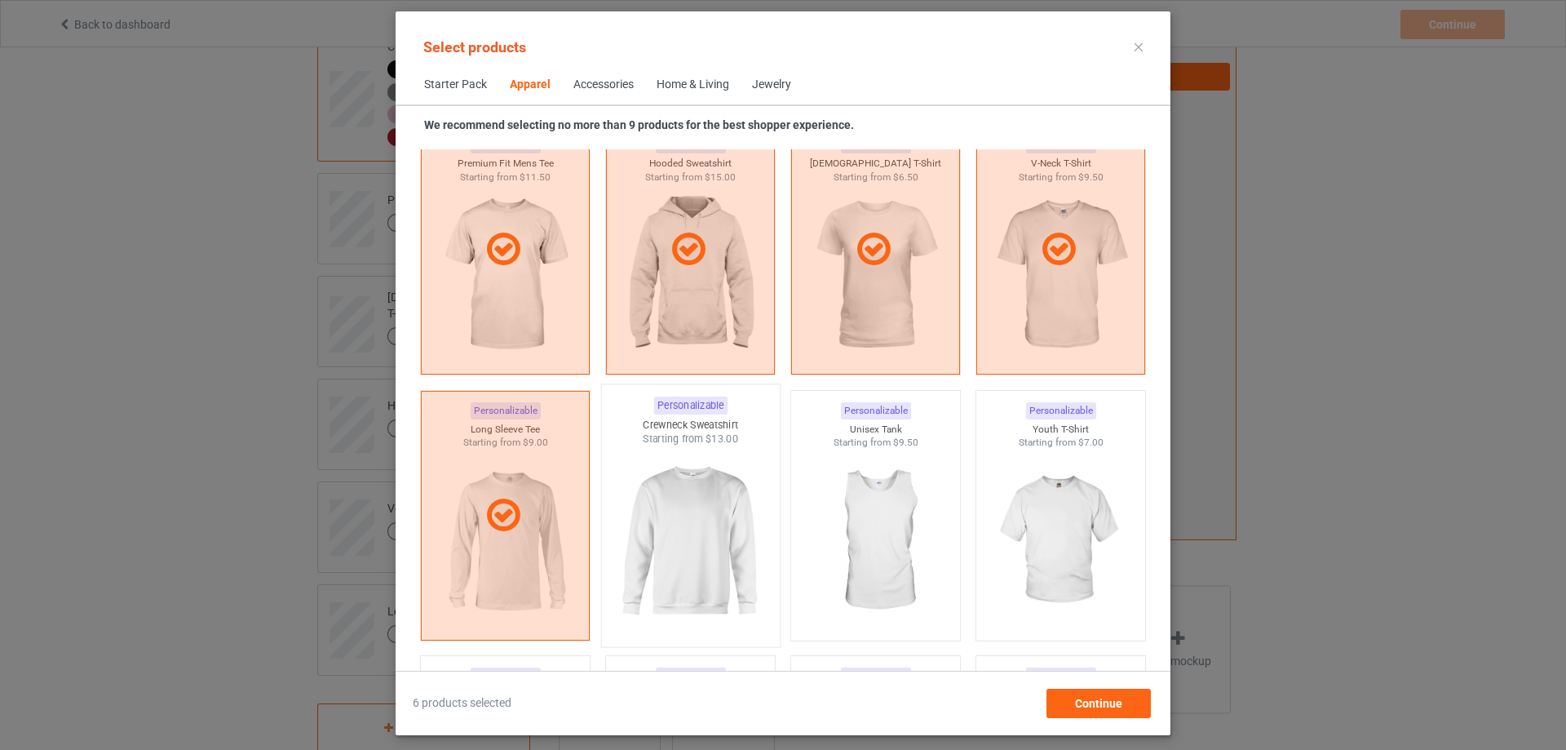
click at [674, 522] on img at bounding box center [689, 542] width 153 height 192
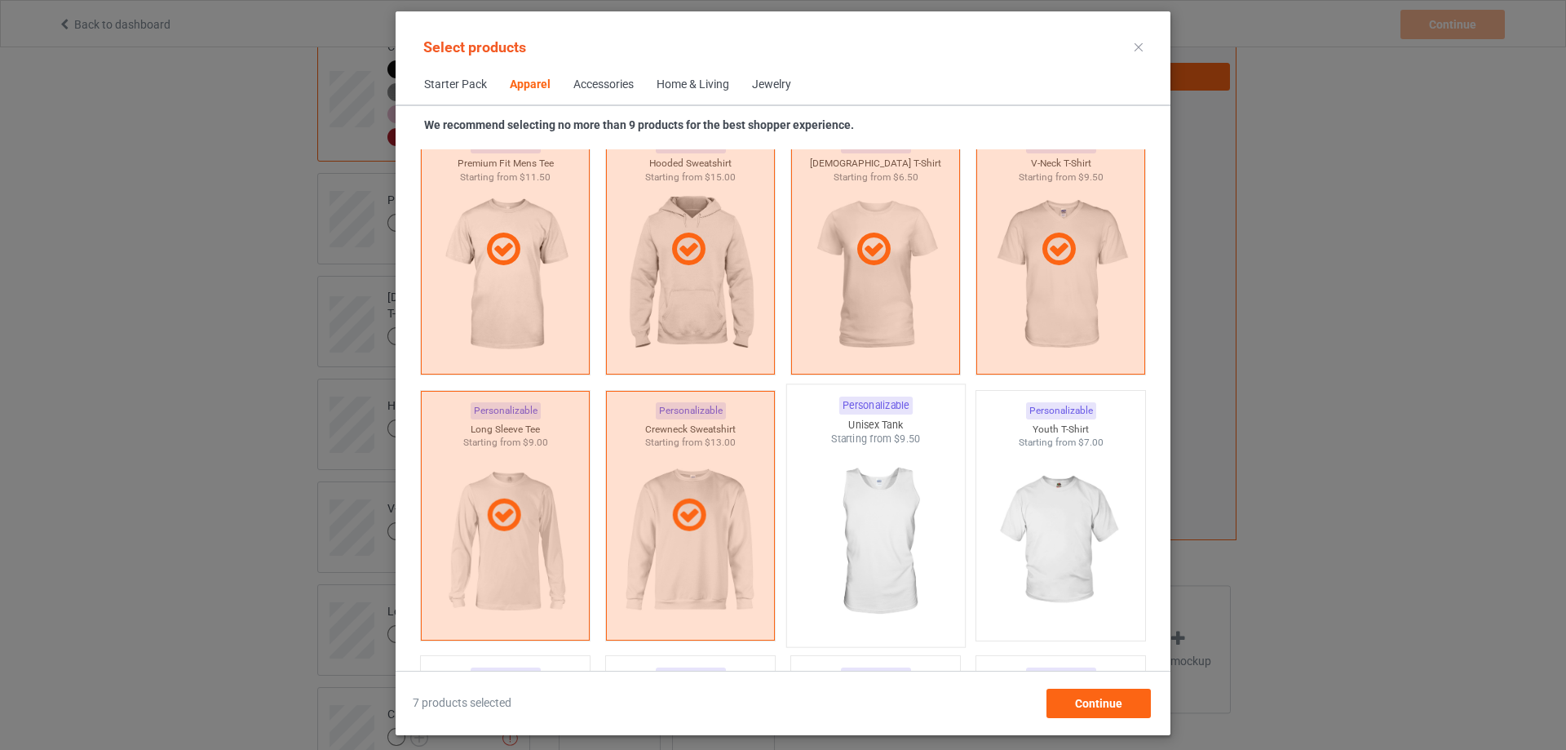
scroll to position [1016, 0]
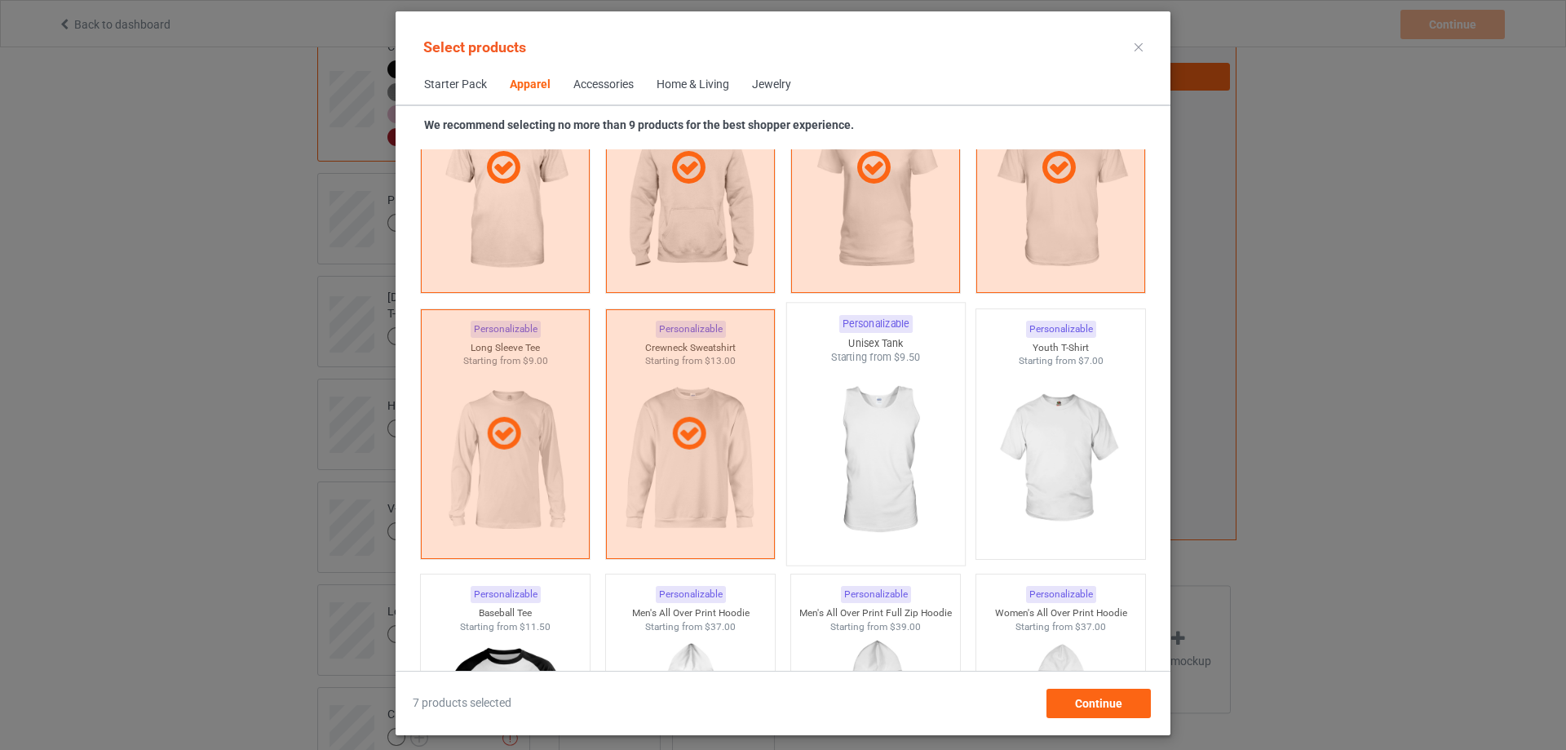
click at [883, 446] on img at bounding box center [875, 461] width 153 height 192
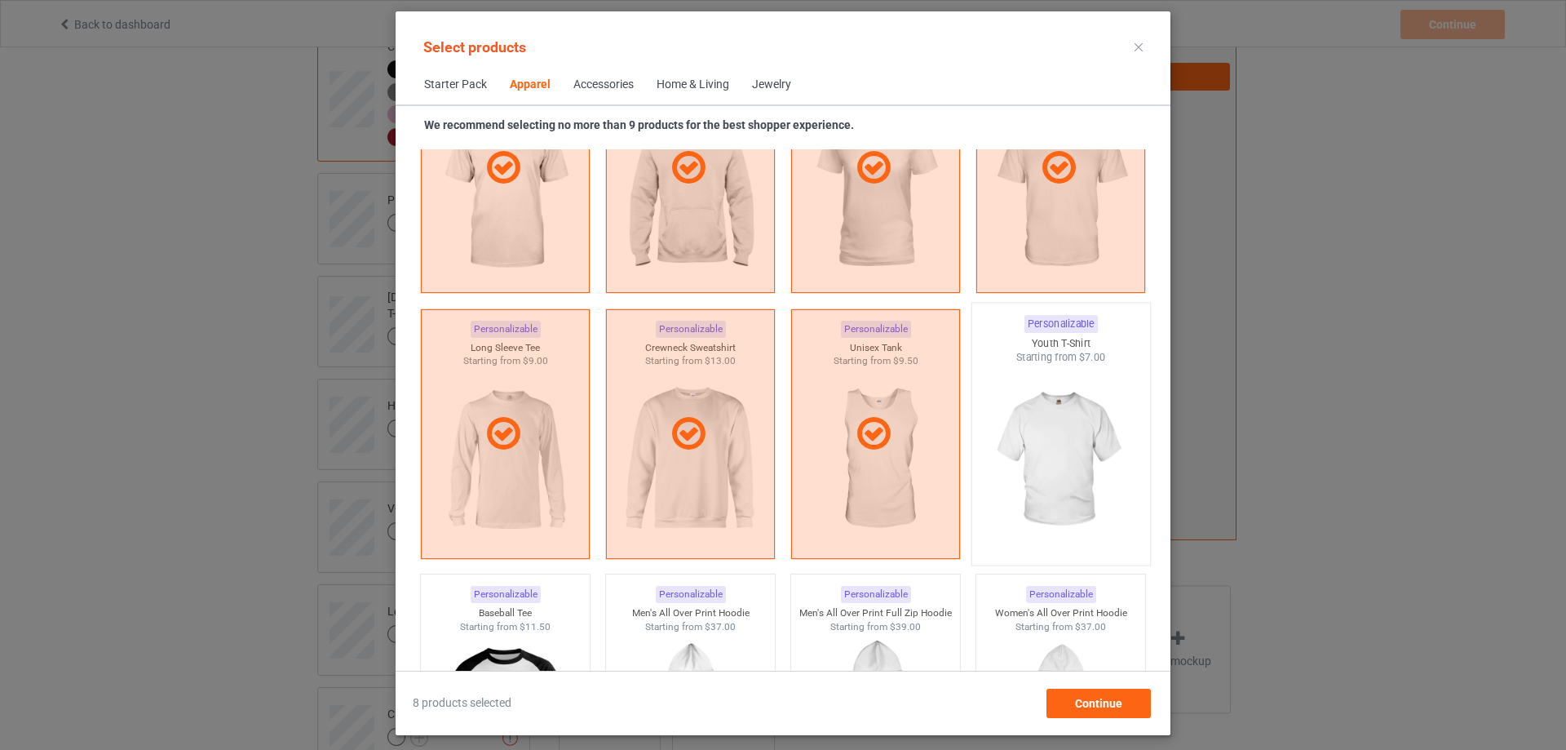
click at [1062, 446] on img at bounding box center [1060, 461] width 153 height 192
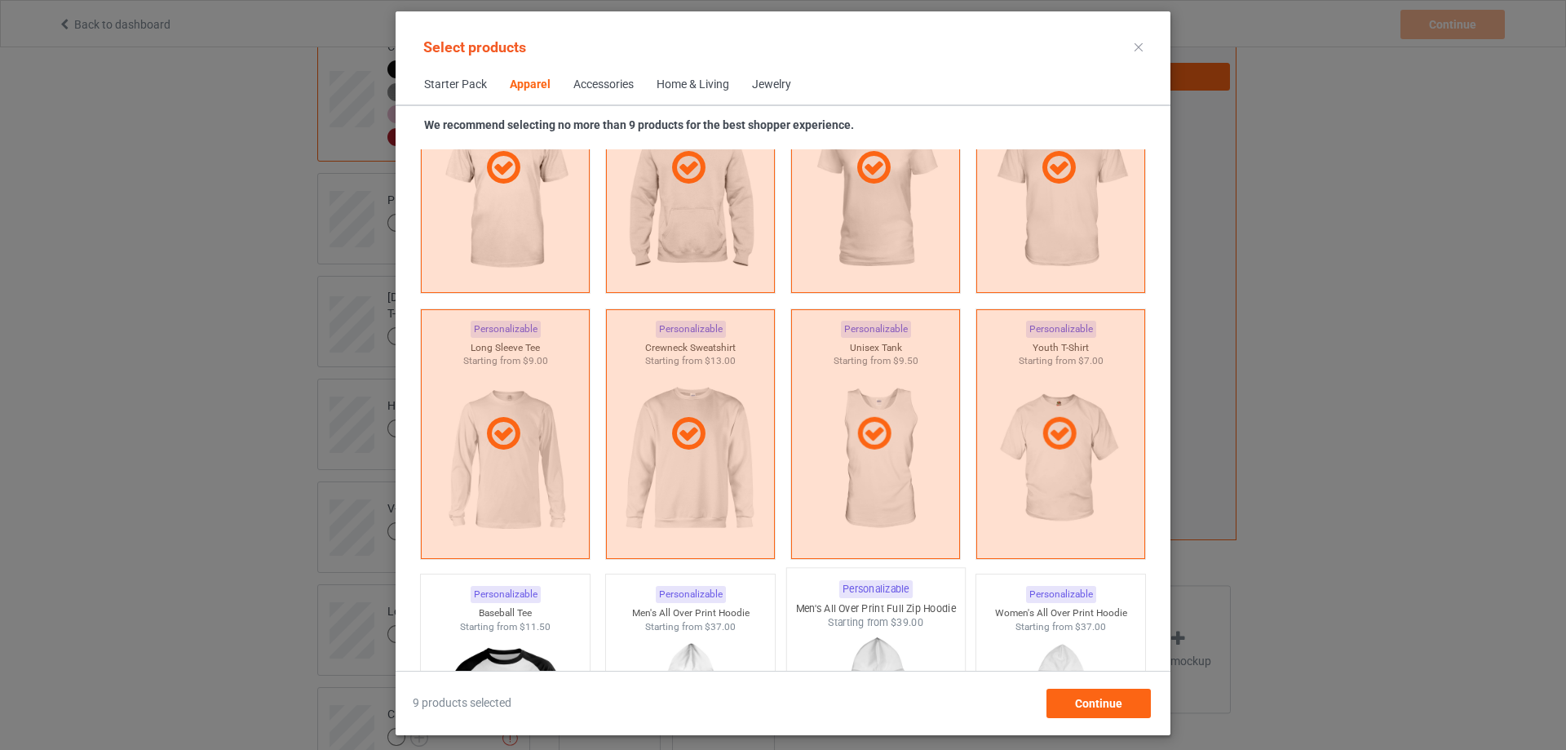
scroll to position [1342, 0]
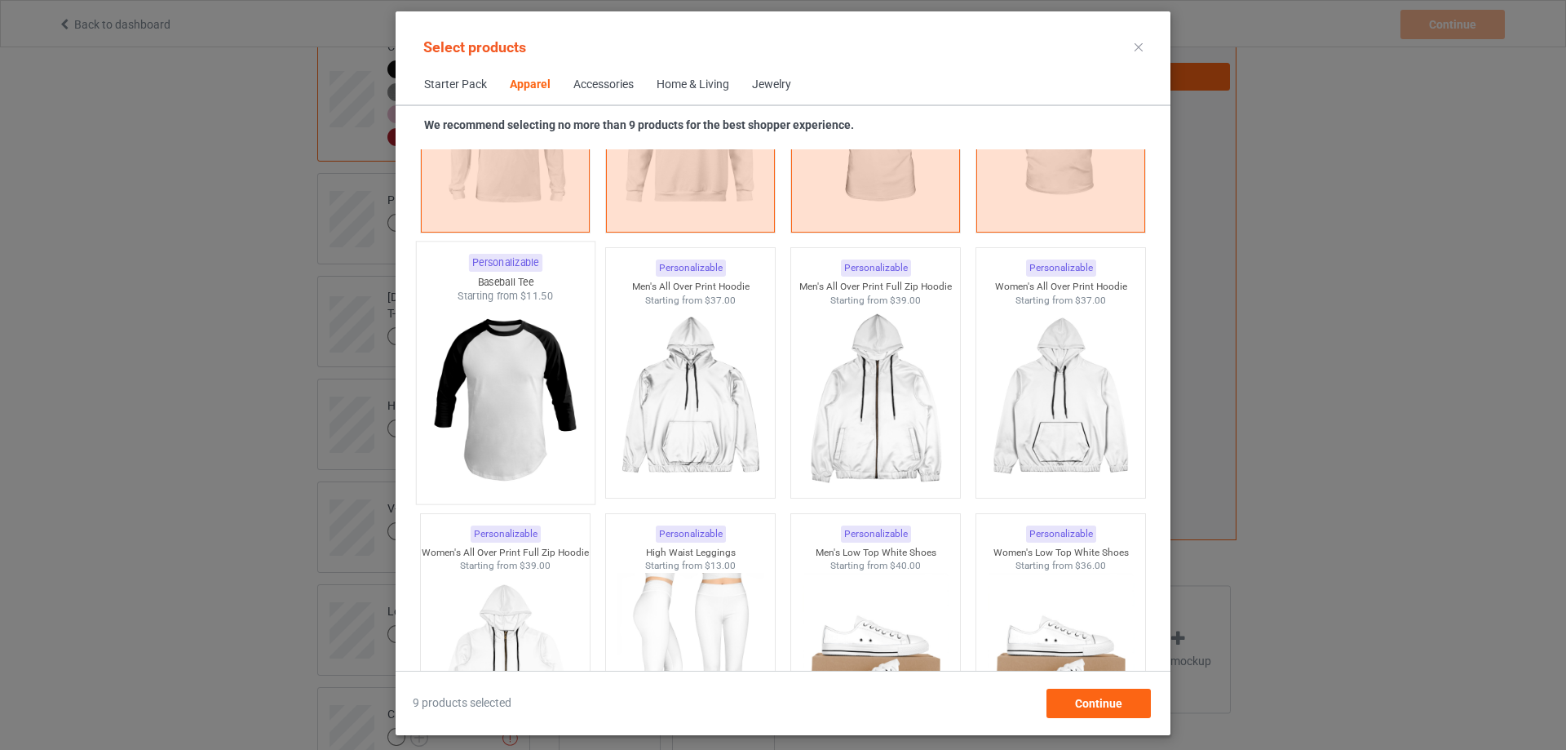
click at [498, 402] on img at bounding box center [504, 399] width 153 height 192
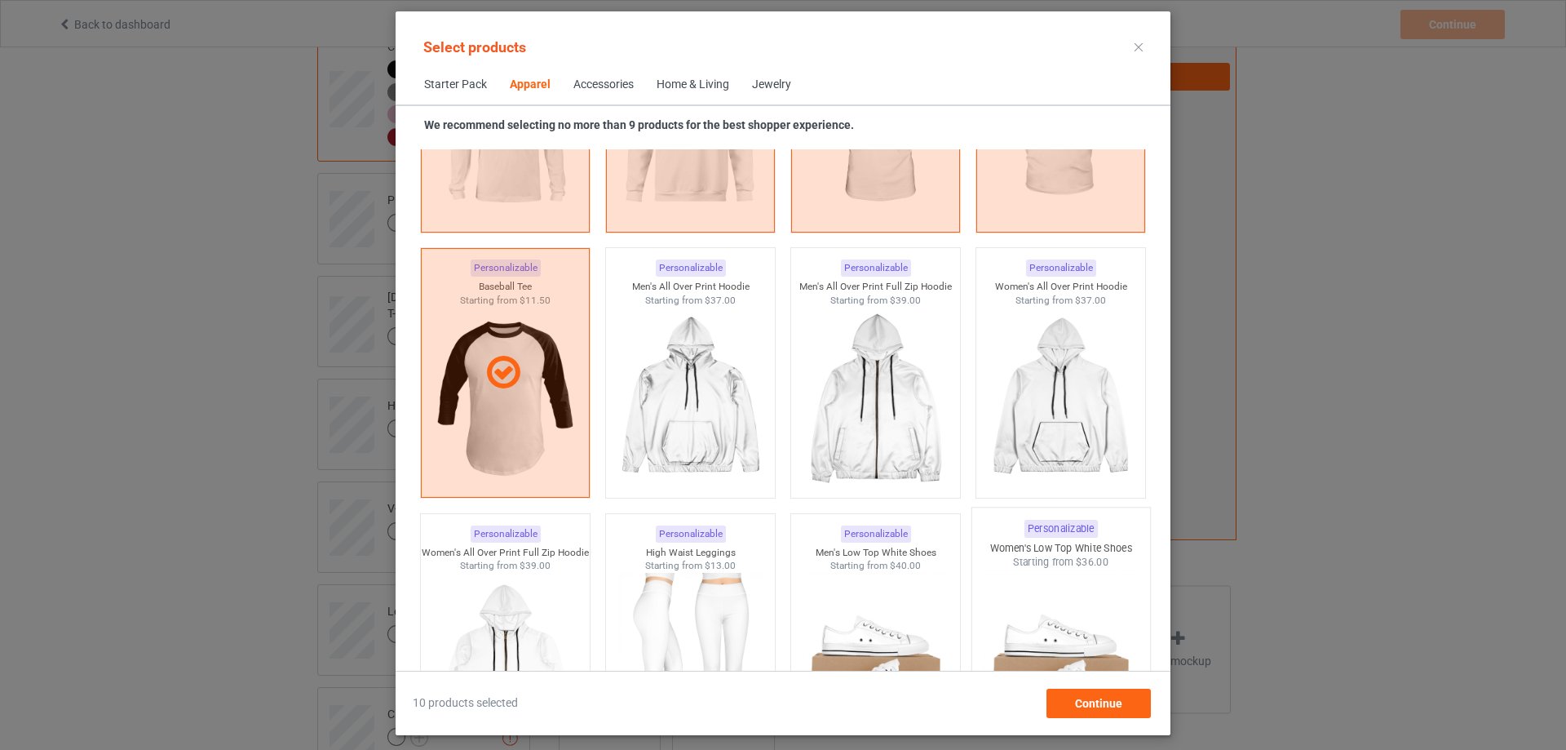
scroll to position [1668, 0]
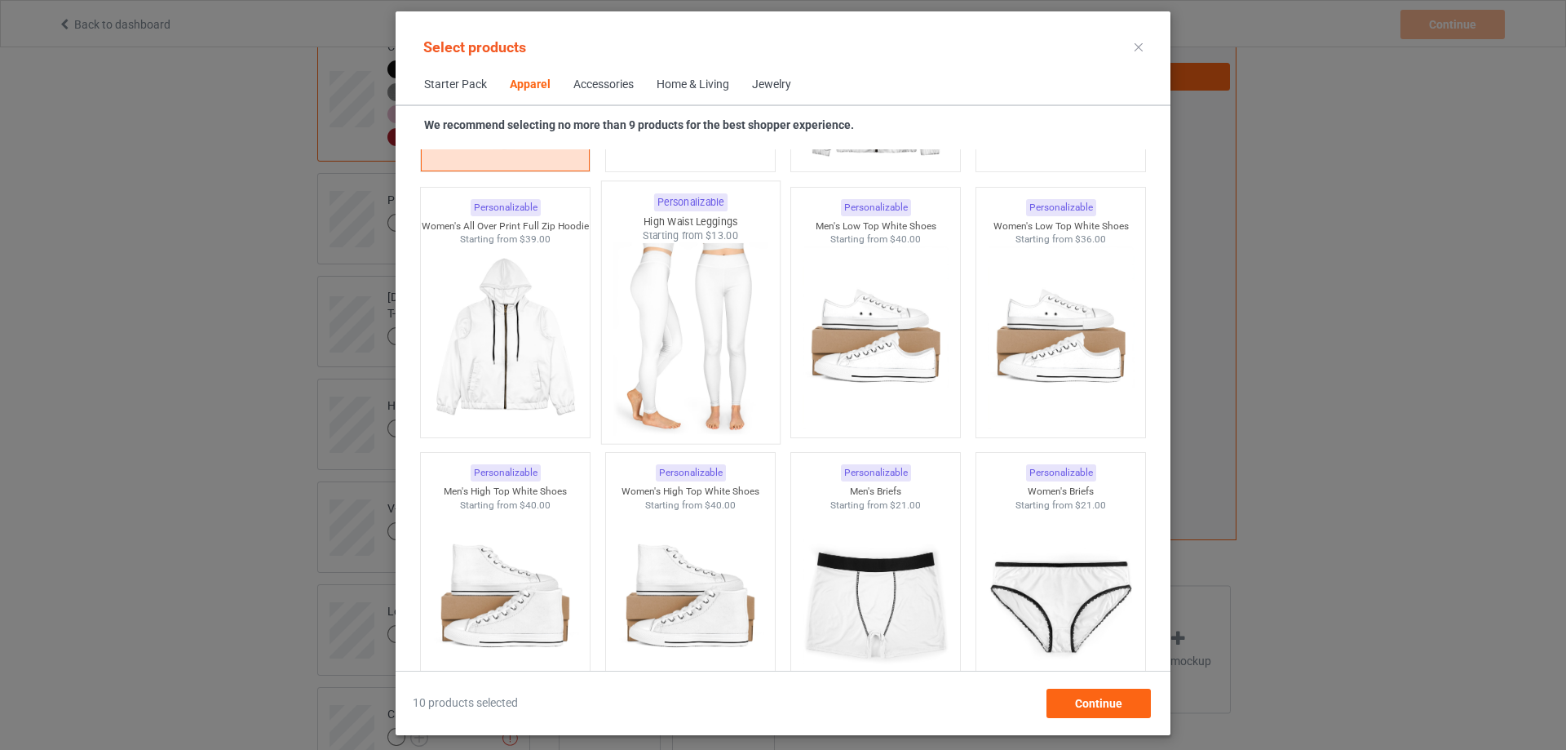
click at [693, 349] on img at bounding box center [689, 339] width 153 height 192
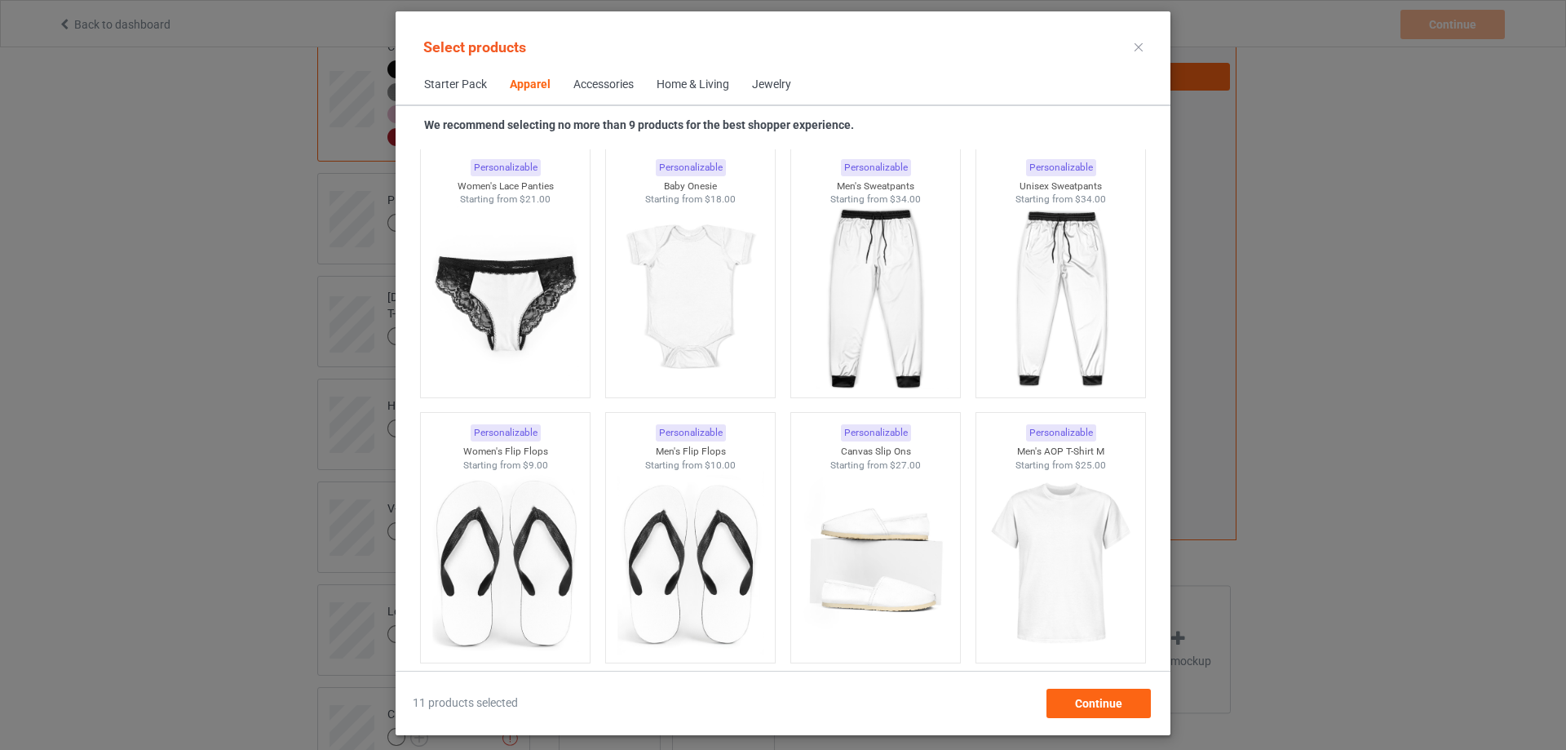
scroll to position [2158, 0]
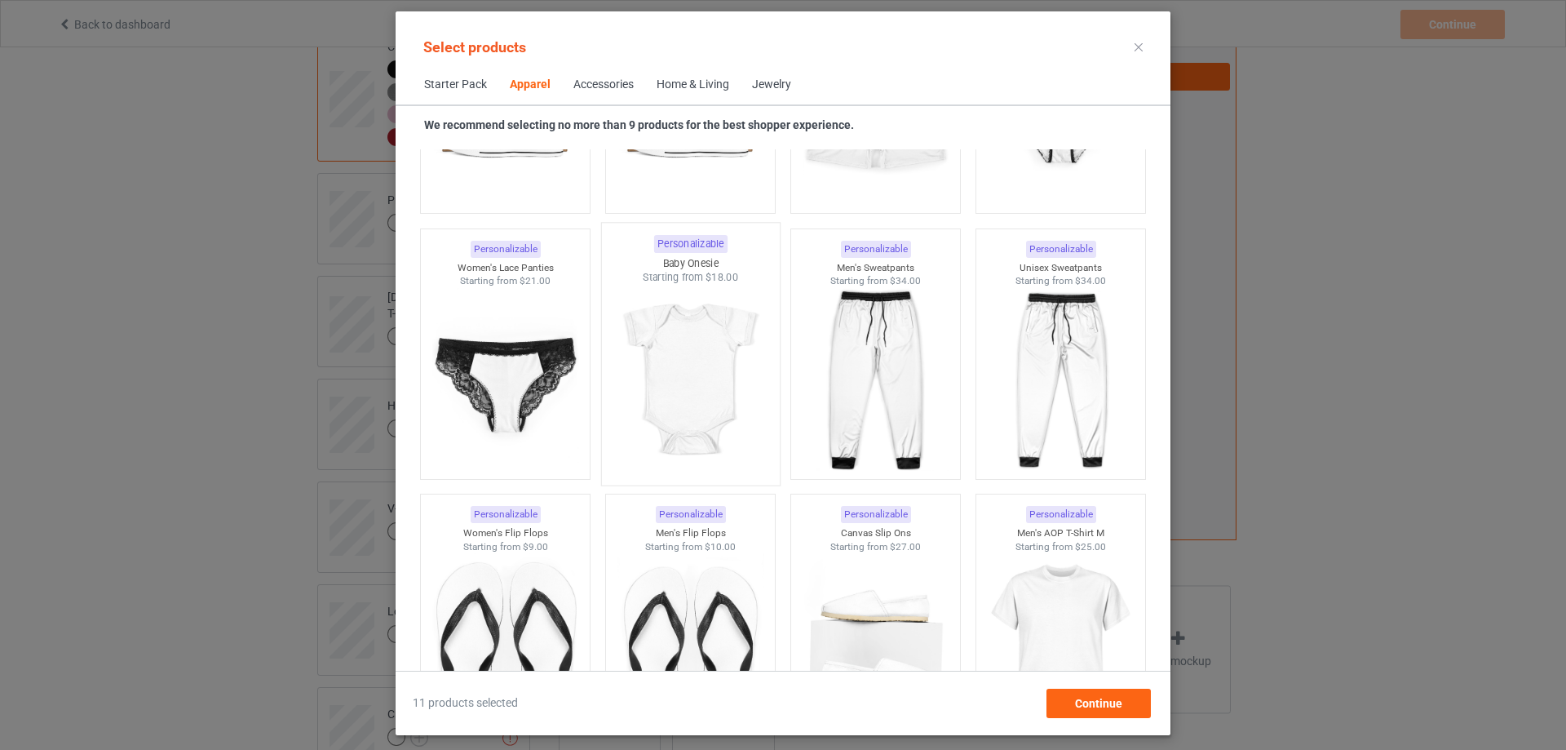
click at [724, 415] on img at bounding box center [689, 381] width 153 height 192
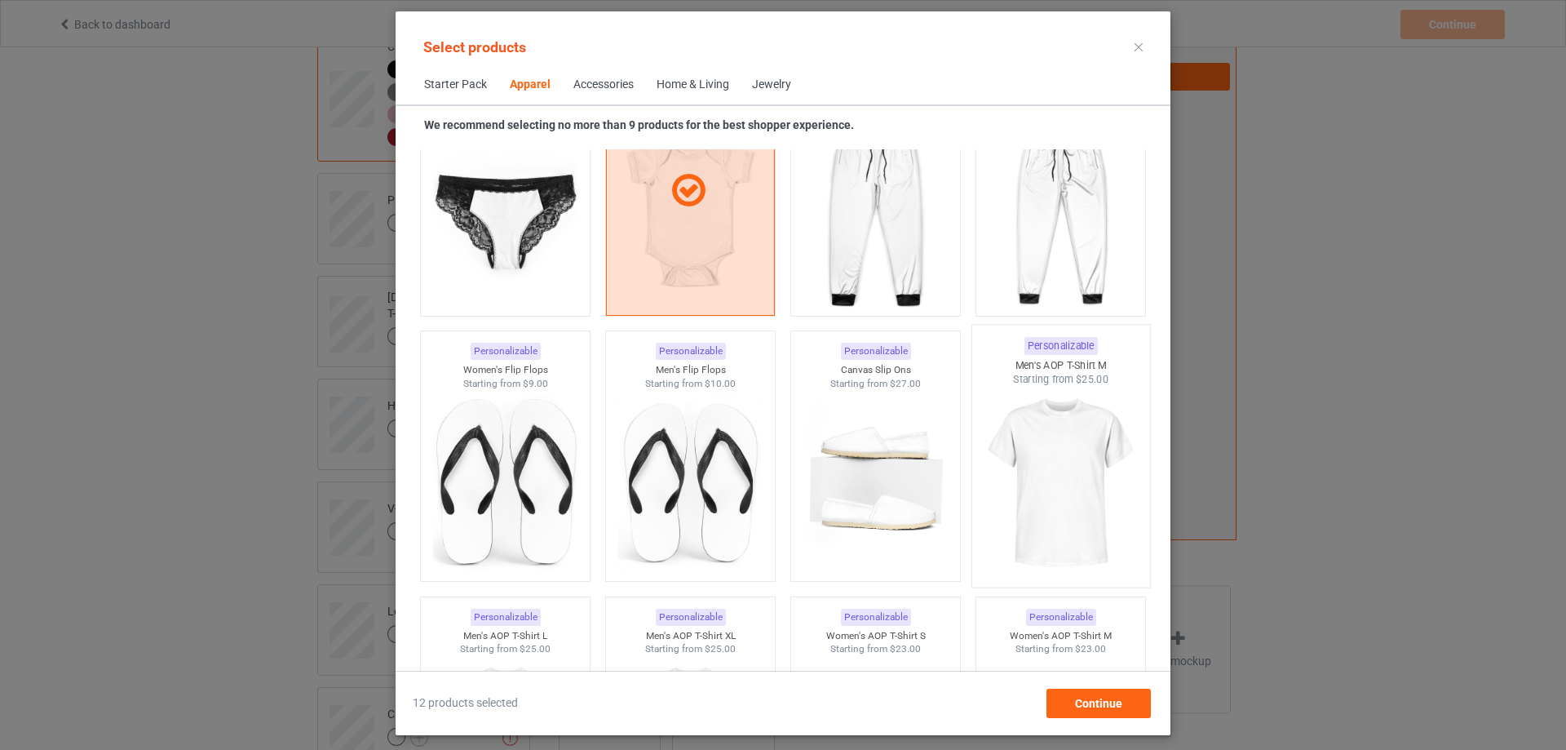
scroll to position [2402, 0]
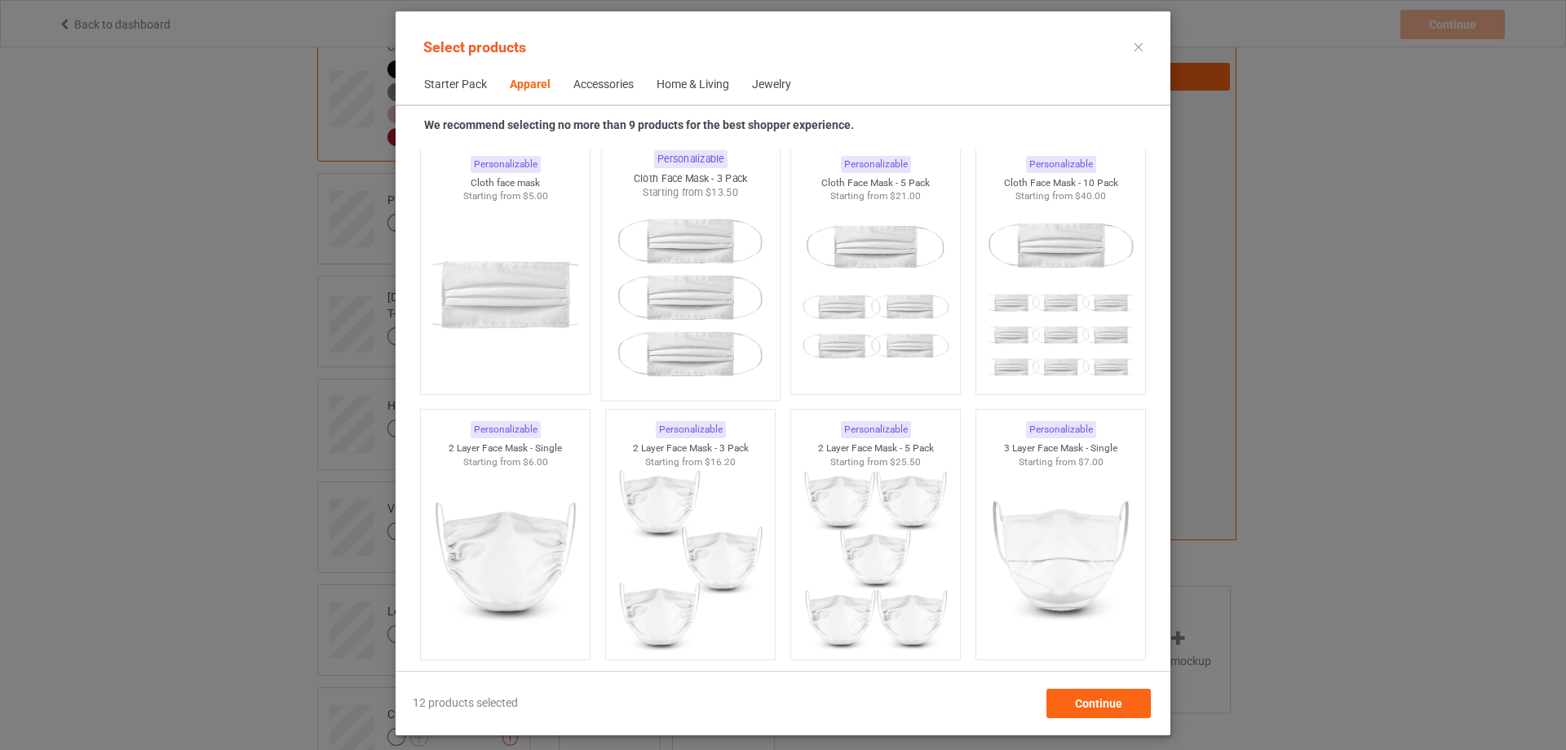
scroll to position [3544, 0]
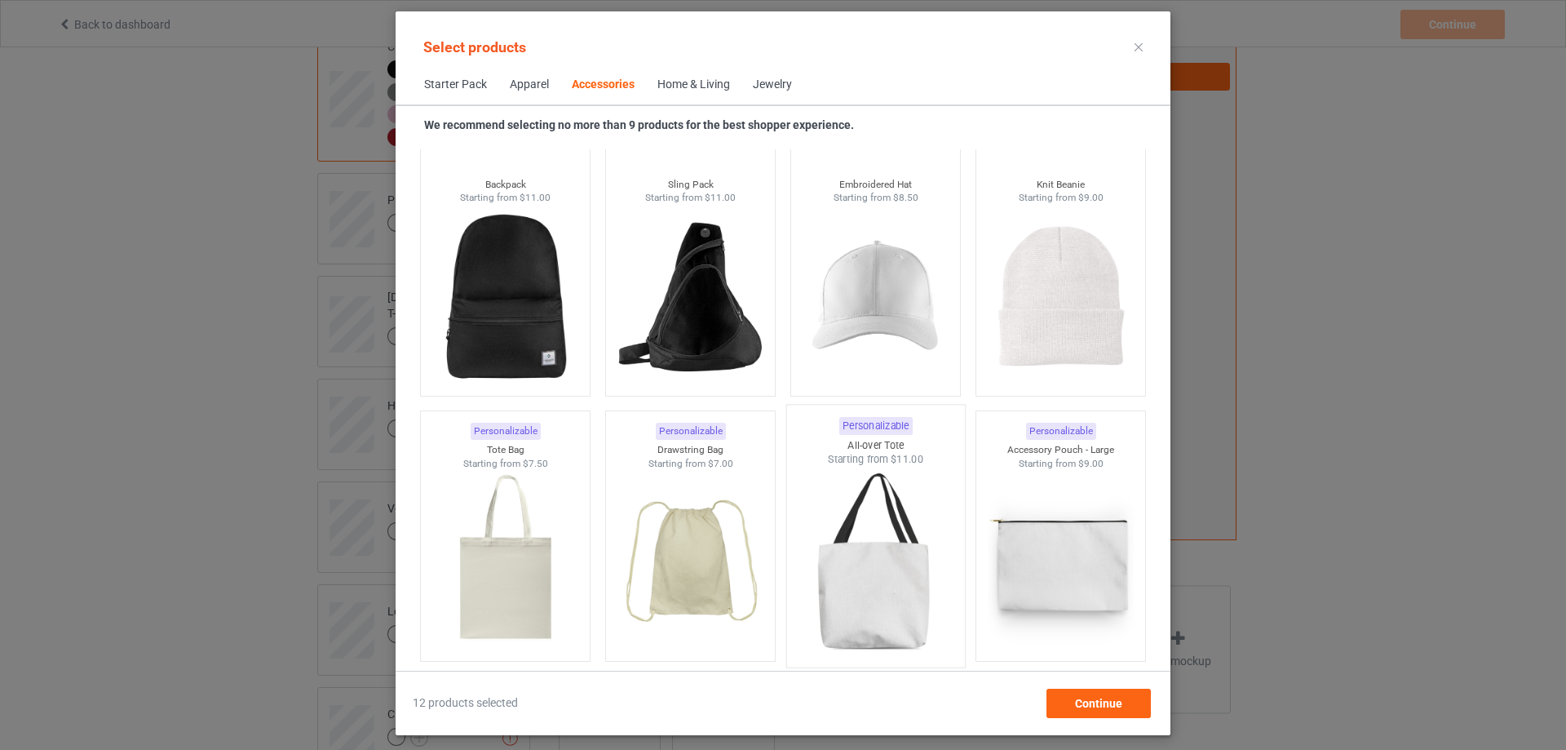
scroll to position [4931, 0]
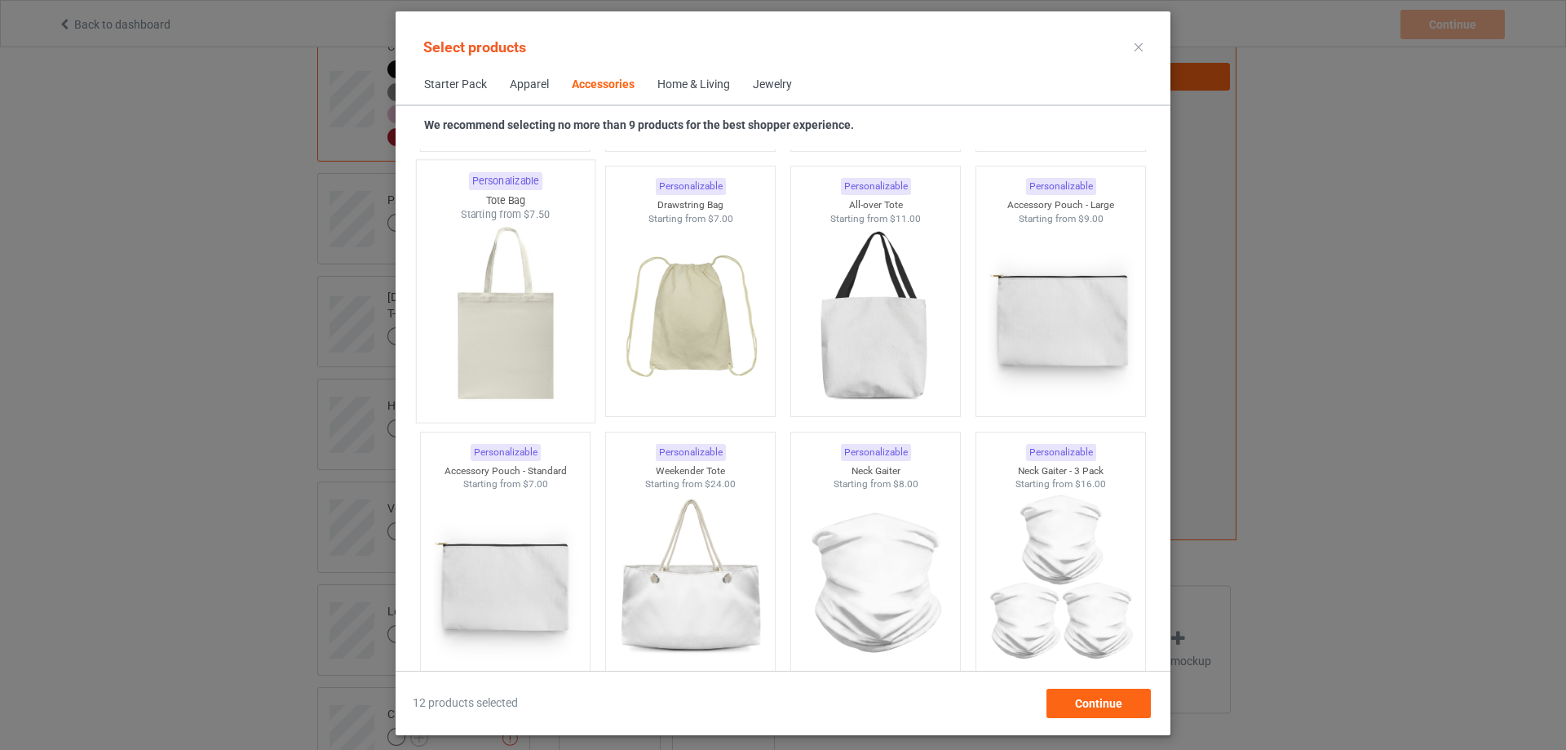
click at [500, 330] on img at bounding box center [504, 318] width 153 height 192
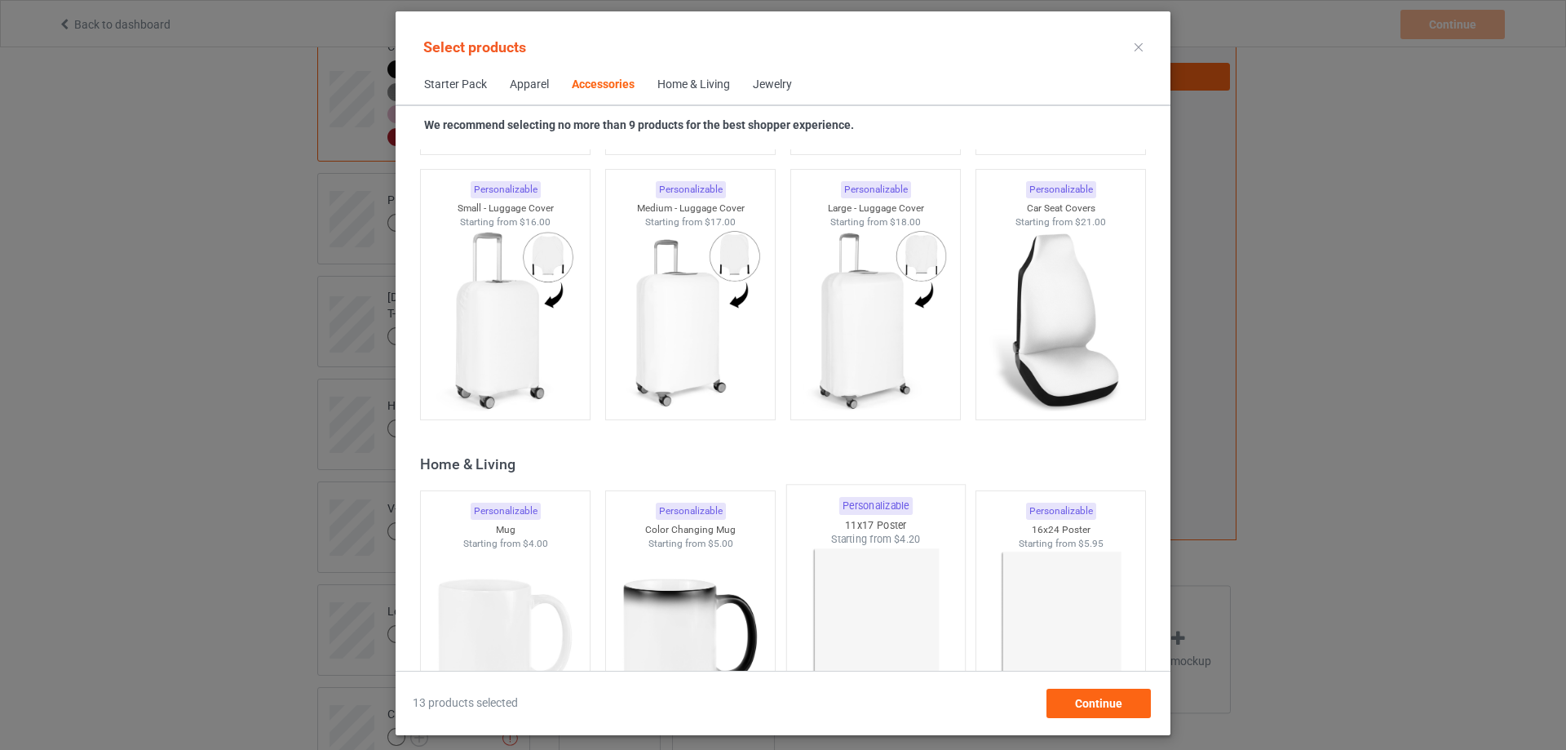
scroll to position [7134, 0]
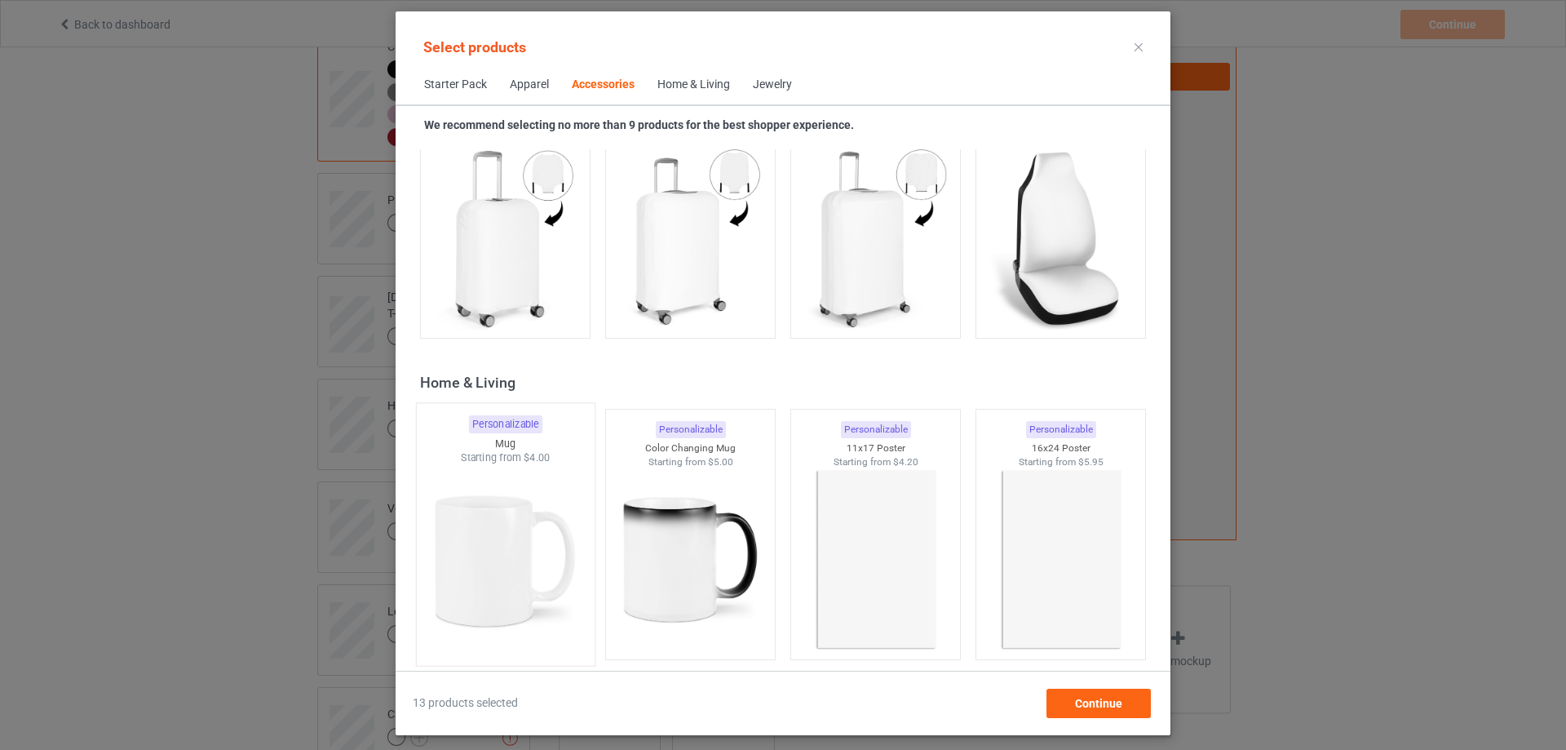
click at [501, 501] on img at bounding box center [504, 561] width 153 height 192
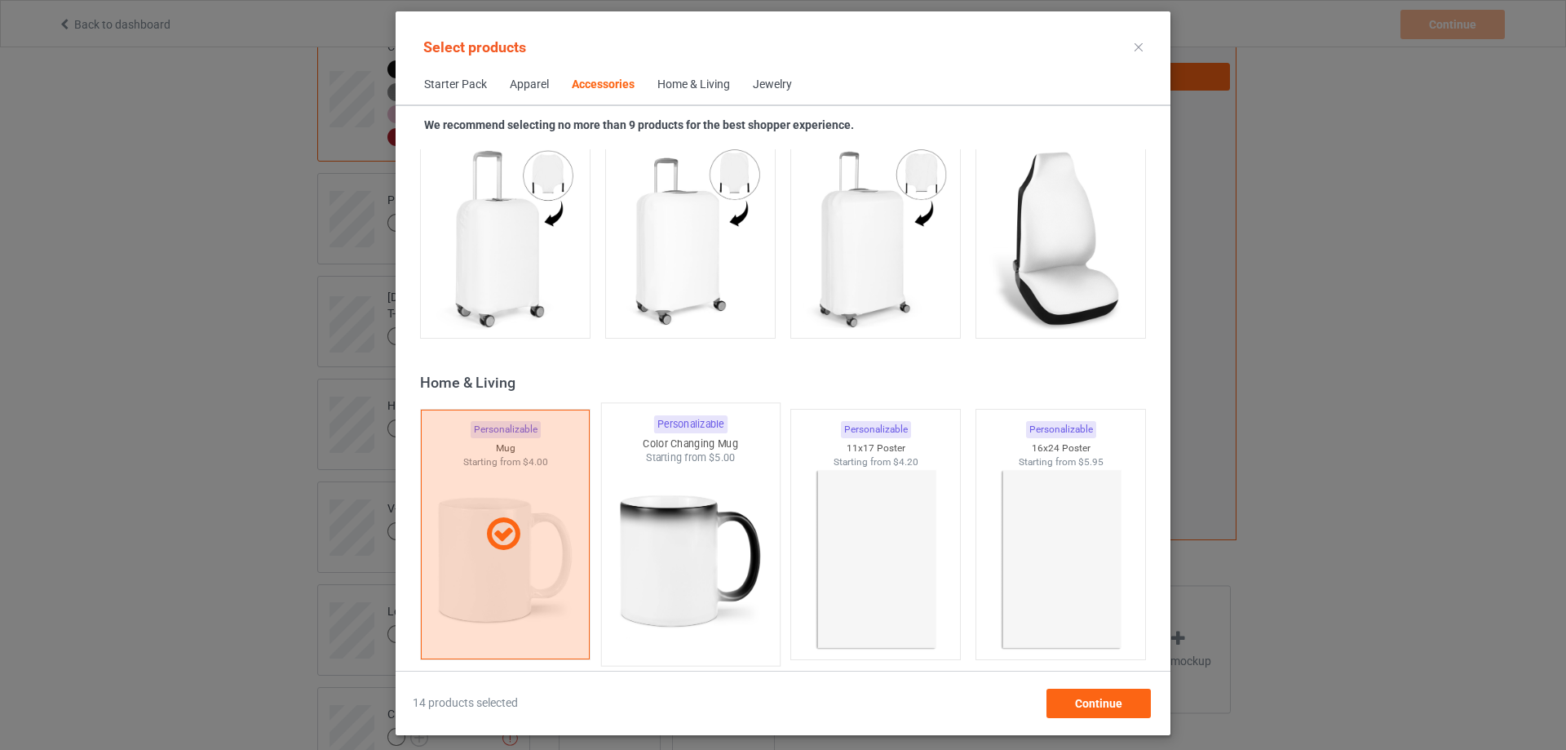
click at [631, 505] on img at bounding box center [689, 561] width 153 height 192
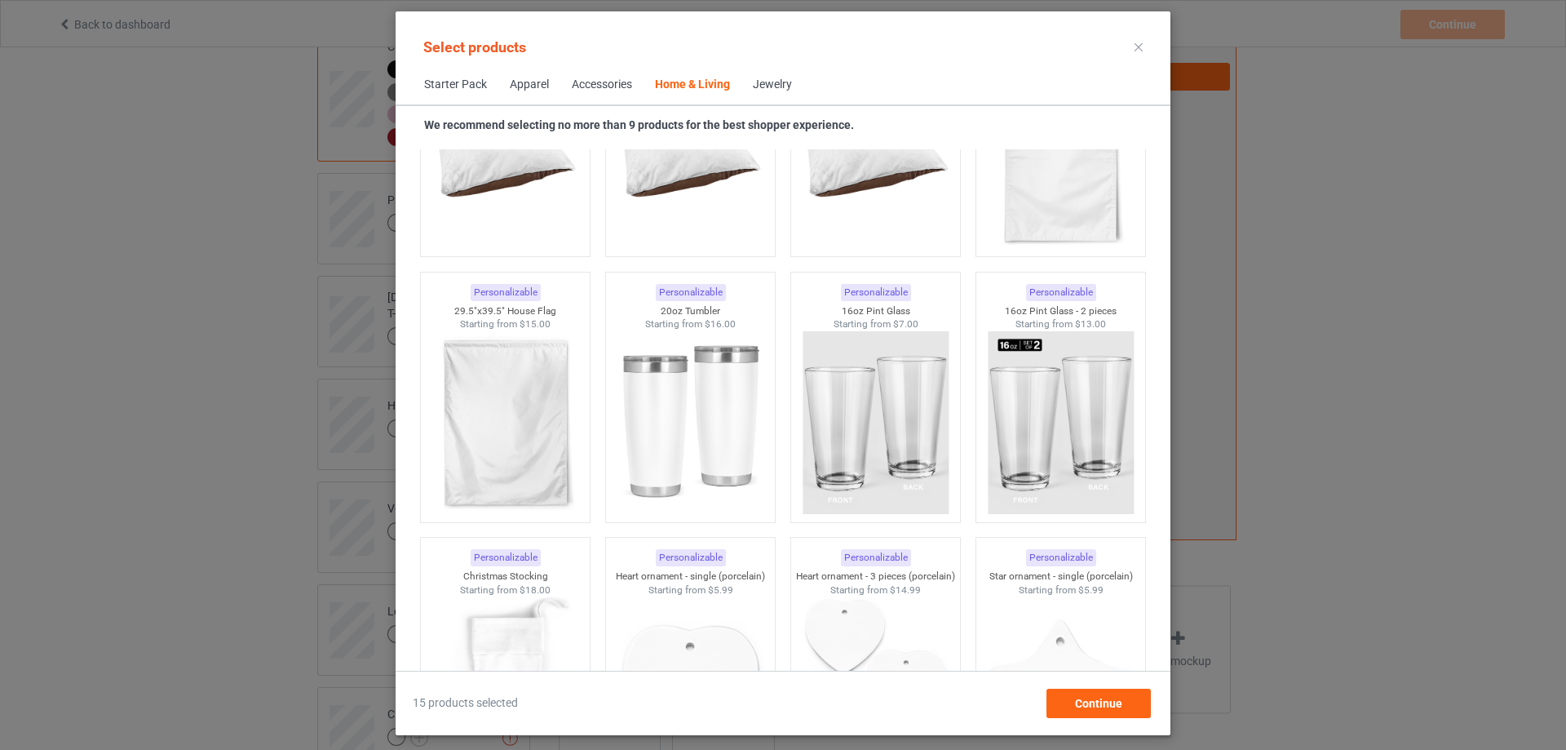
scroll to position [10804, 0]
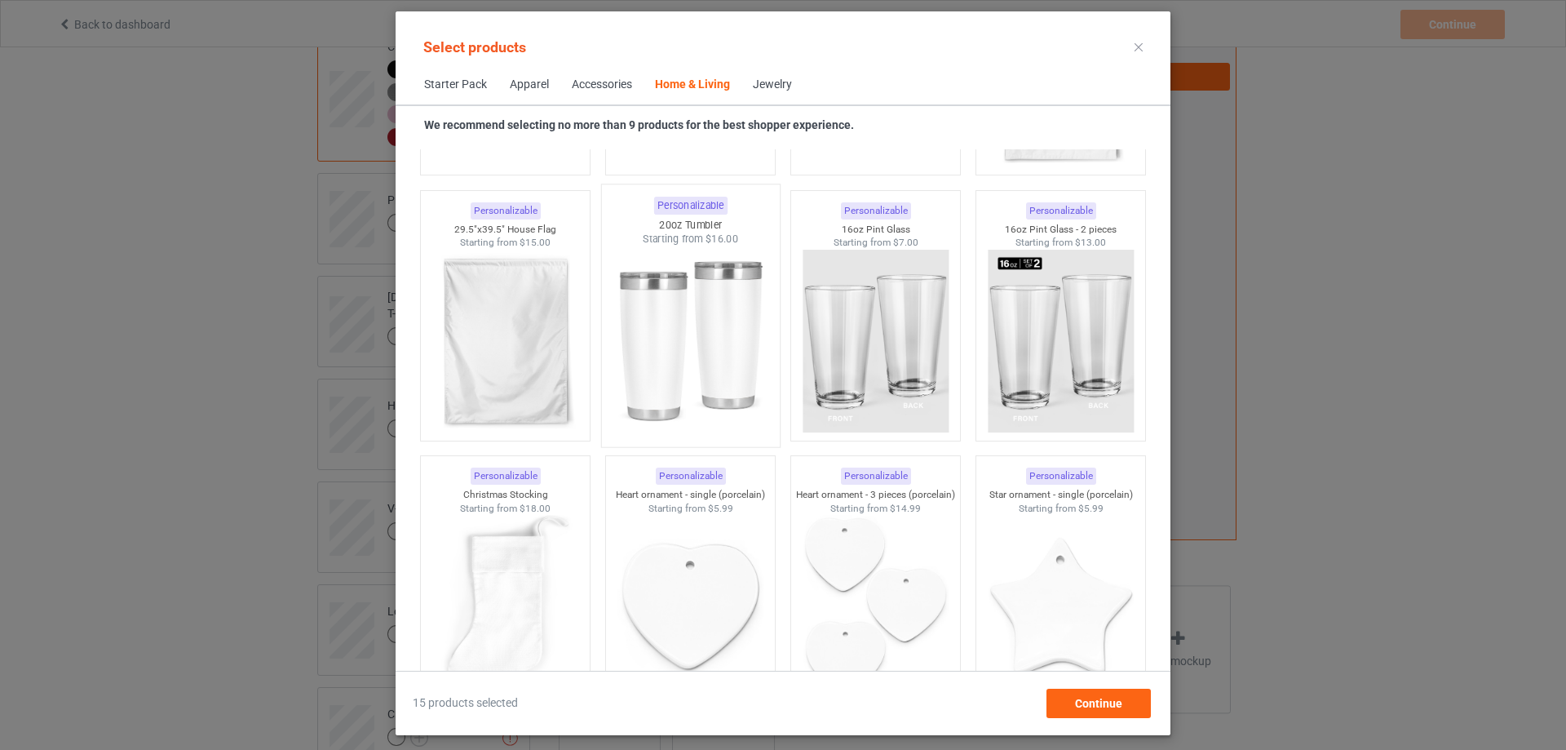
click at [626, 321] on img at bounding box center [689, 342] width 153 height 192
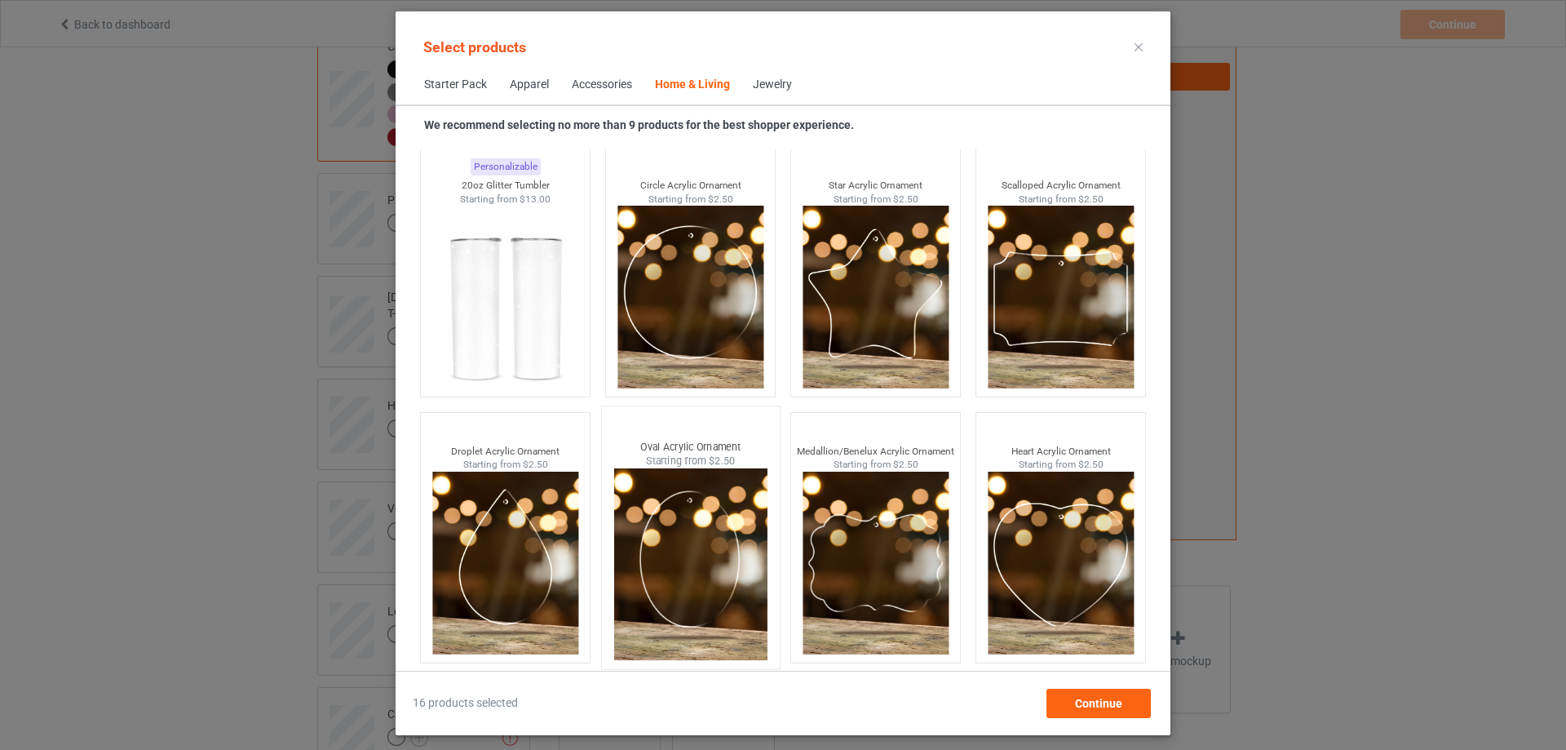
scroll to position [12707, 0]
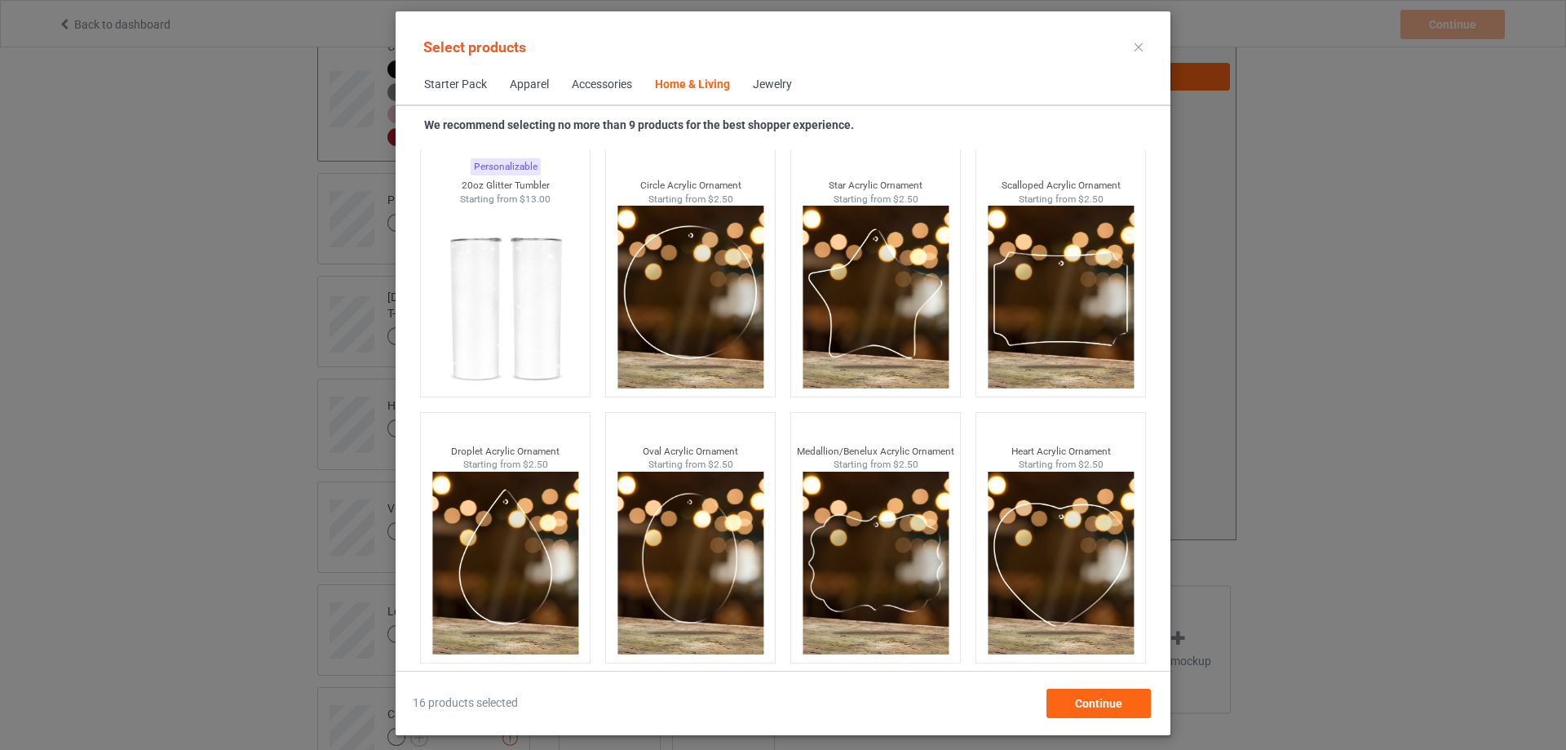
click at [779, 75] on span "Jewelry" at bounding box center [772, 84] width 62 height 39
click at [778, 87] on div "Jewelry" at bounding box center [772, 85] width 39 height 16
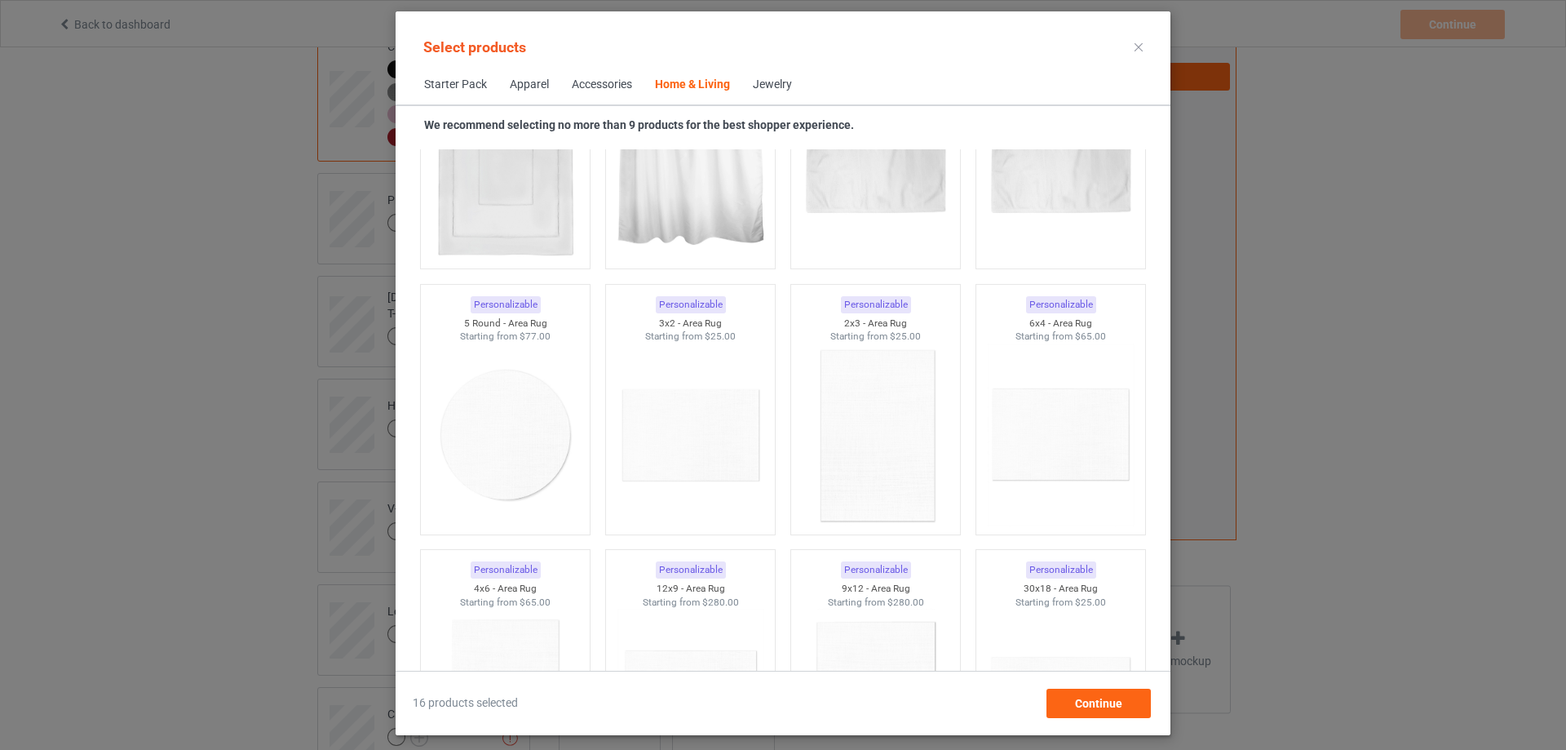
scroll to position [8791, 0]
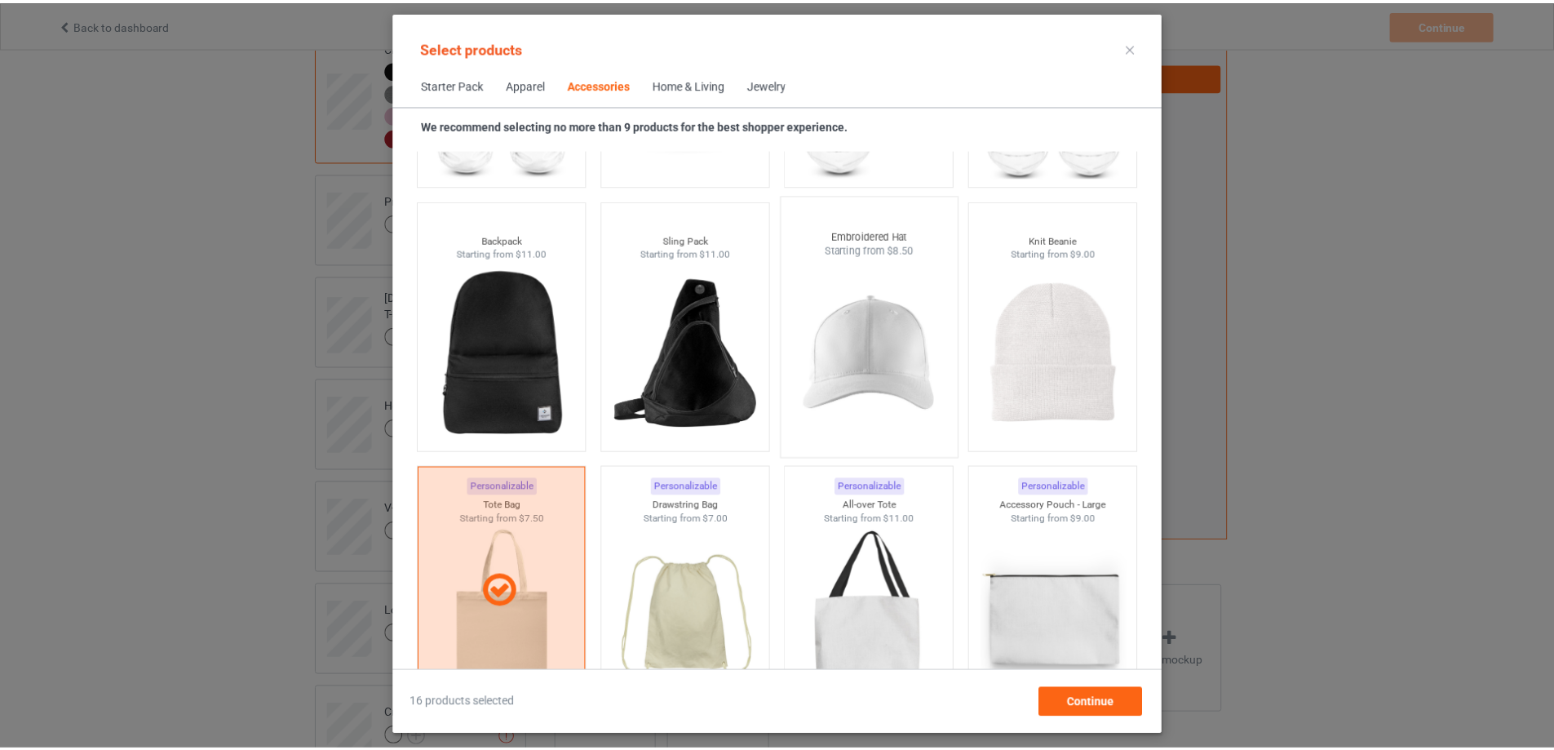
scroll to position [4549, 0]
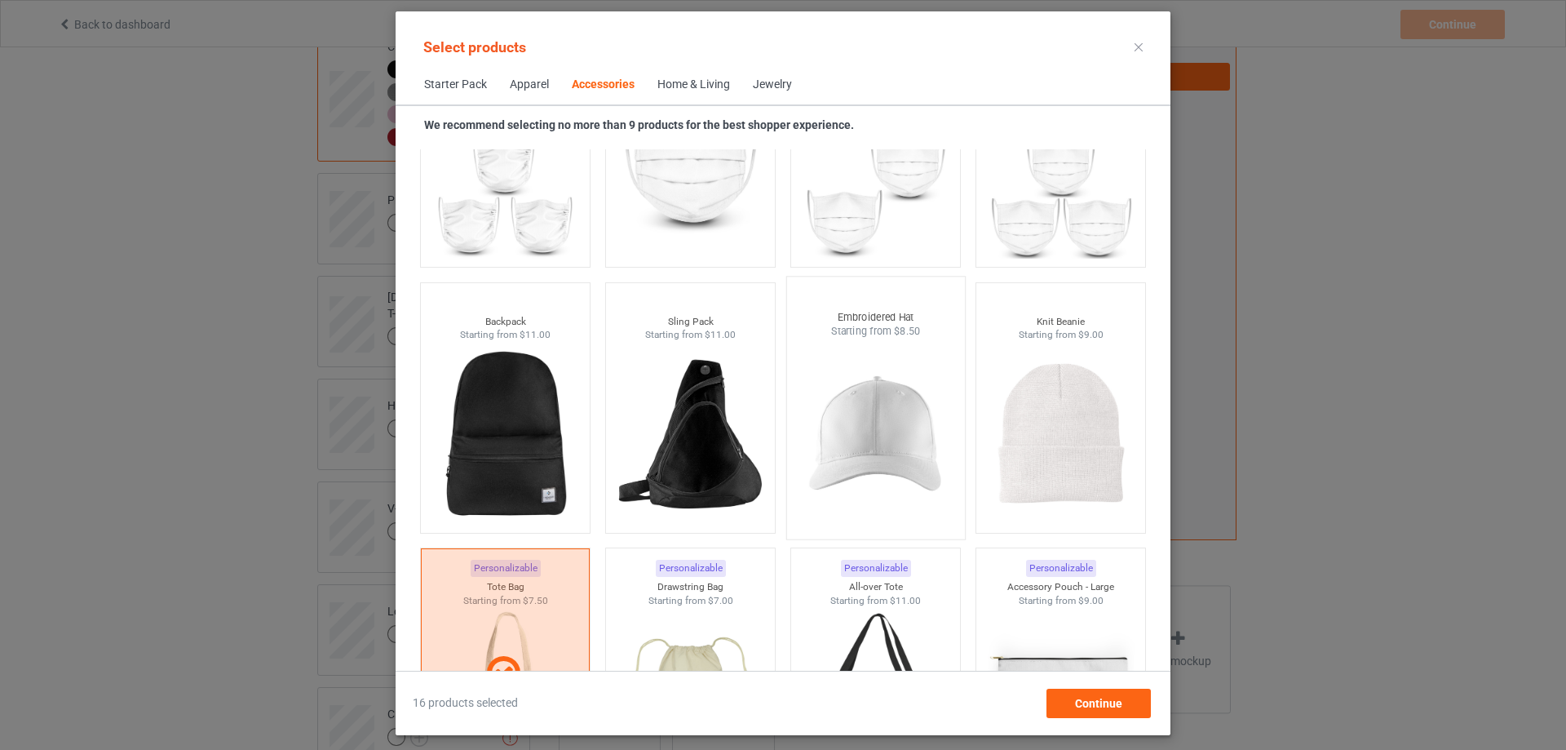
click at [874, 436] on img at bounding box center [875, 435] width 153 height 192
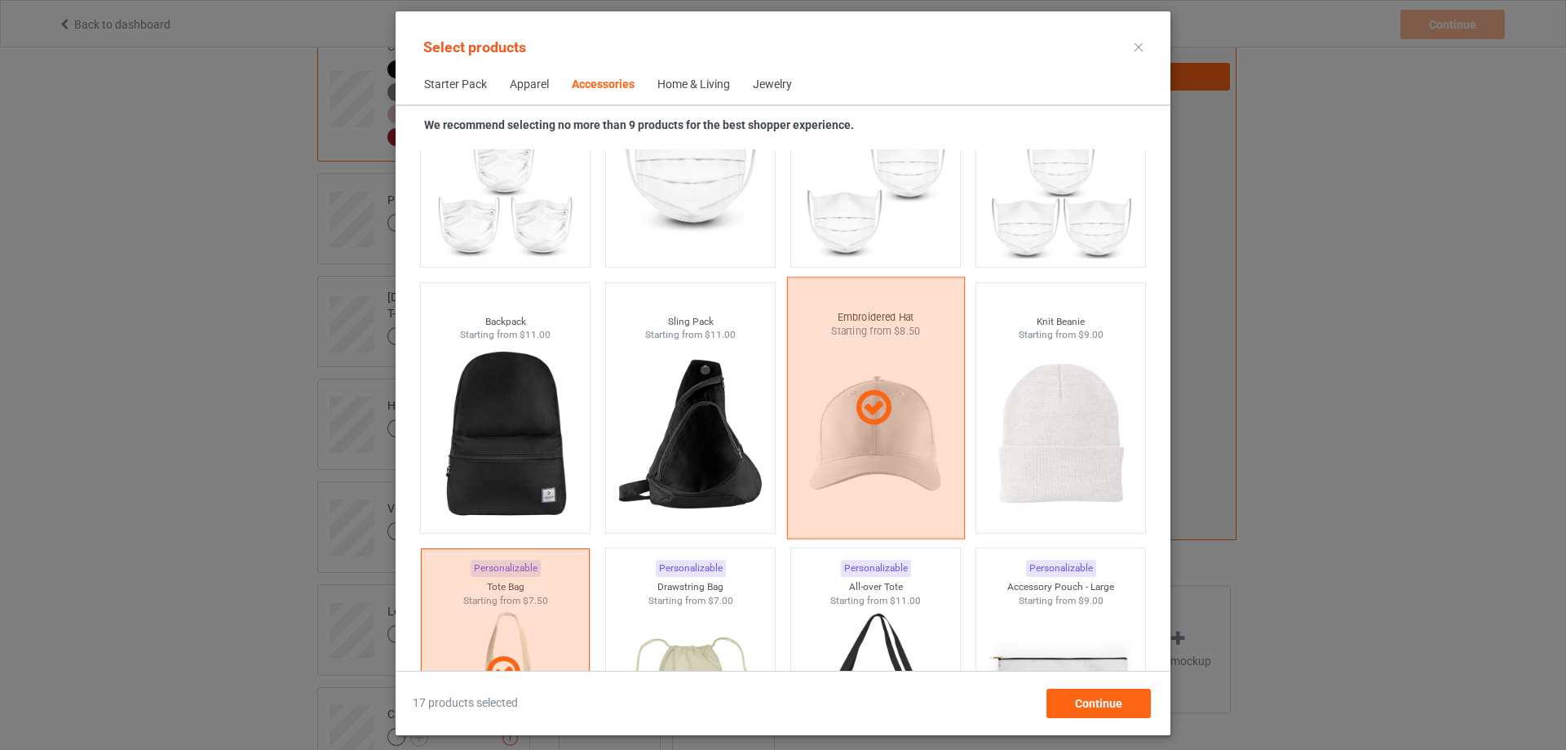
click at [874, 436] on div at bounding box center [876, 408] width 178 height 262
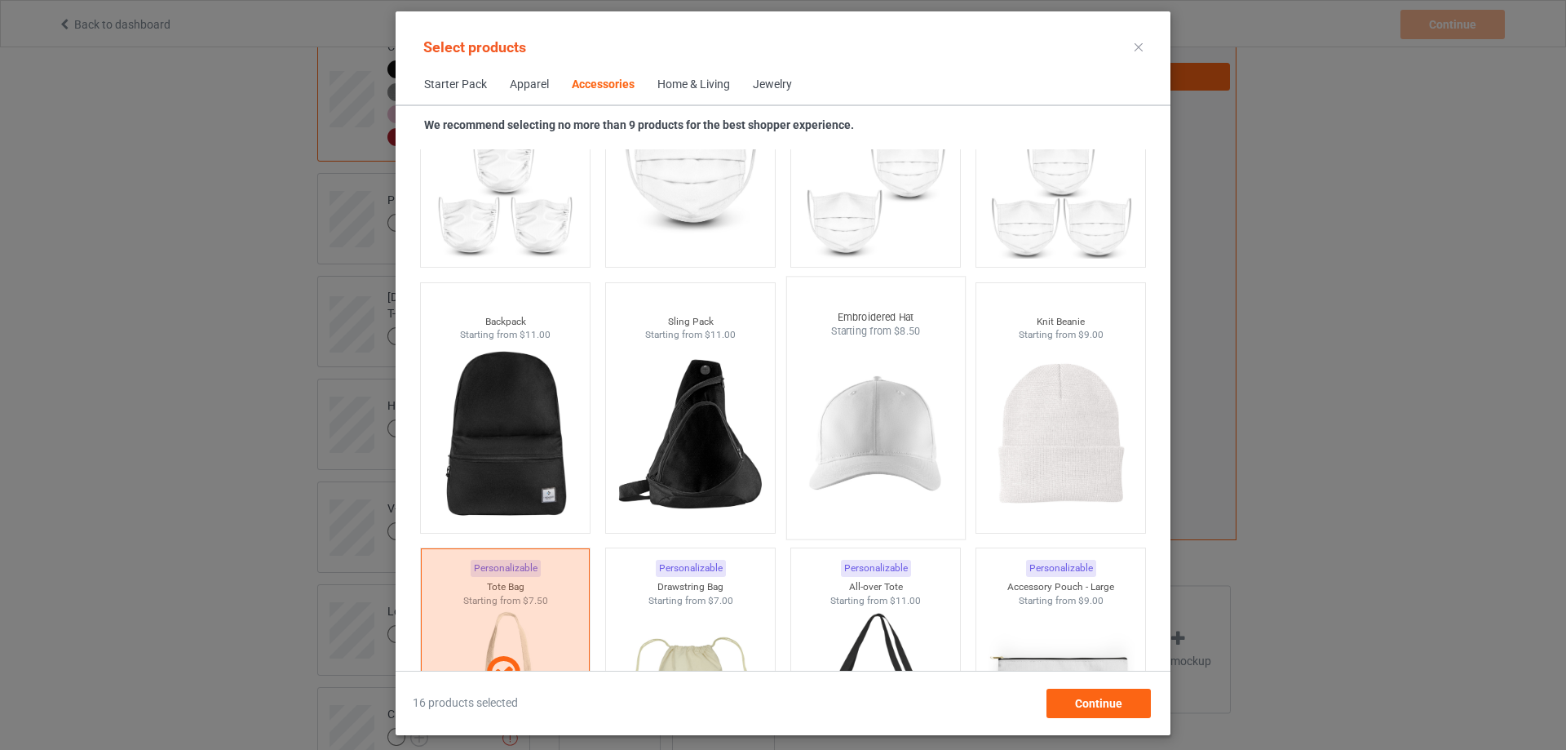
click at [879, 432] on img at bounding box center [875, 435] width 153 height 192
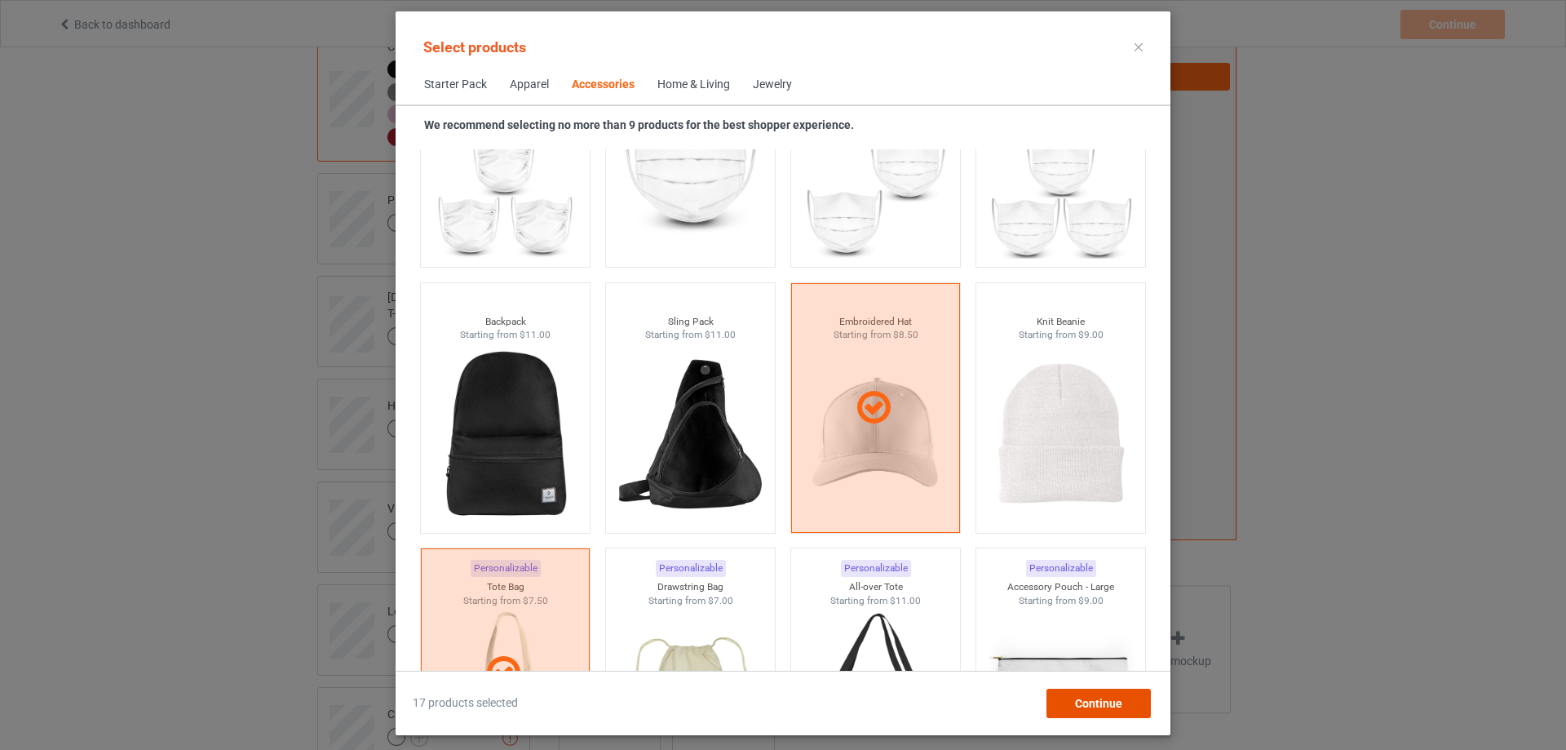
click at [1102, 706] on span "Continue" at bounding box center [1098, 703] width 47 height 13
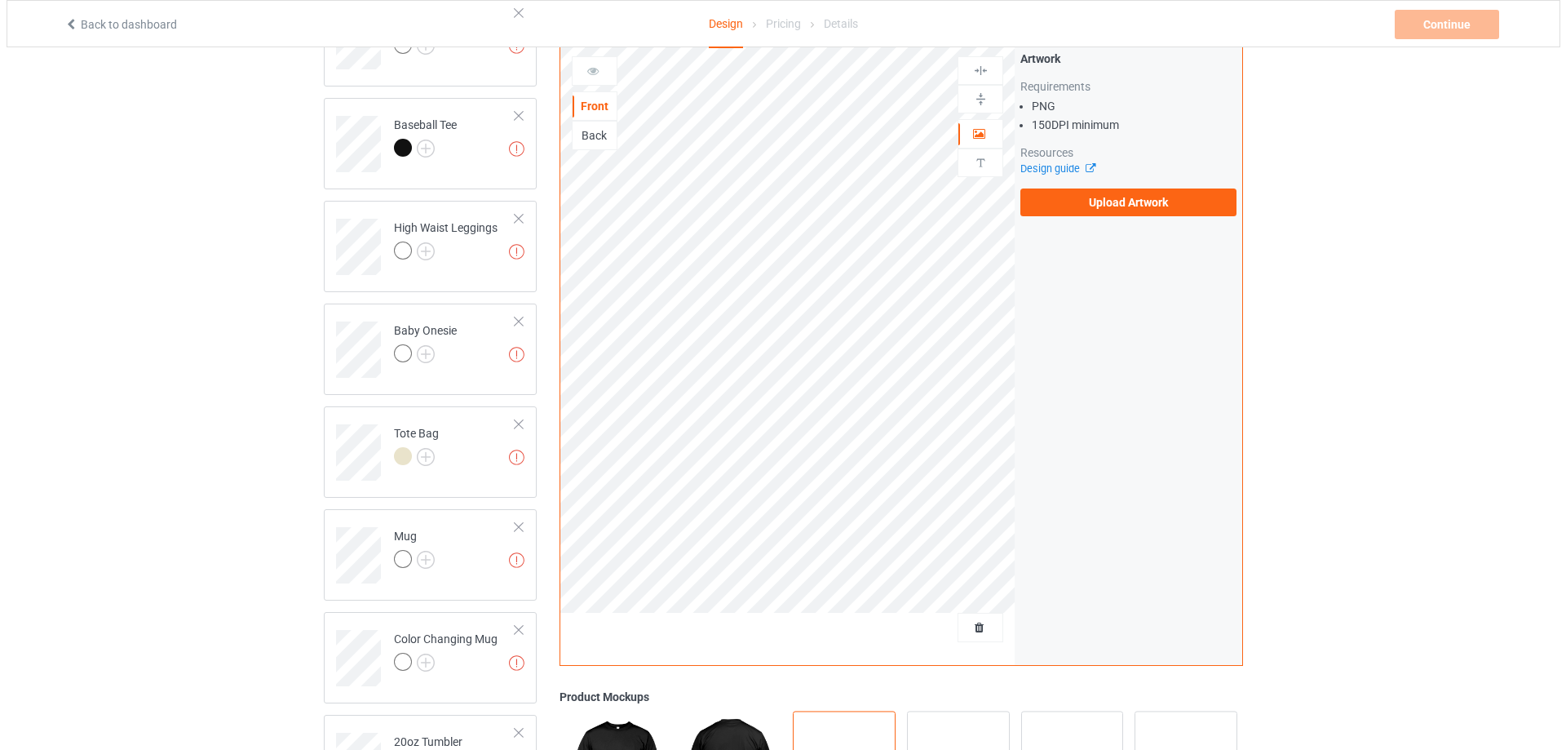
scroll to position [1331, 0]
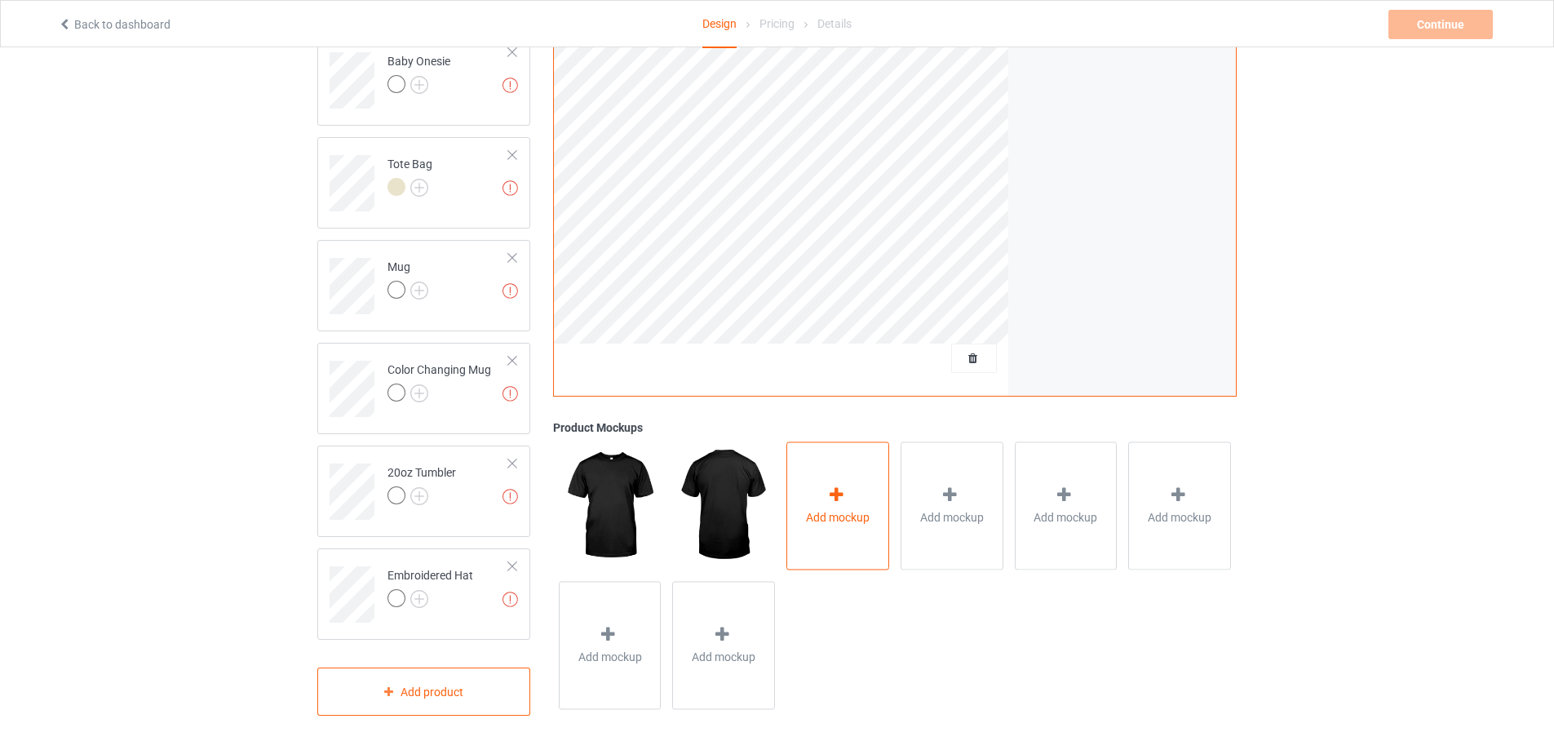
click at [858, 488] on div "Add mockup" at bounding box center [837, 506] width 103 height 128
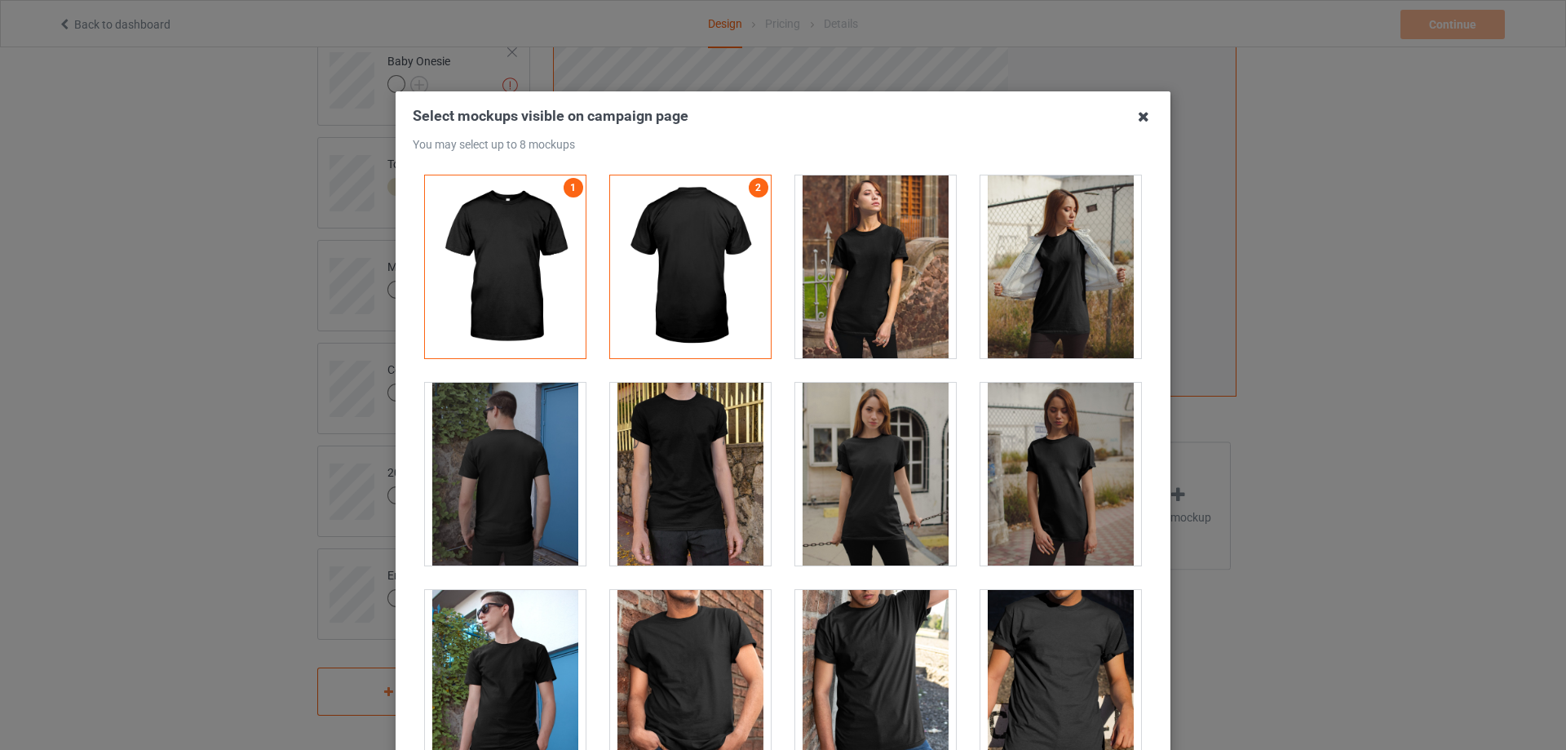
click at [1145, 116] on icon at bounding box center [1144, 117] width 26 height 26
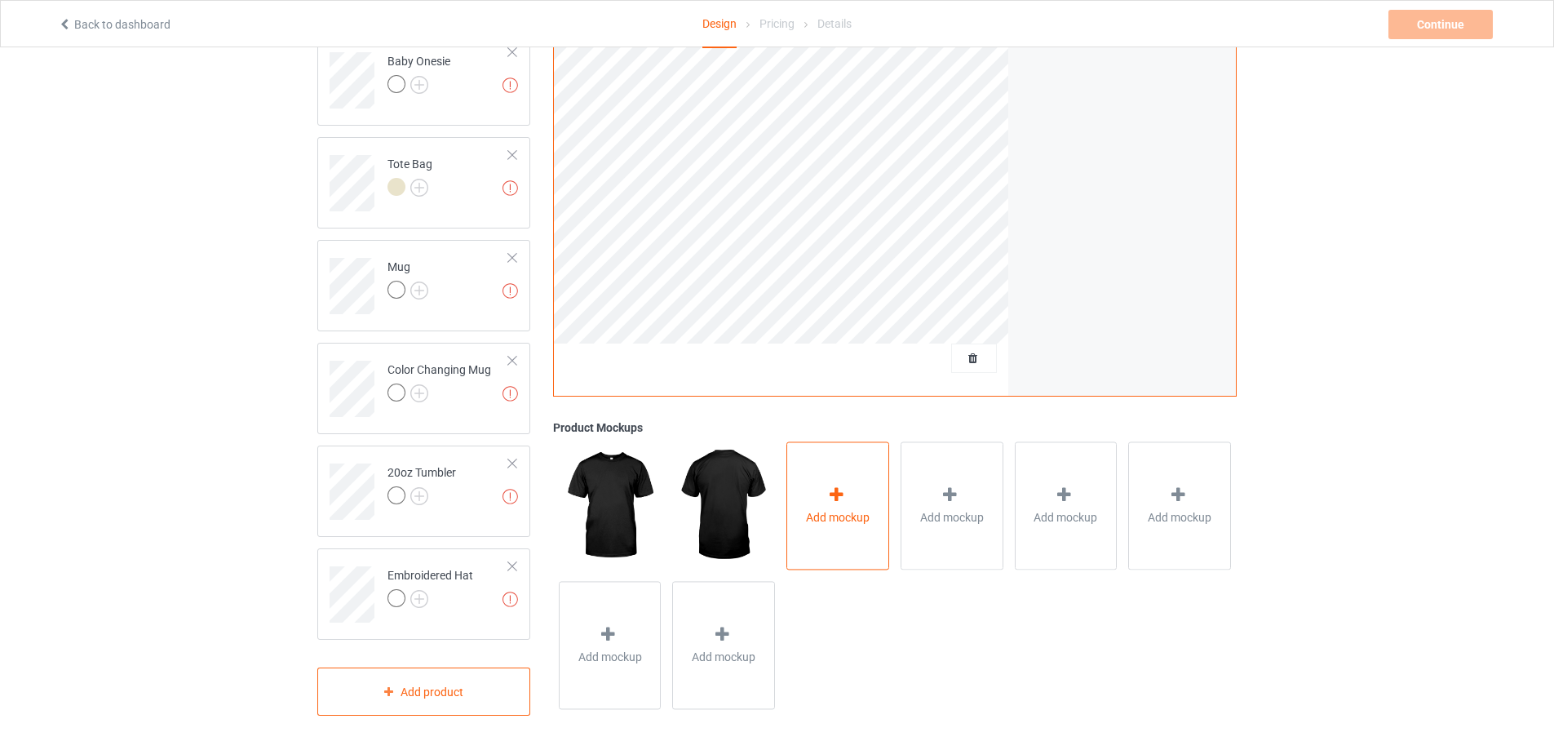
click at [874, 522] on div "Add mockup" at bounding box center [837, 506] width 103 height 128
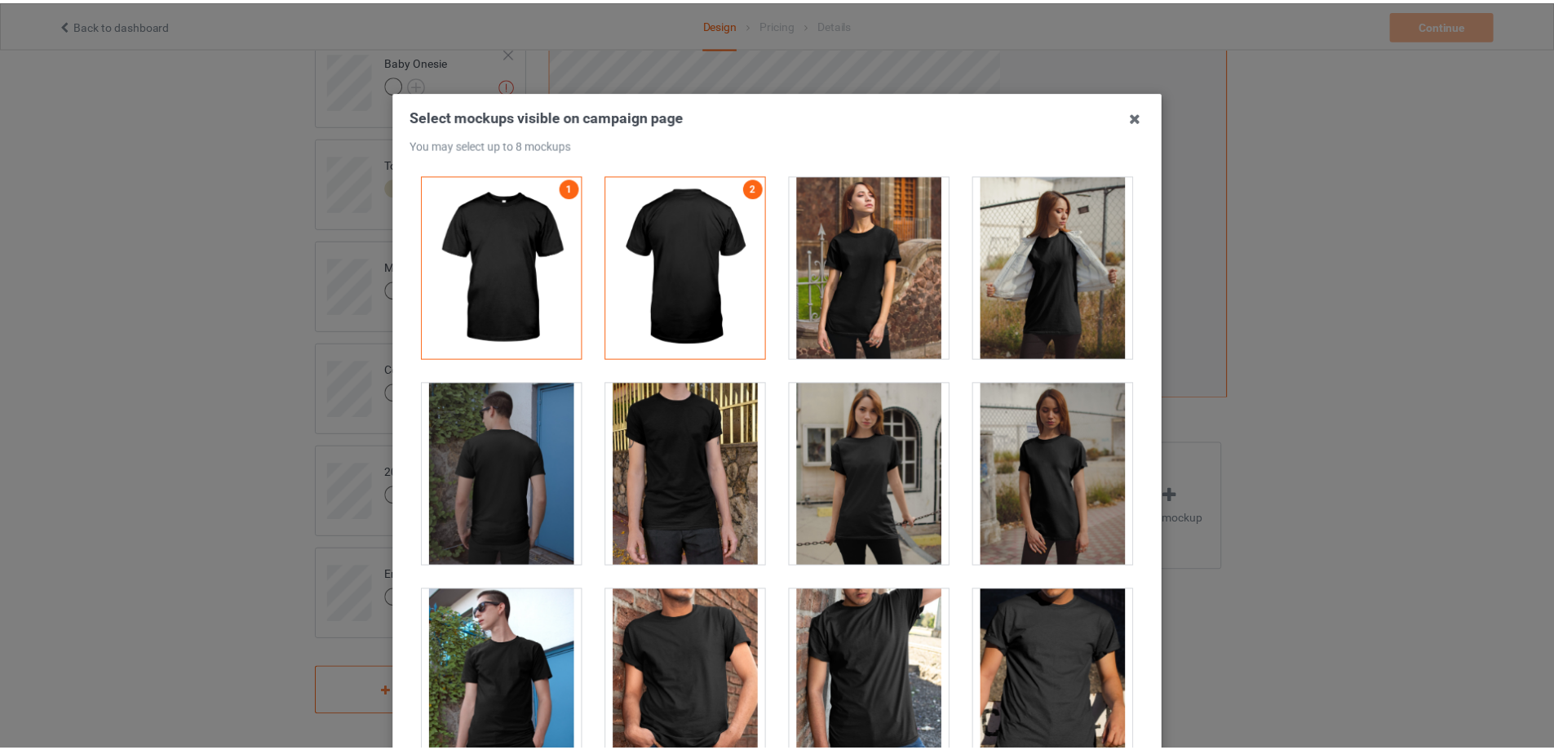
scroll to position [82, 0]
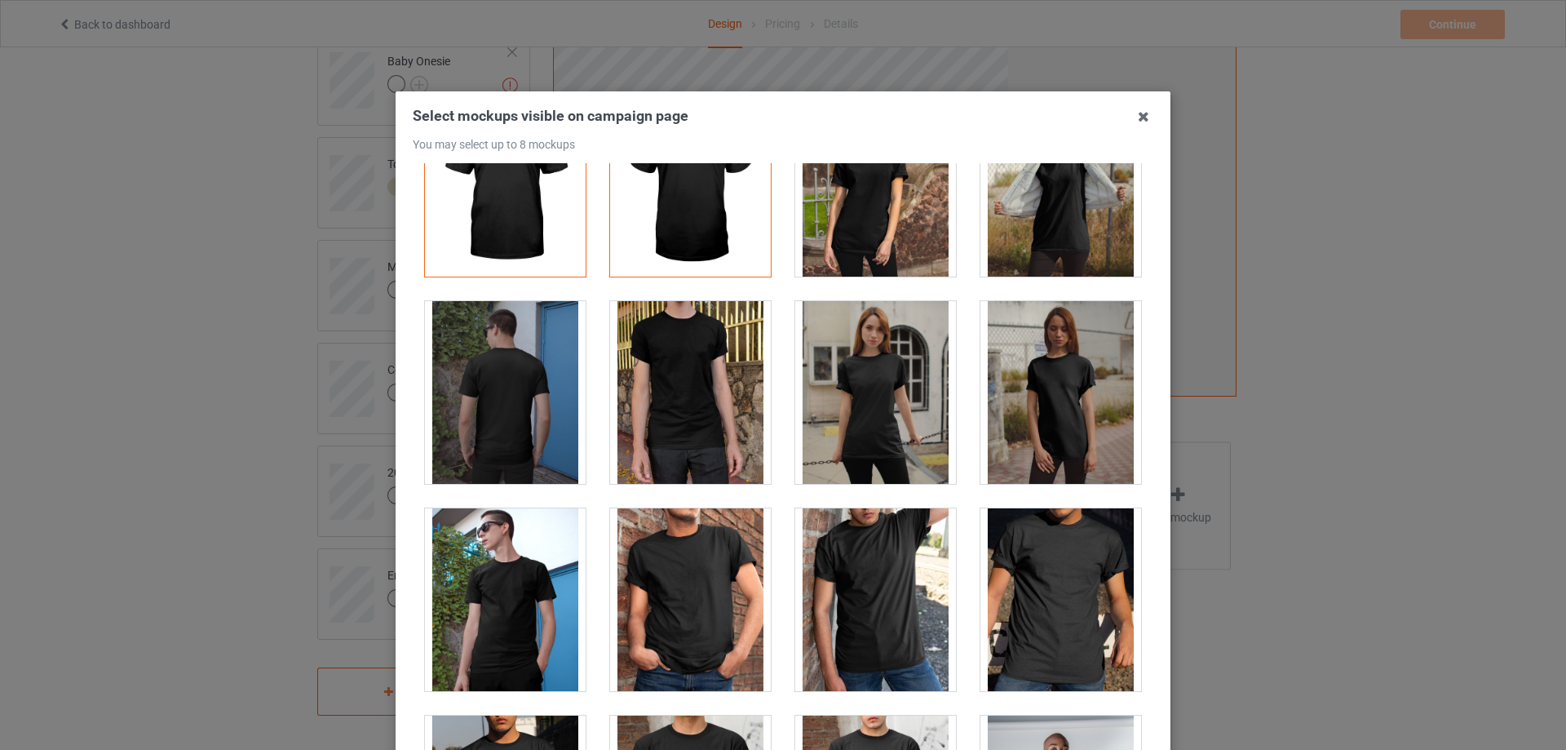
click at [697, 450] on div at bounding box center [690, 392] width 161 height 183
click at [1135, 119] on icon at bounding box center [1144, 117] width 26 height 26
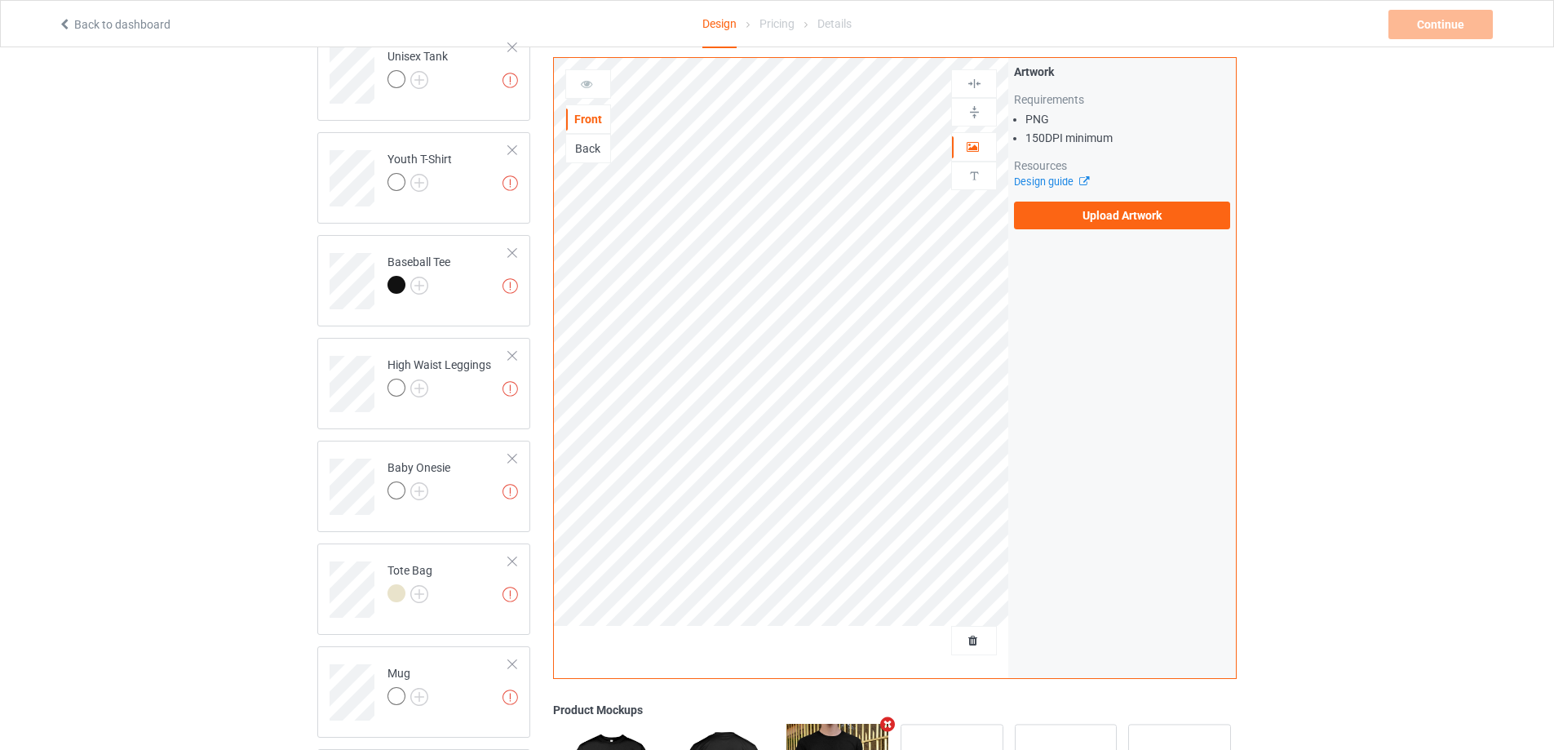
scroll to position [597, 0]
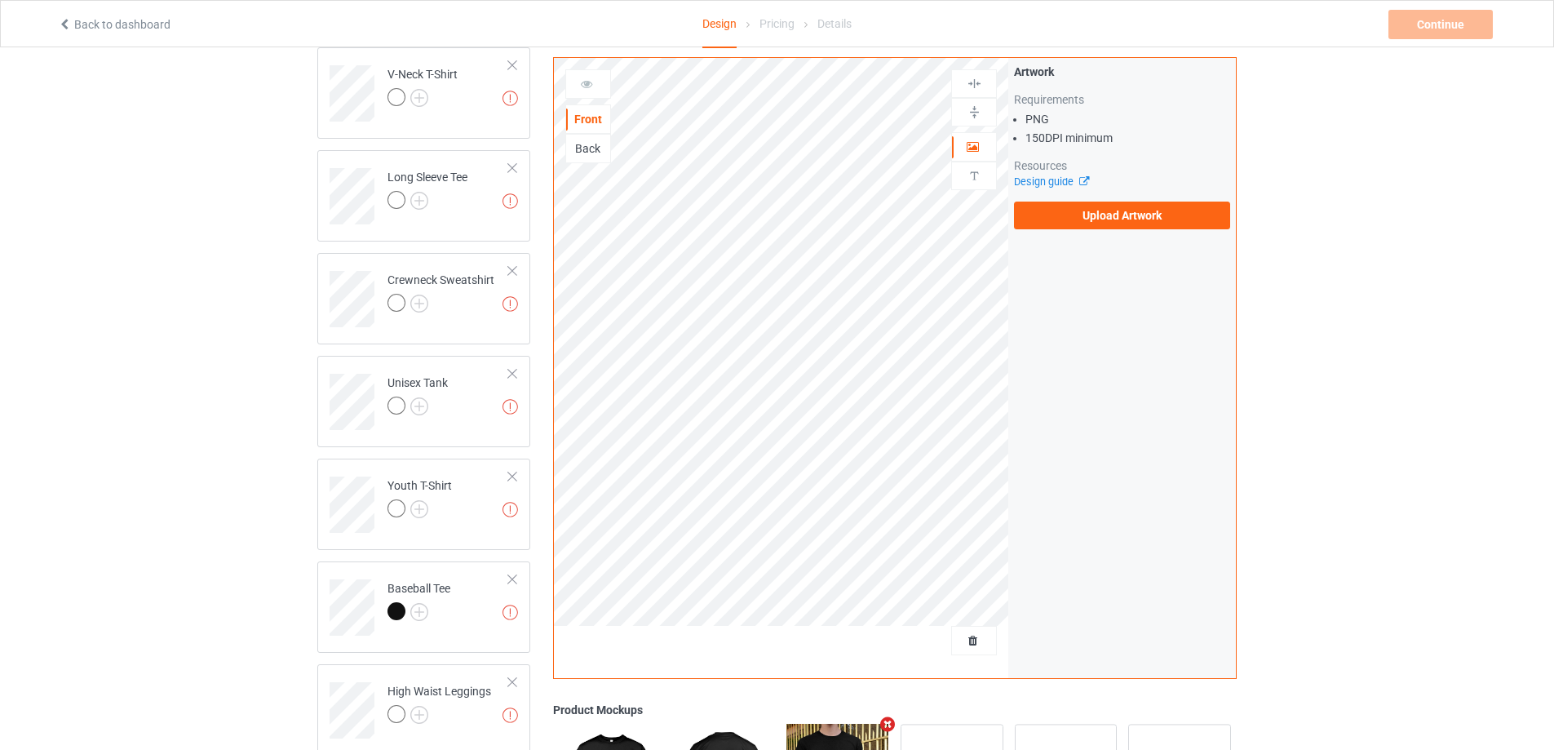
click at [104, 31] on link "Back to dashboard" at bounding box center [114, 24] width 113 height 13
